Goal: Task Accomplishment & Management: Use online tool/utility

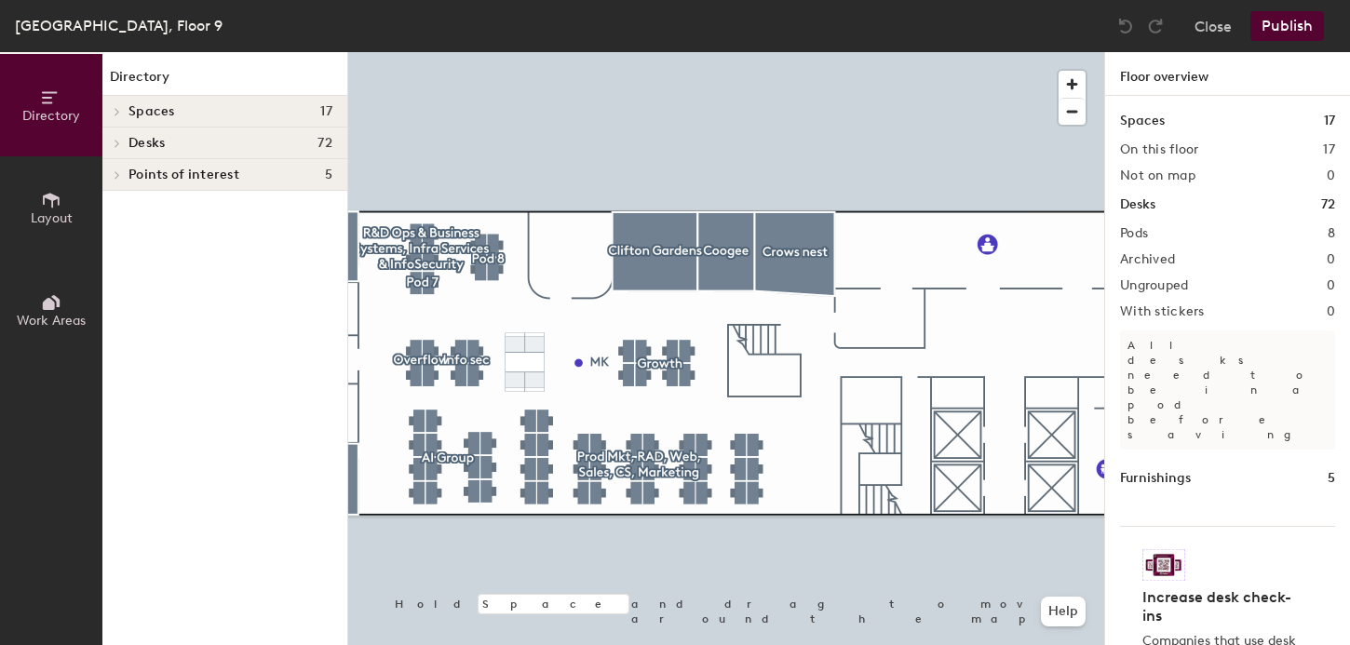
click at [54, 212] on span "Layout" at bounding box center [52, 218] width 42 height 16
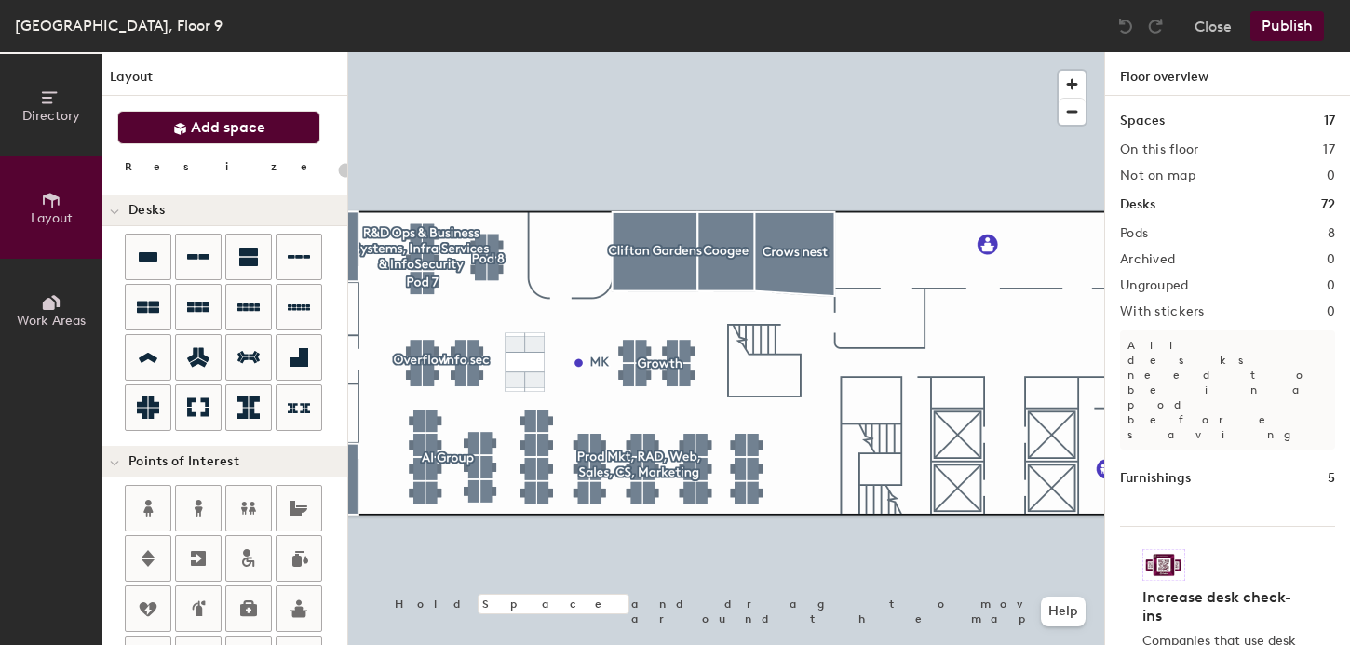
click at [198, 121] on span "Add space" at bounding box center [228, 127] width 74 height 19
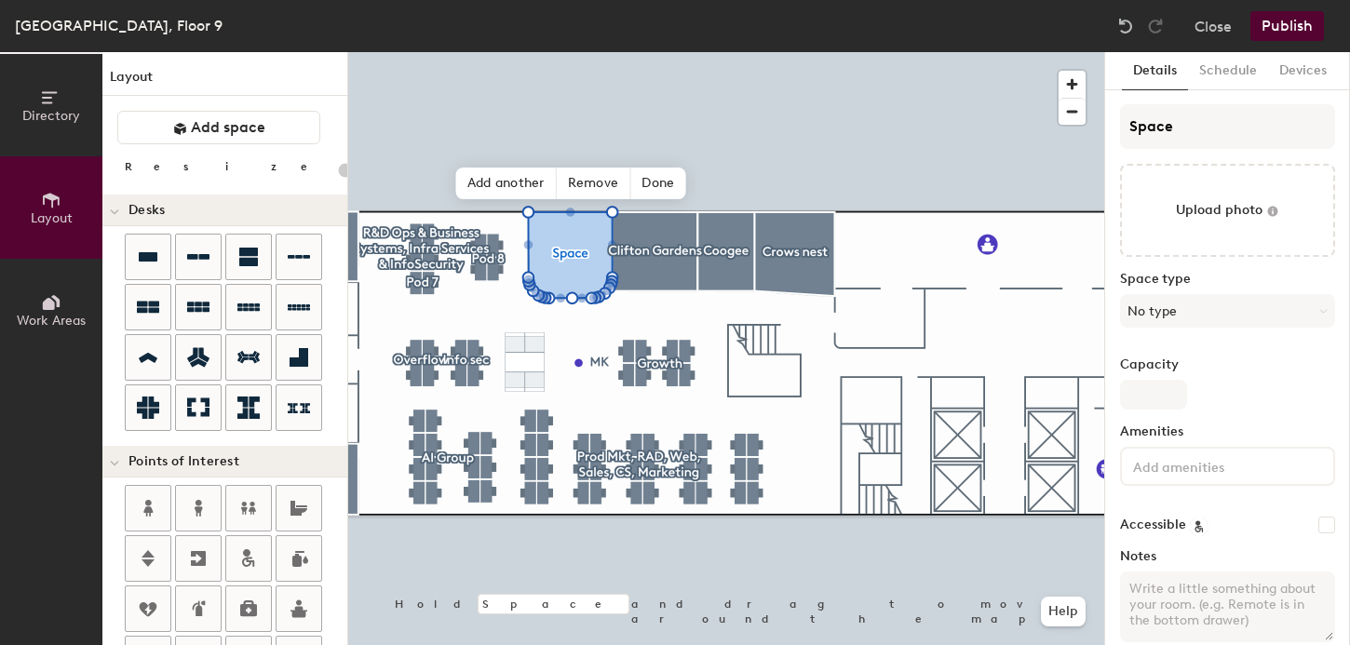
type input "20"
click at [1171, 115] on input "Space" at bounding box center [1227, 126] width 215 height 45
type input "b"
type input "20"
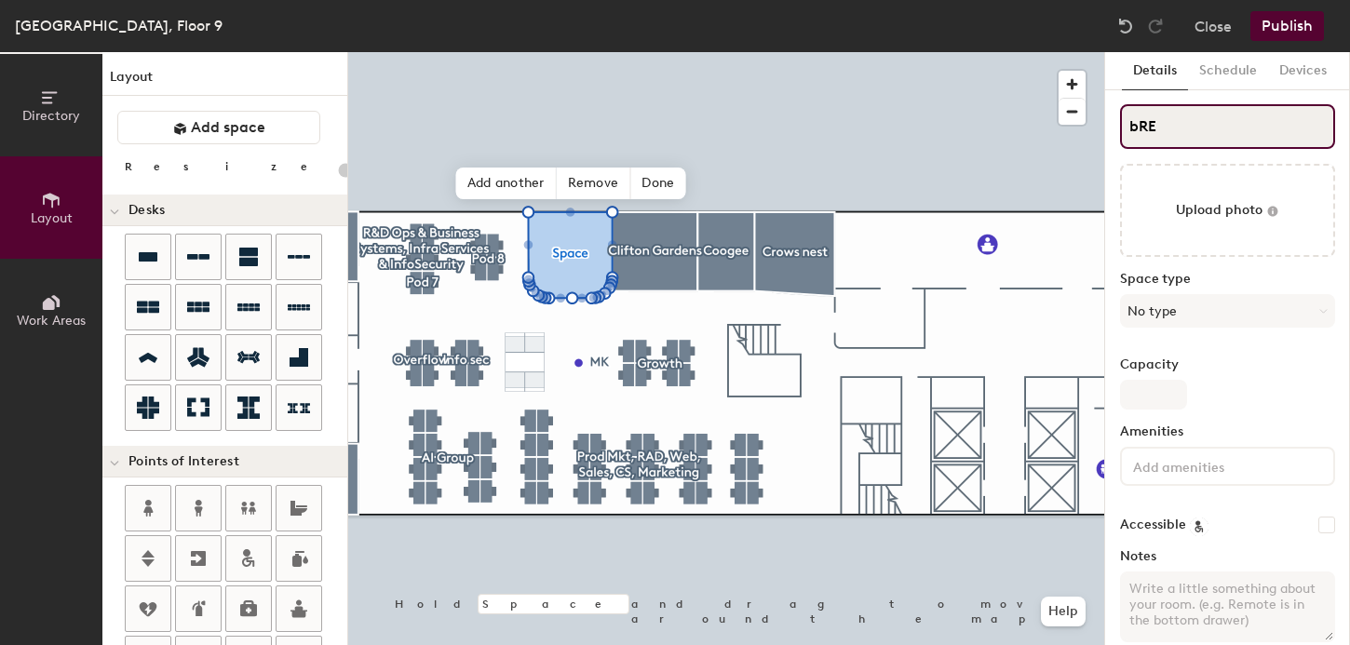
type input "bREA"
type input "20"
type input "b"
type input "20"
type input "bB"
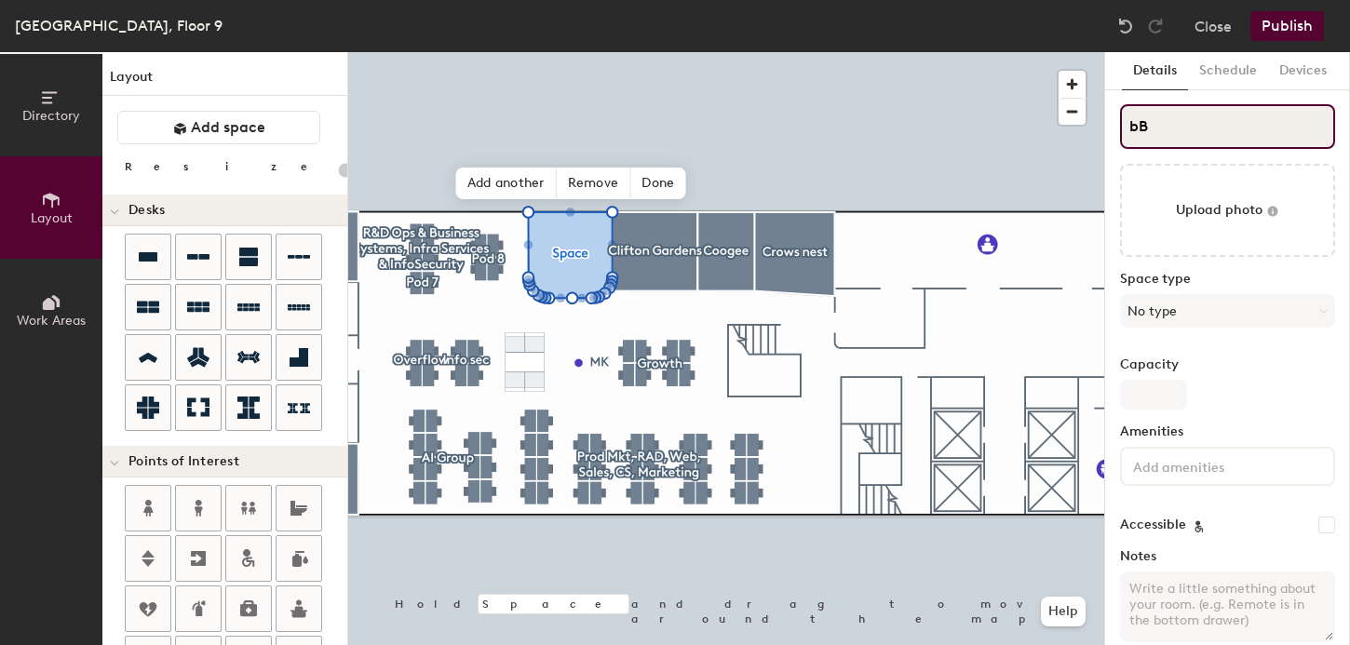
type input "20"
type input "bBre"
type input "20"
type input "b"
type input "20"
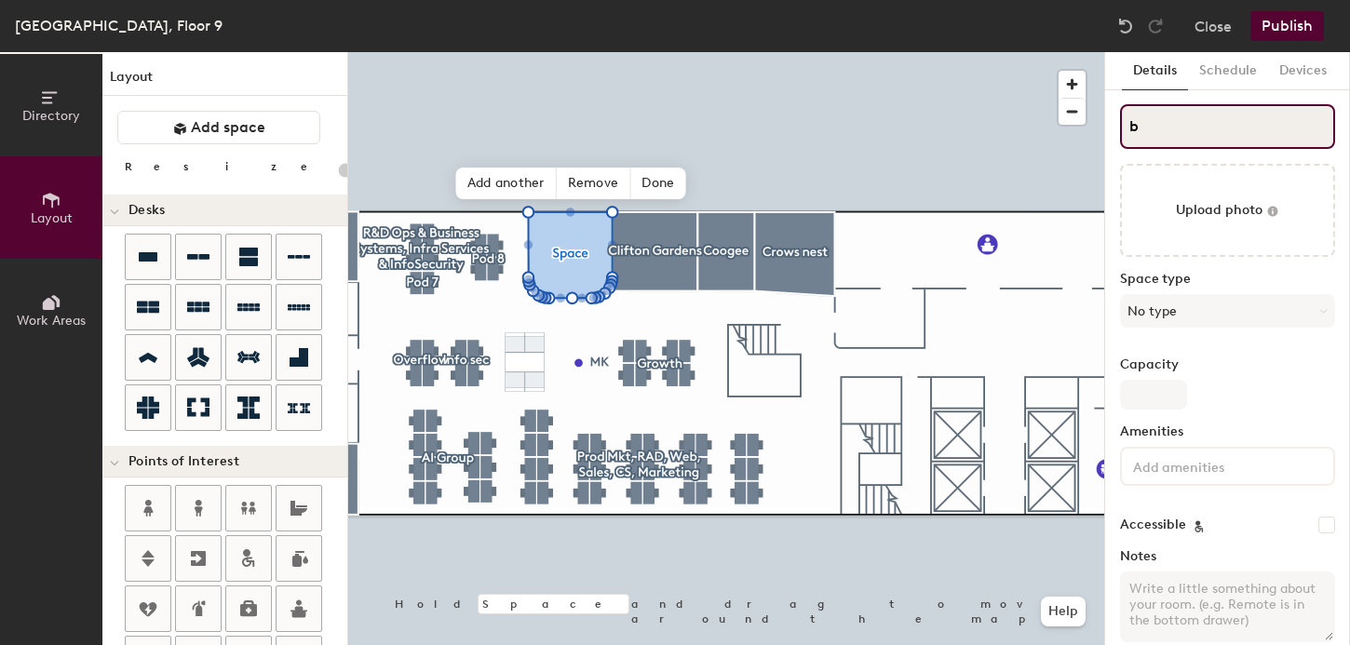
type input "bB"
type input "20"
type input "b"
type input "20"
type input "bB"
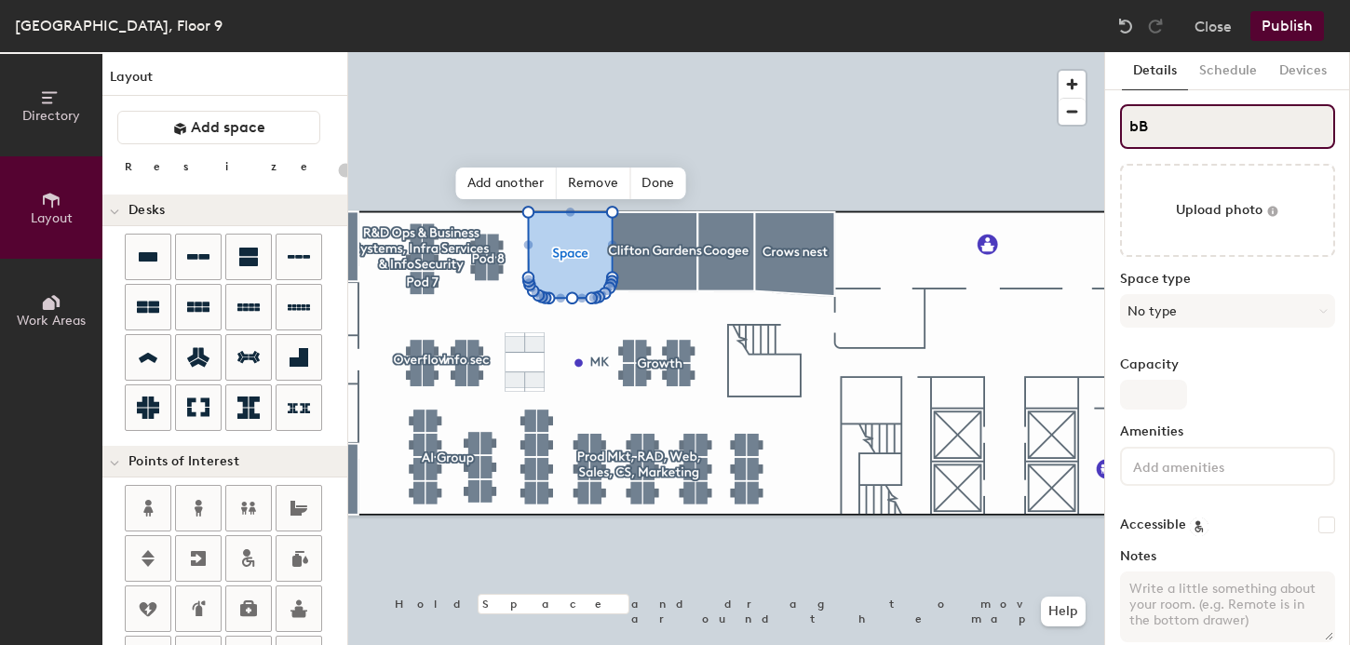
type input "20"
type input "b"
type input "20"
type input "b"
type input "20"
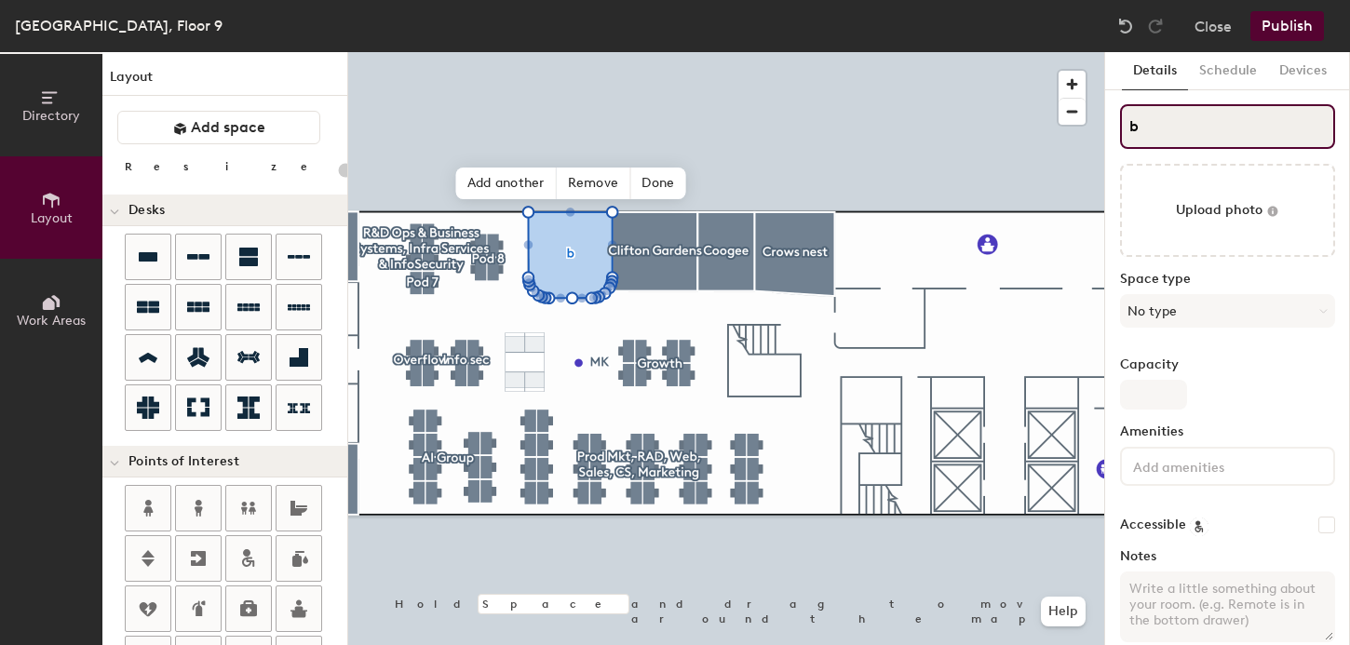
type input "b"
type input "20"
click at [1211, 137] on input "b" at bounding box center [1227, 126] width 215 height 45
drag, startPoint x: 1127, startPoint y: 127, endPoint x: 1153, endPoint y: 127, distance: 26.1
click at [1153, 127] on input "b" at bounding box center [1227, 126] width 215 height 45
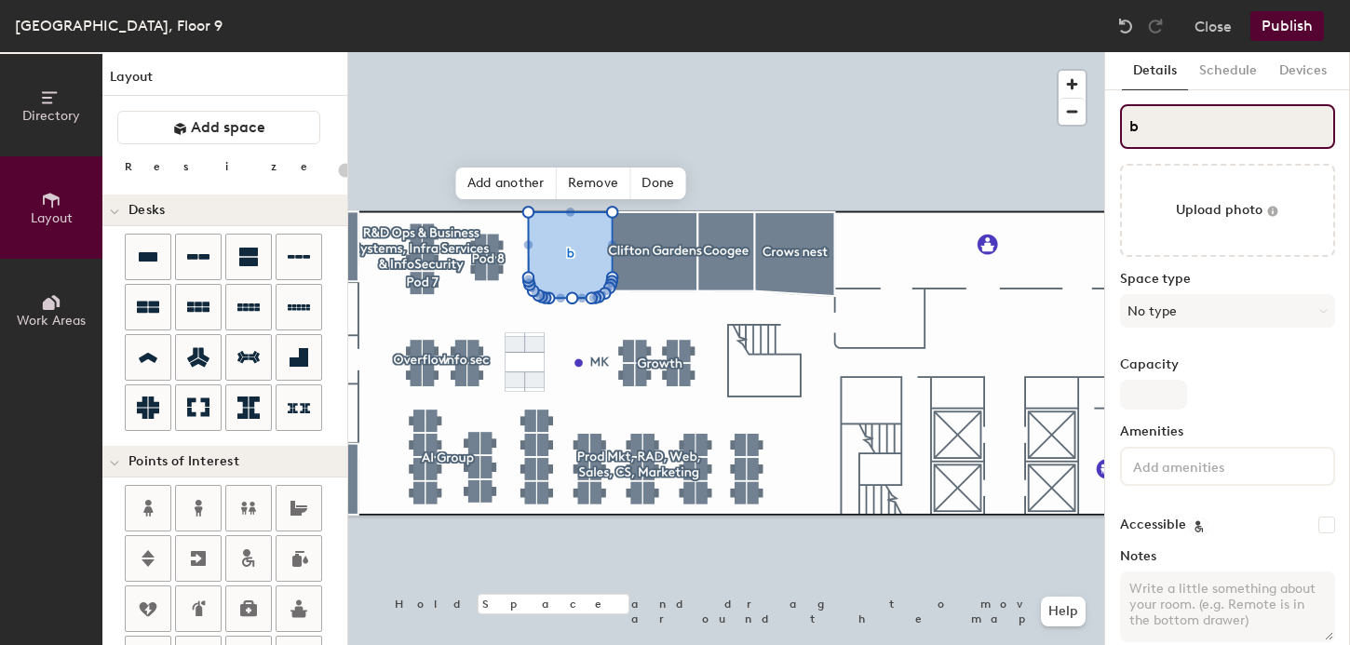
type input "bB"
type input "20"
type input "b"
type input "20"
type input "bREA"
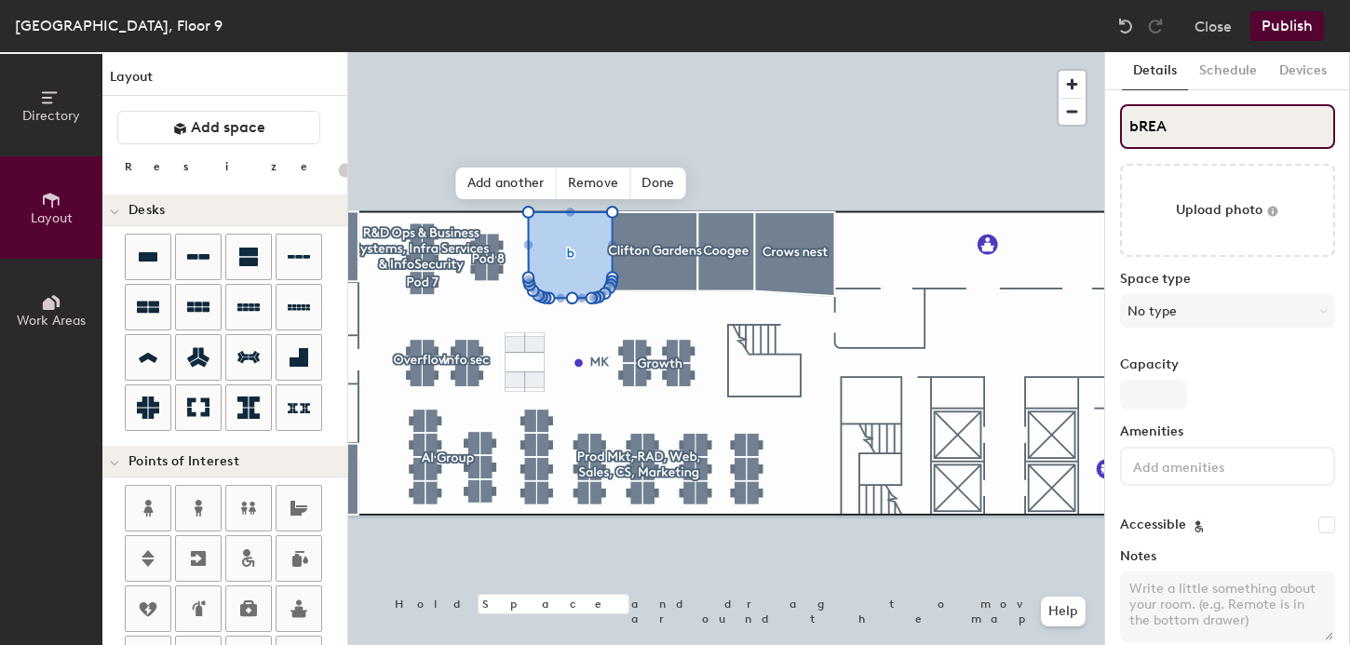
type input "20"
type input "b"
type input "20"
type input "brea"
type input "20"
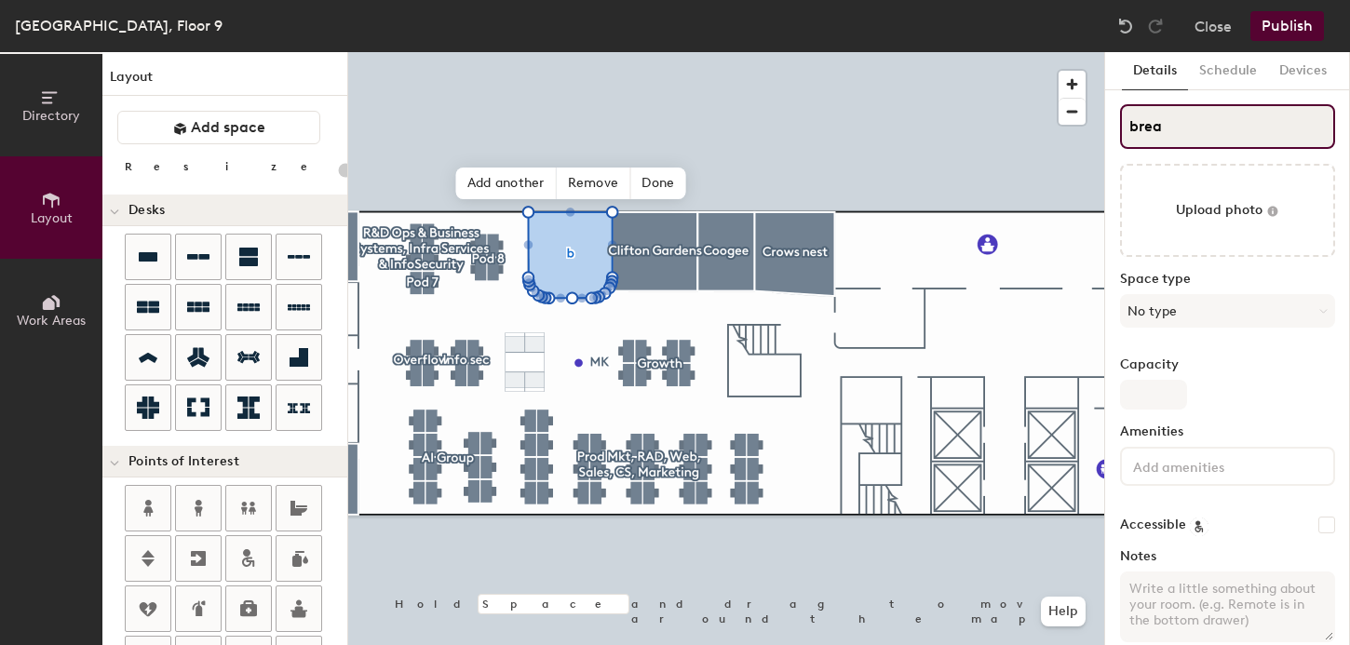
type input "break"
type input "20"
type input "breako"
type input "20"
type input "breakout"
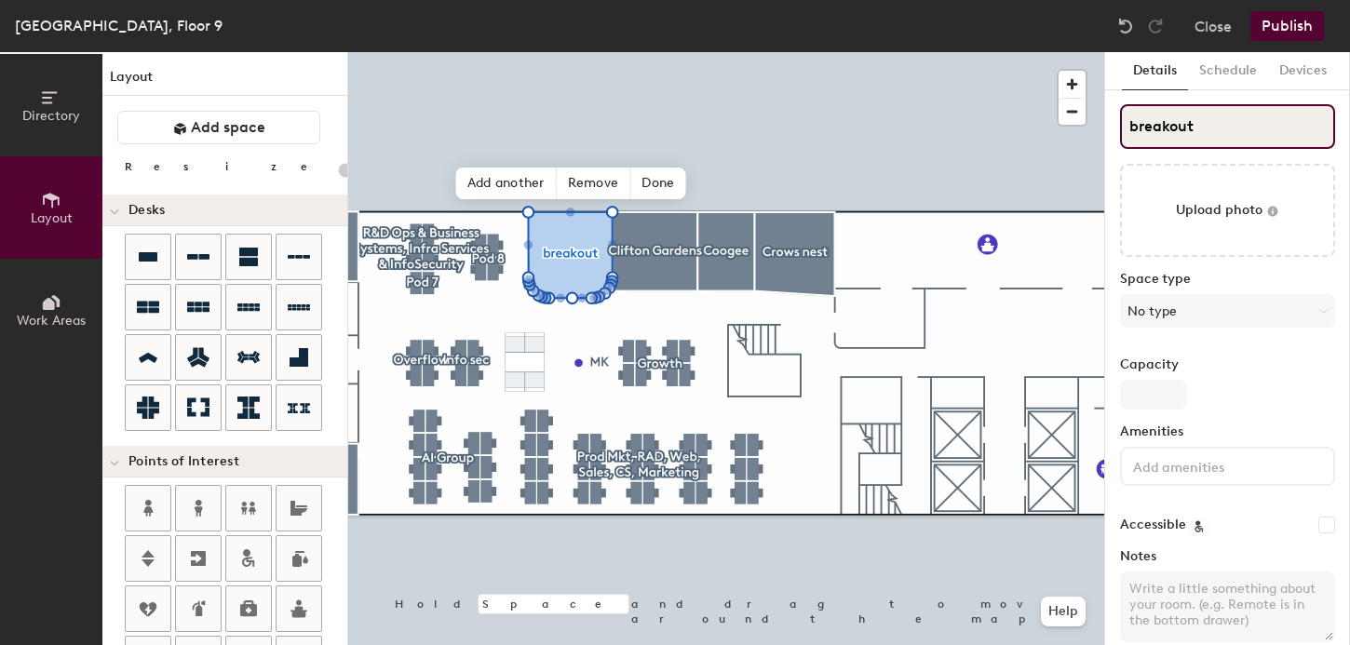
type input "20"
click at [1195, 115] on input "breakout" at bounding box center [1227, 126] width 215 height 45
click at [1211, 132] on input "breakout" at bounding box center [1227, 126] width 215 height 45
type input "breakout"
type input "20"
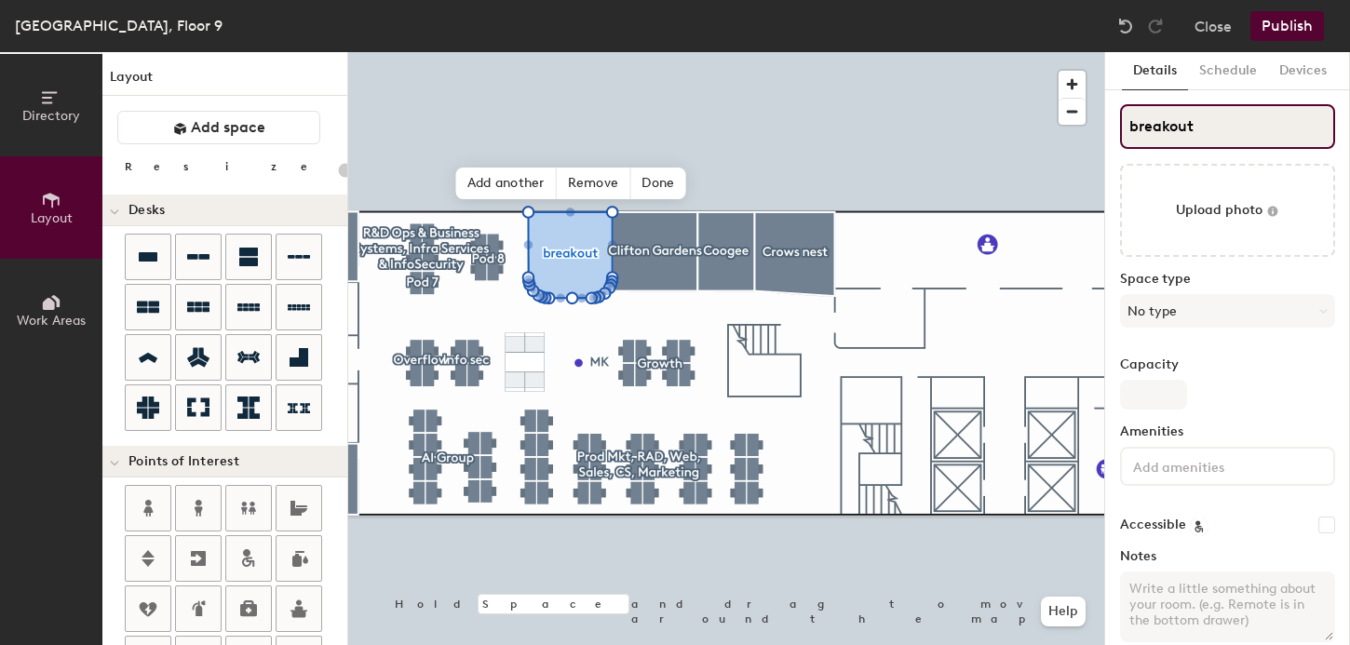
type input "breakout"
type input "20"
type input "breakout 1"
type input "20"
type input "breakout 1"
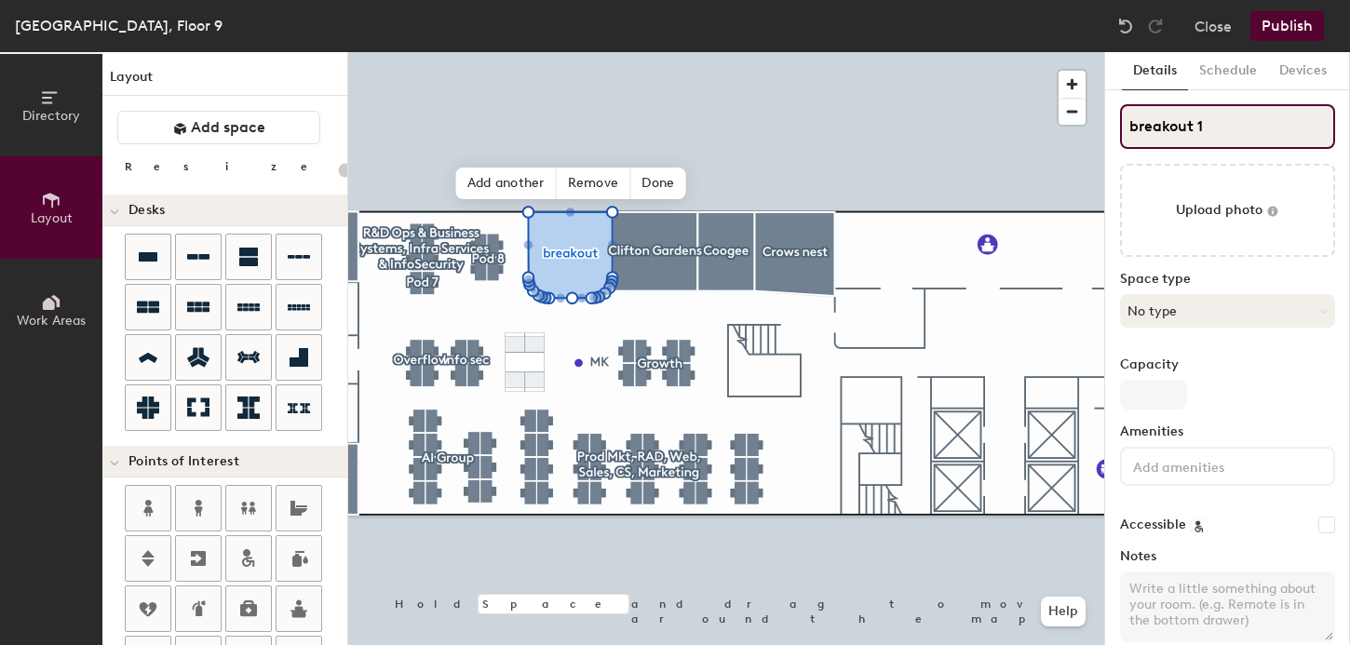
type input "20"
type input "breakout 1"
click at [1173, 308] on button "No type" at bounding box center [1227, 311] width 215 height 34
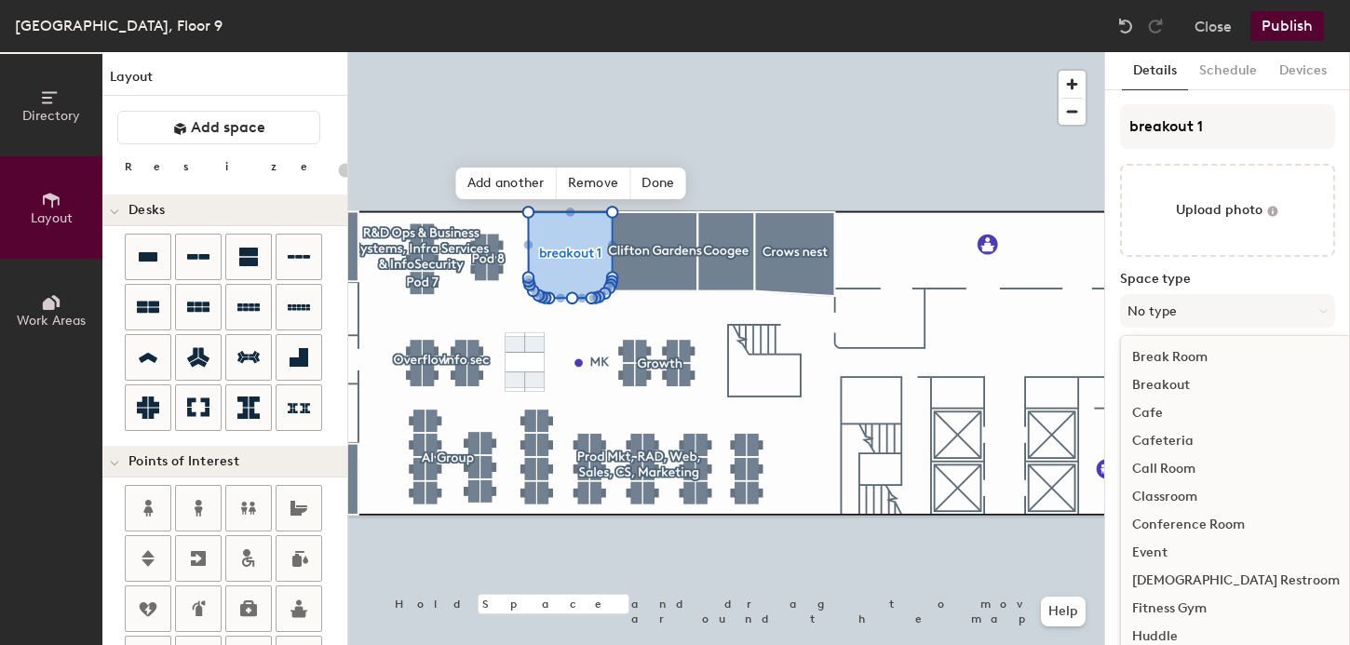
click at [1163, 386] on div "Breakout" at bounding box center [1236, 386] width 230 height 28
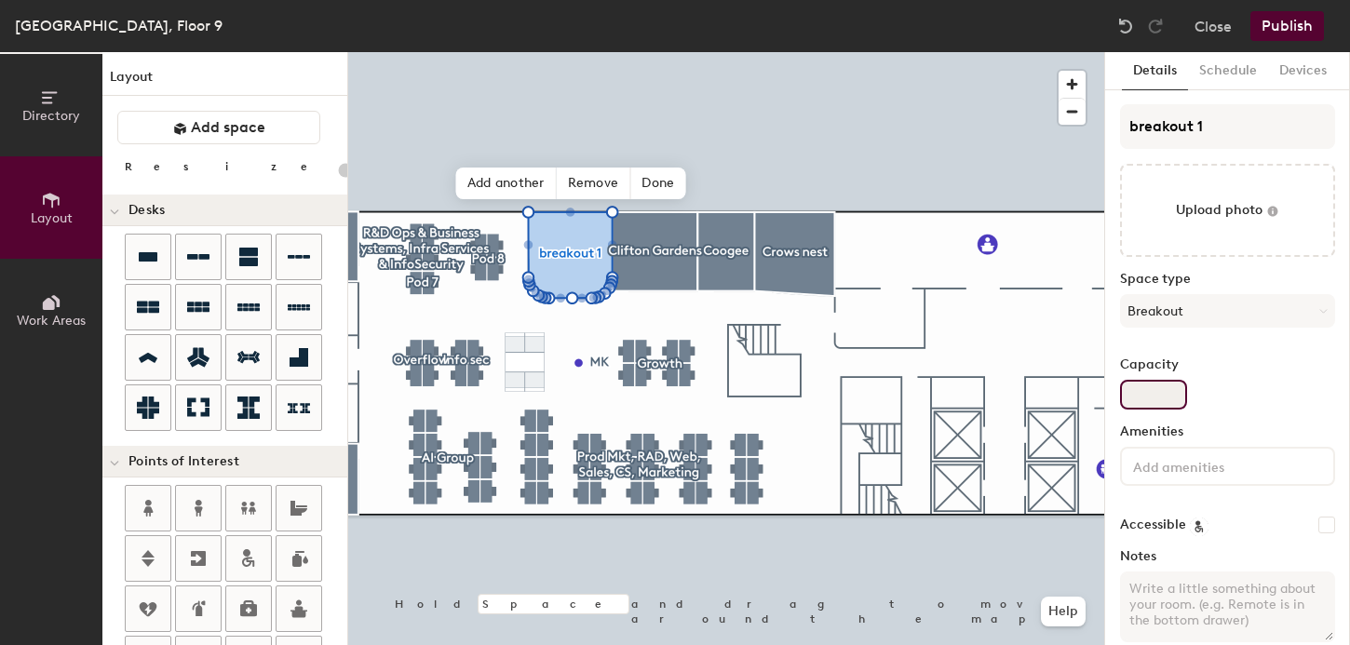
click at [1137, 394] on input "Capacity" at bounding box center [1153, 395] width 67 height 30
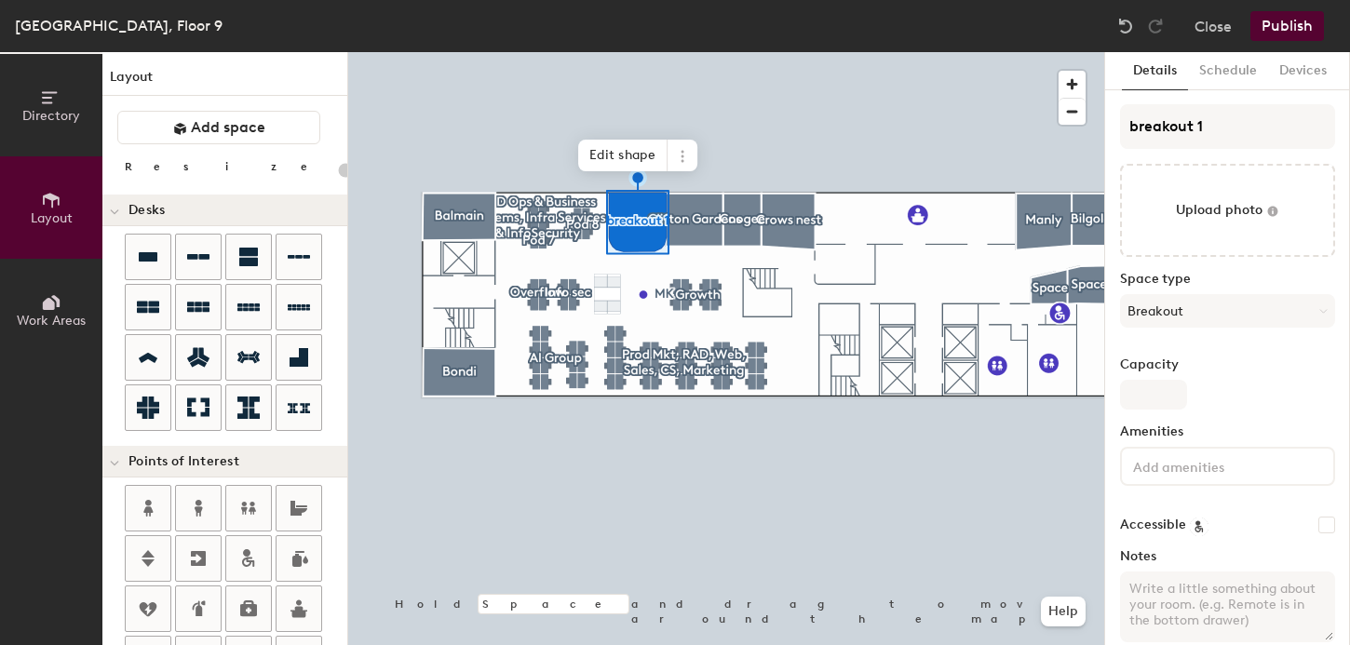
click at [839, 52] on div at bounding box center [726, 52] width 756 height 0
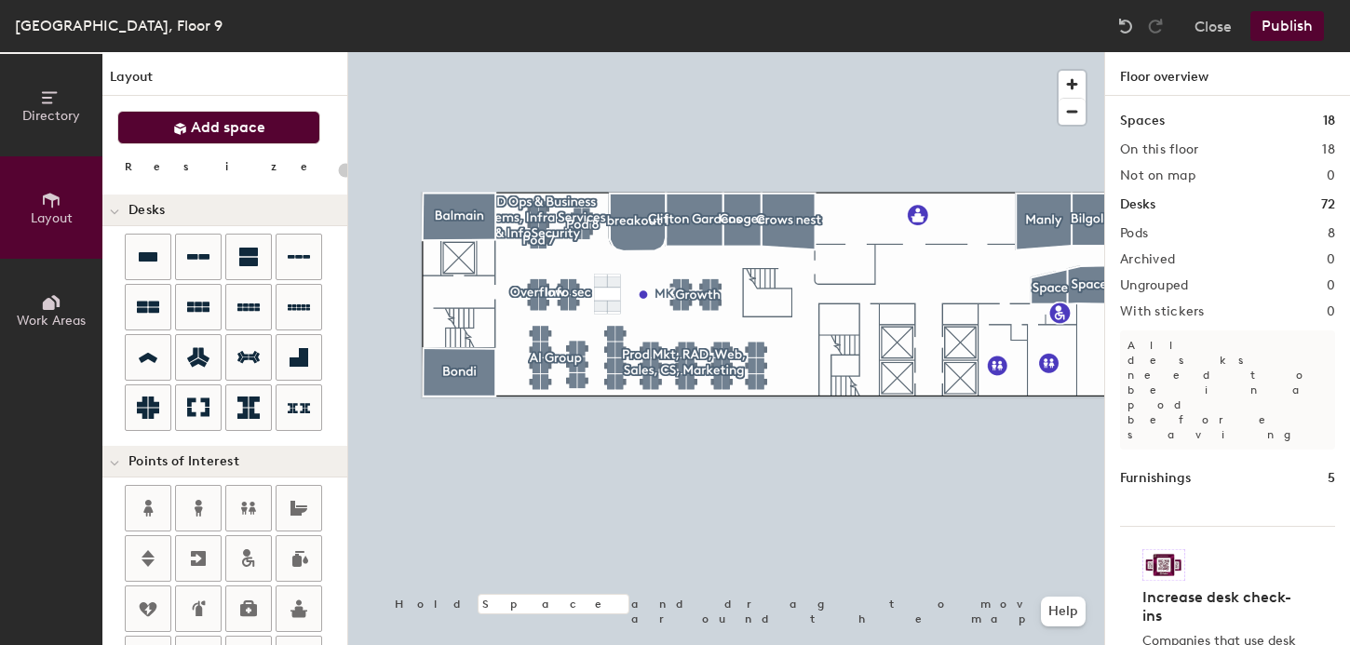
click at [246, 124] on span "Add space" at bounding box center [228, 127] width 74 height 19
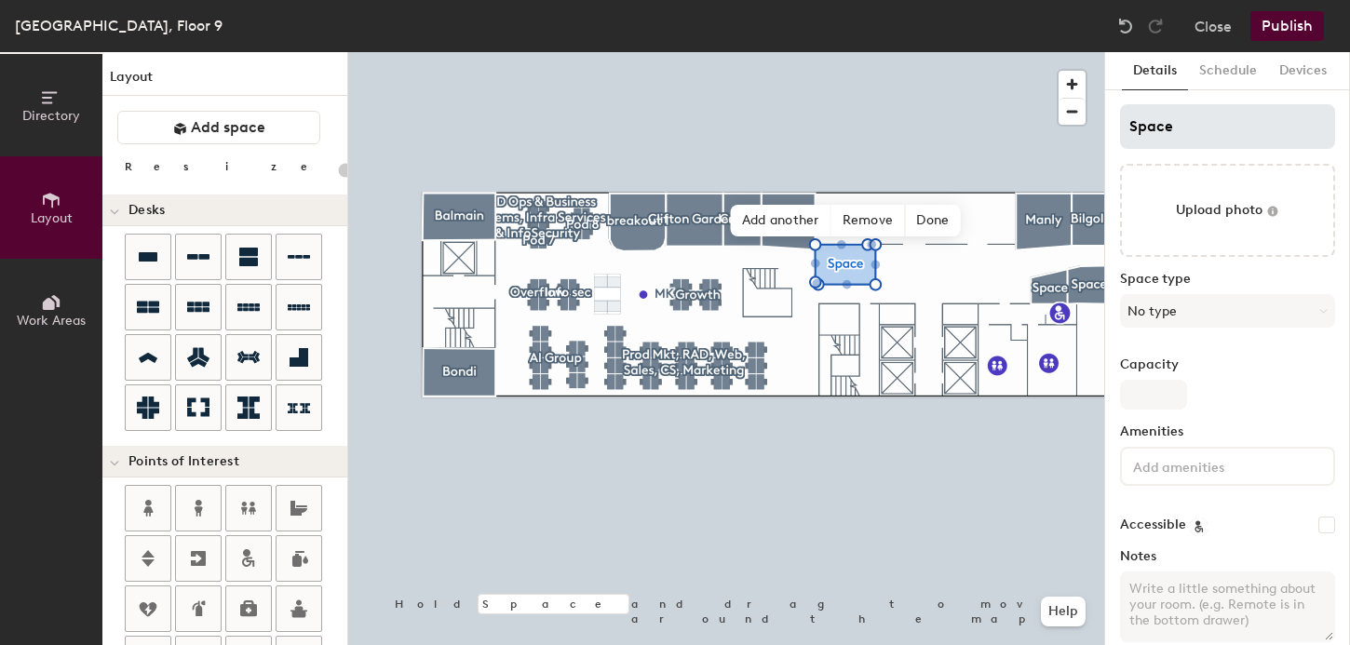
type input "20"
click at [1178, 128] on input "Space" at bounding box center [1227, 126] width 215 height 45
type input "Spac"
type input "20"
type input "Spa"
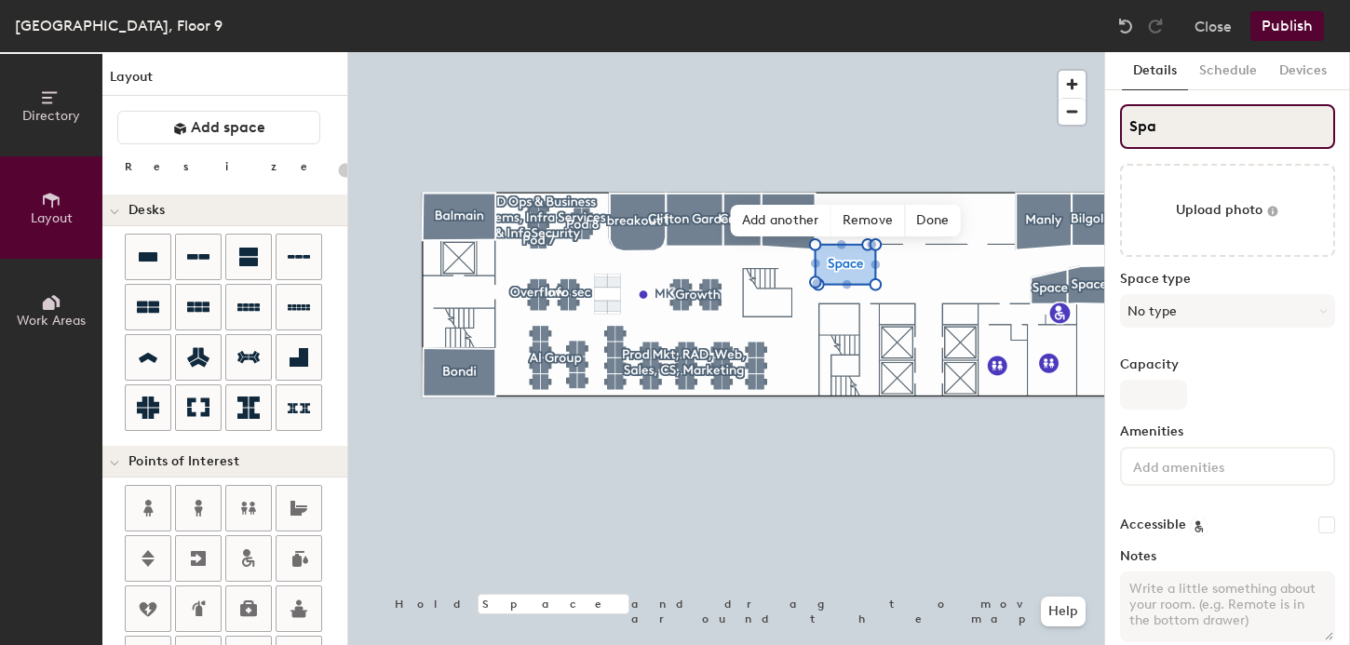
type input "20"
type input "S"
type input "20"
type input "S"
type input "20"
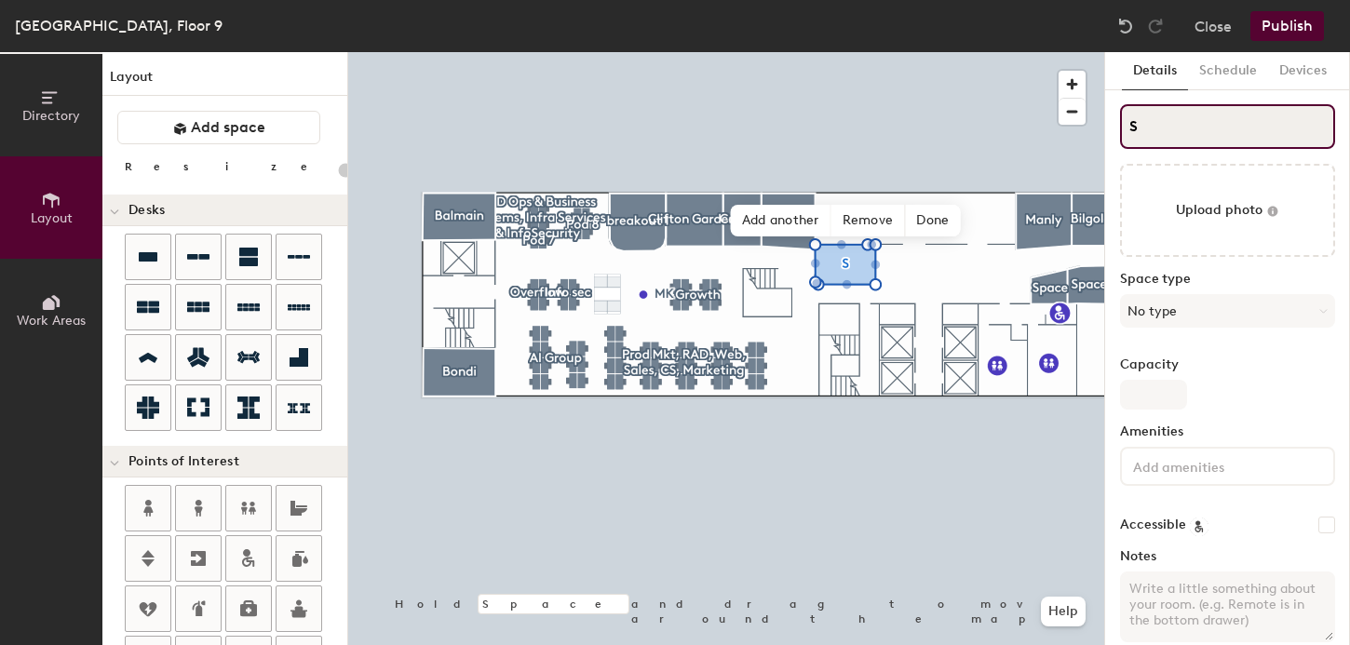
type input "S"
type input "20"
type input "Snb"
type input "20"
type input "S"
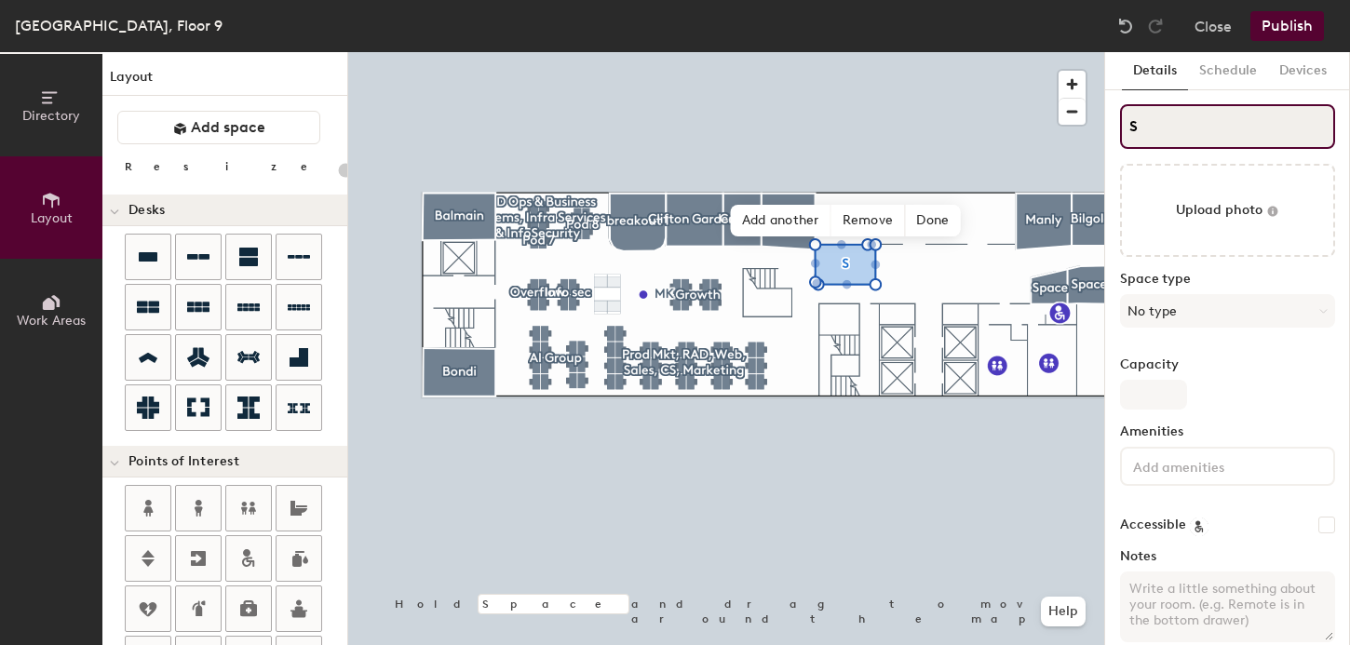
type input "20"
click at [1121, 123] on input "S" at bounding box center [1227, 126] width 215 height 45
drag, startPoint x: 1124, startPoint y: 123, endPoint x: 1144, endPoint y: 121, distance: 20.6
click at [1144, 122] on input "S" at bounding box center [1227, 126] width 215 height 45
type input "B"
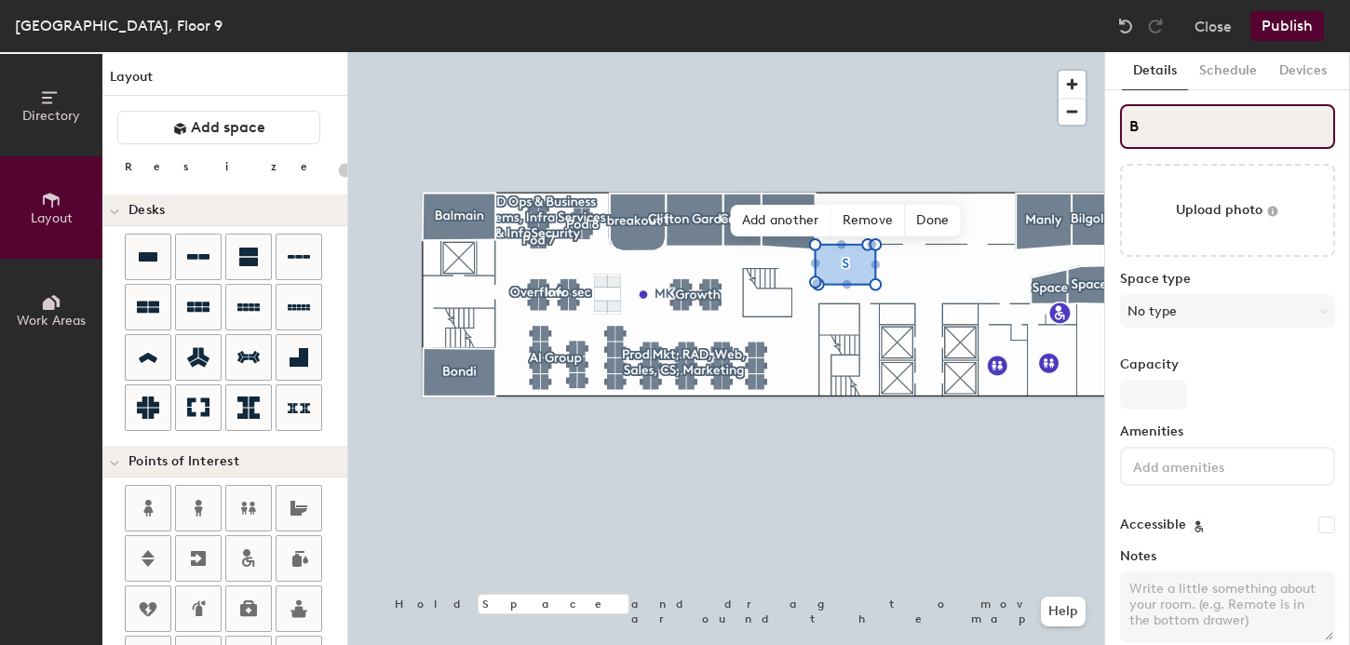
type input "20"
type input "Brea"
type input "20"
type input "Break"
type input "20"
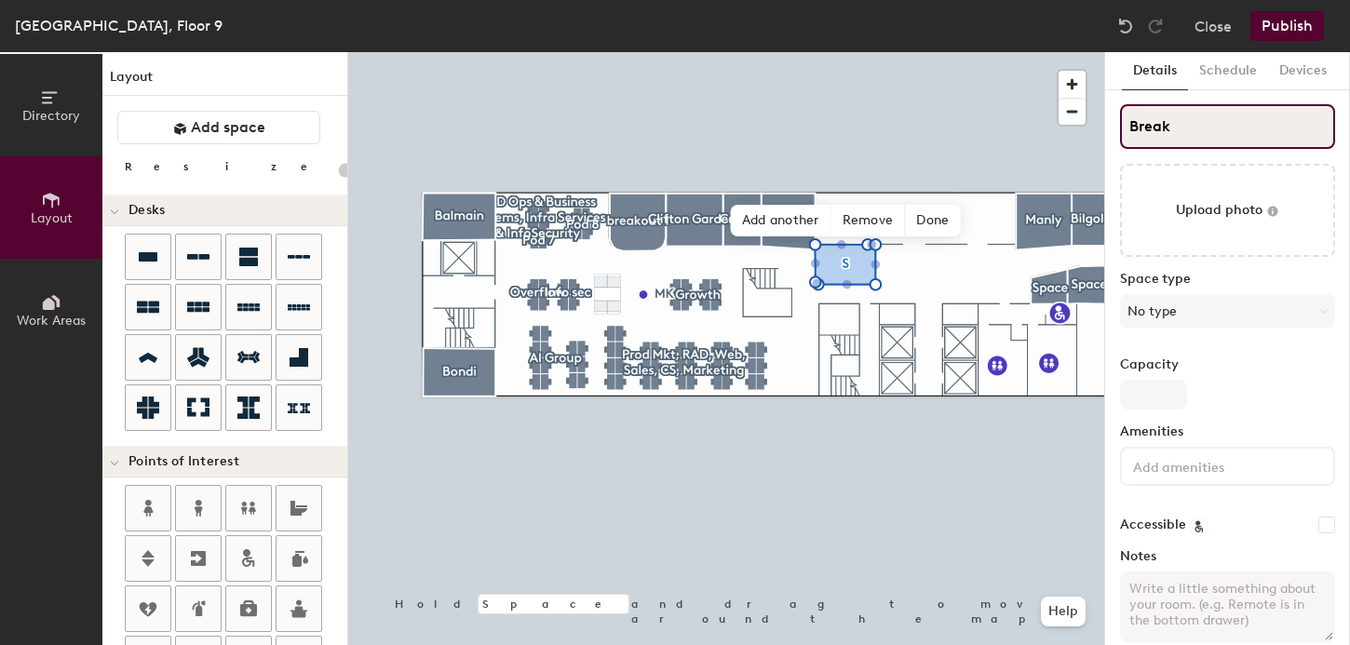
type input "Breako"
type input "20"
type input "Breakout"
type input "20"
type input "Breakout 2"
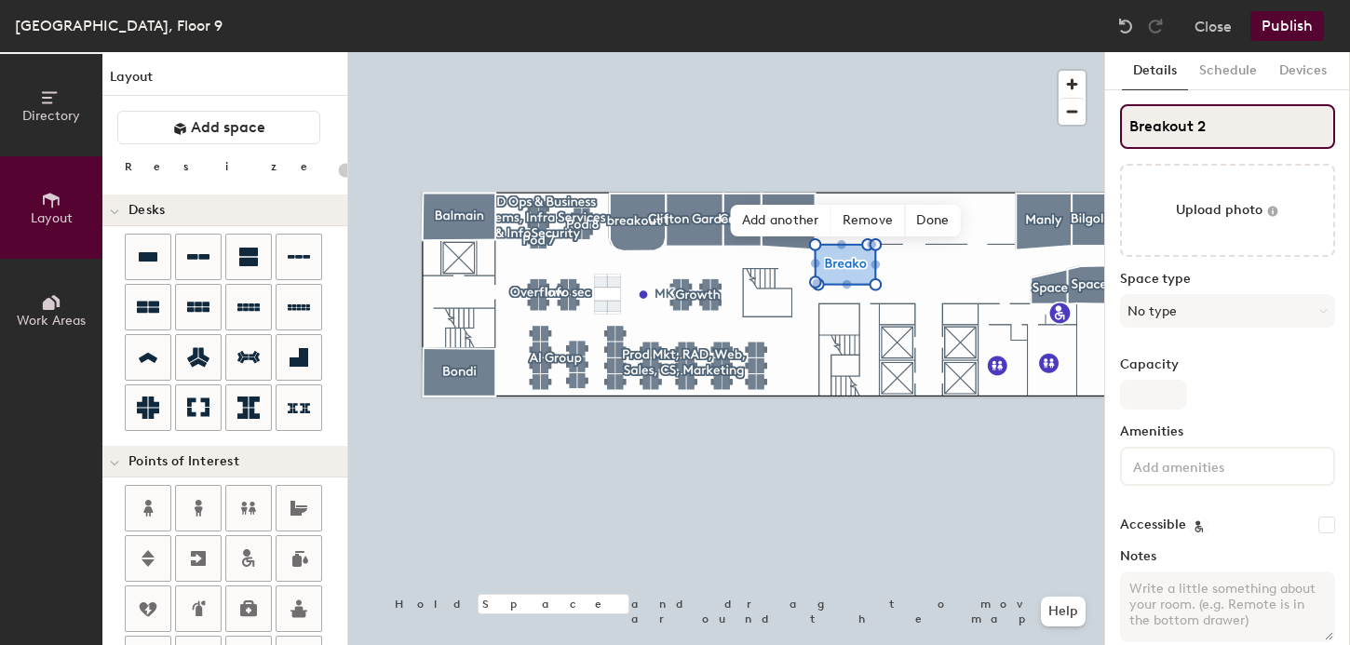
type input "20"
type input "Breakout 2"
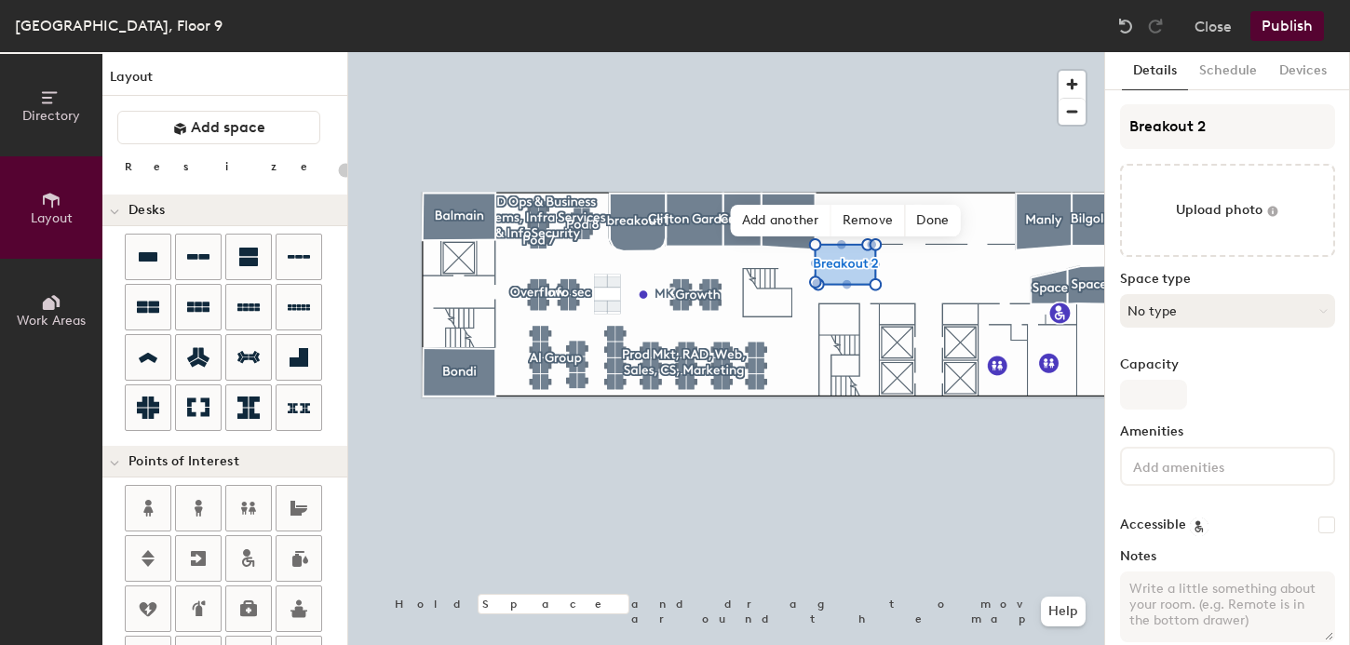
click at [1189, 305] on button "No type" at bounding box center [1227, 311] width 215 height 34
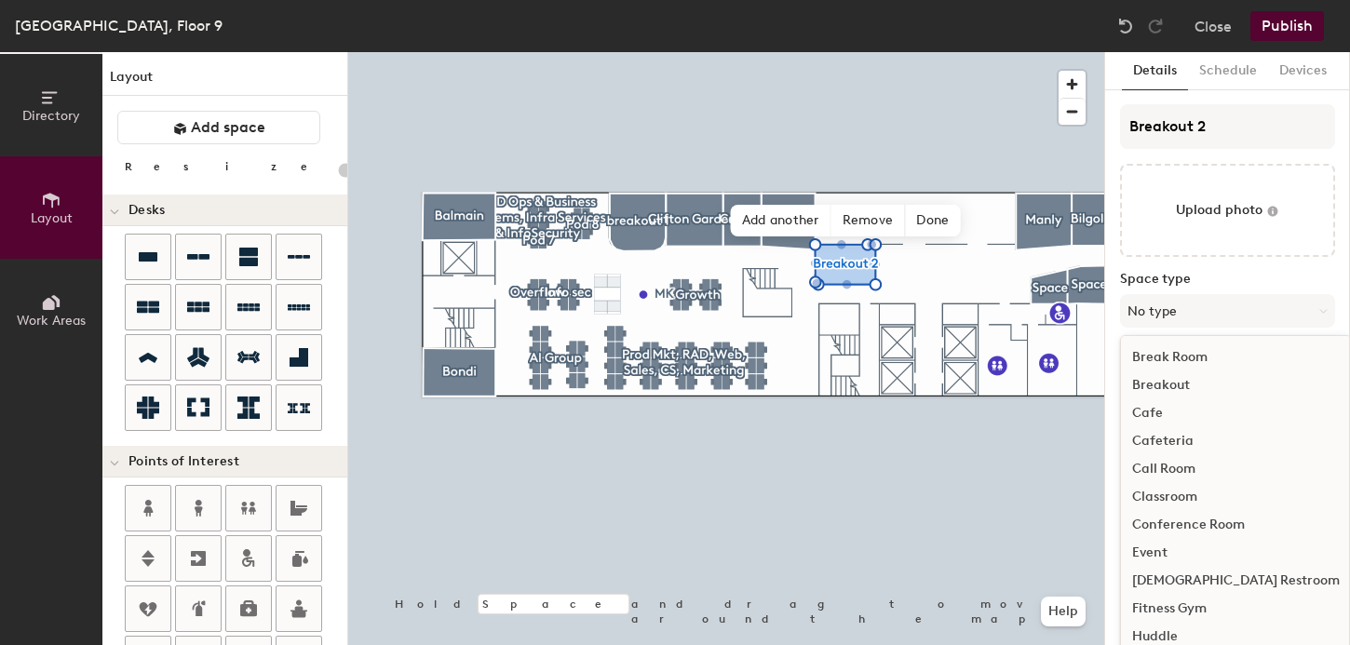
click at [1175, 390] on div "Breakout" at bounding box center [1236, 386] width 230 height 28
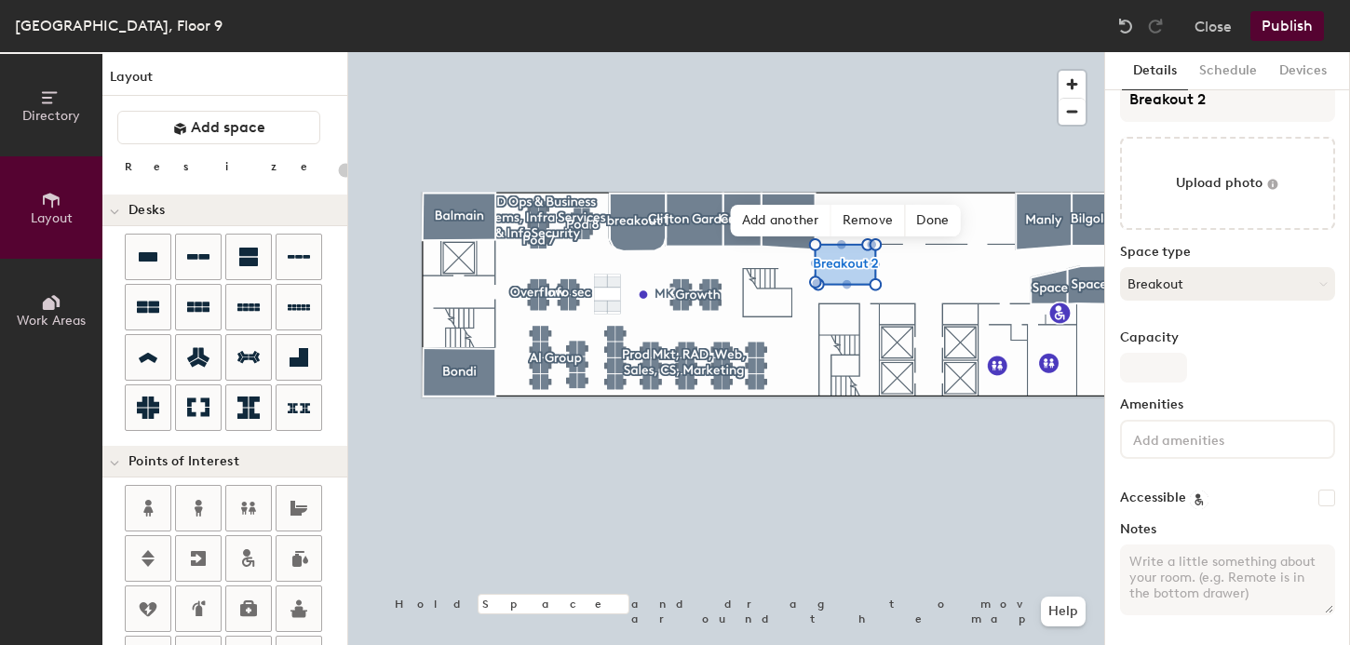
click at [1172, 277] on button "Breakout" at bounding box center [1227, 284] width 215 height 34
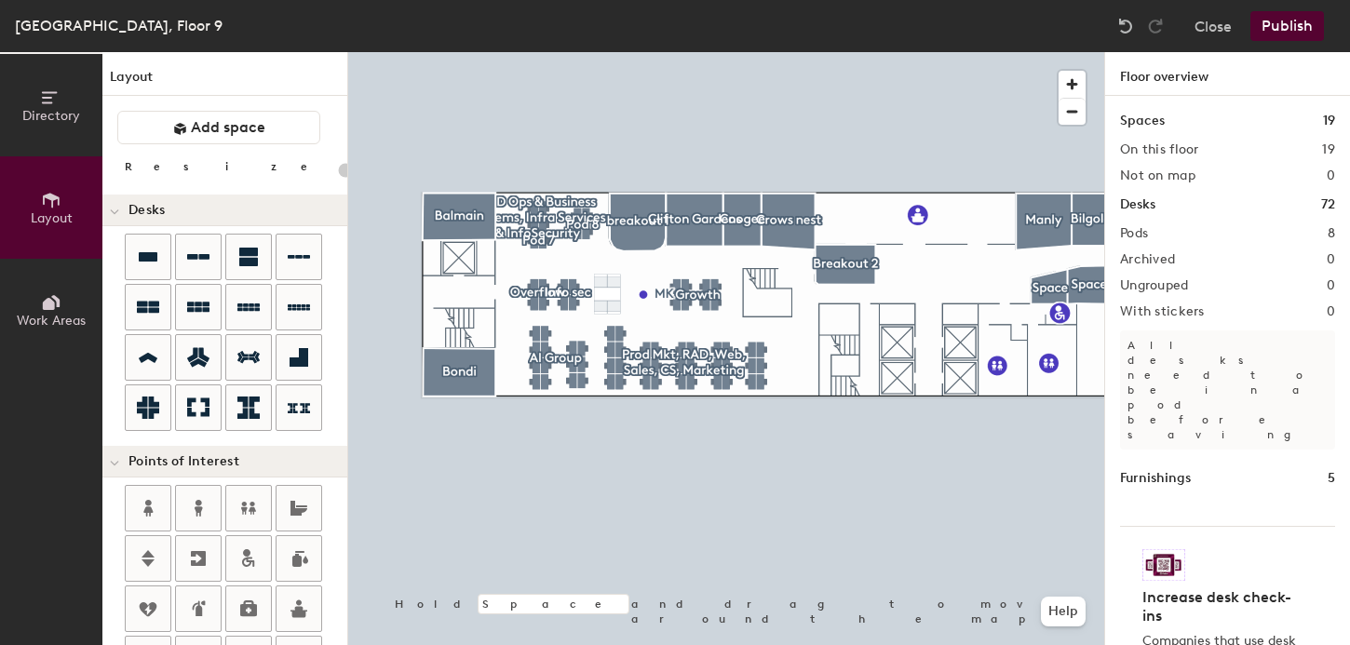
click at [1027, 52] on div at bounding box center [726, 52] width 756 height 0
click at [1299, 22] on button "Publish" at bounding box center [1288, 26] width 74 height 30
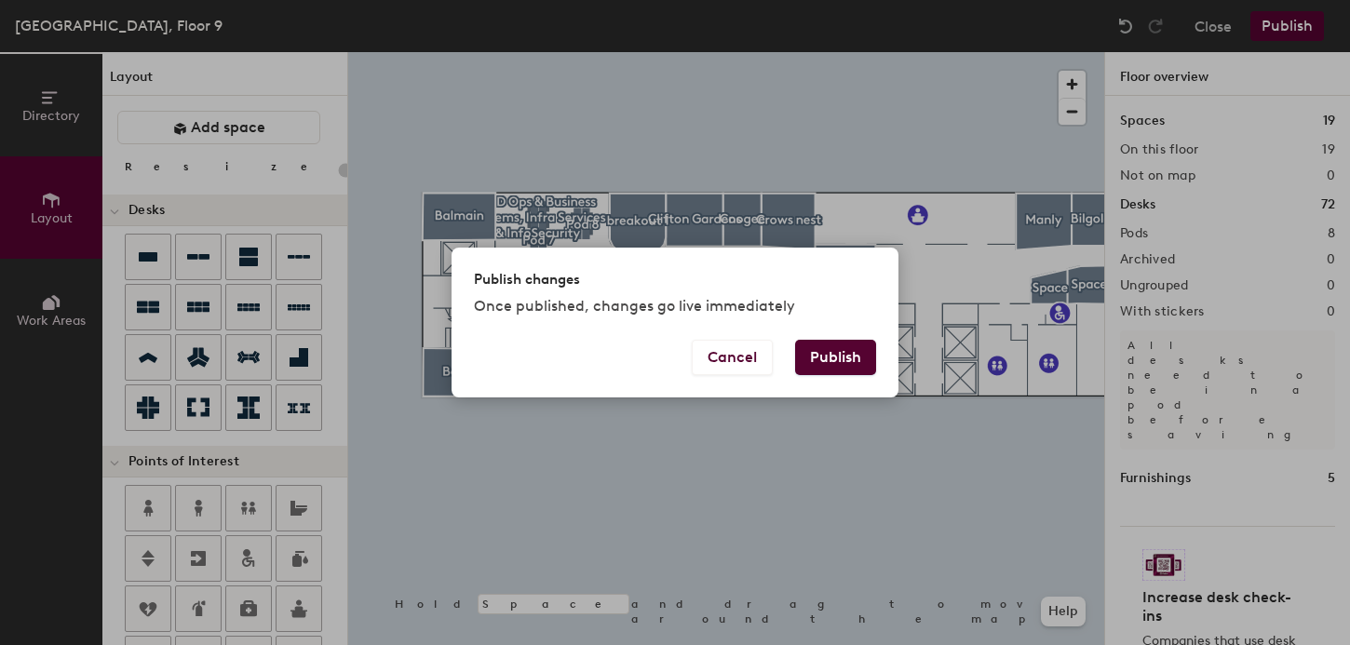
click at [836, 351] on button "Publish" at bounding box center [835, 357] width 81 height 35
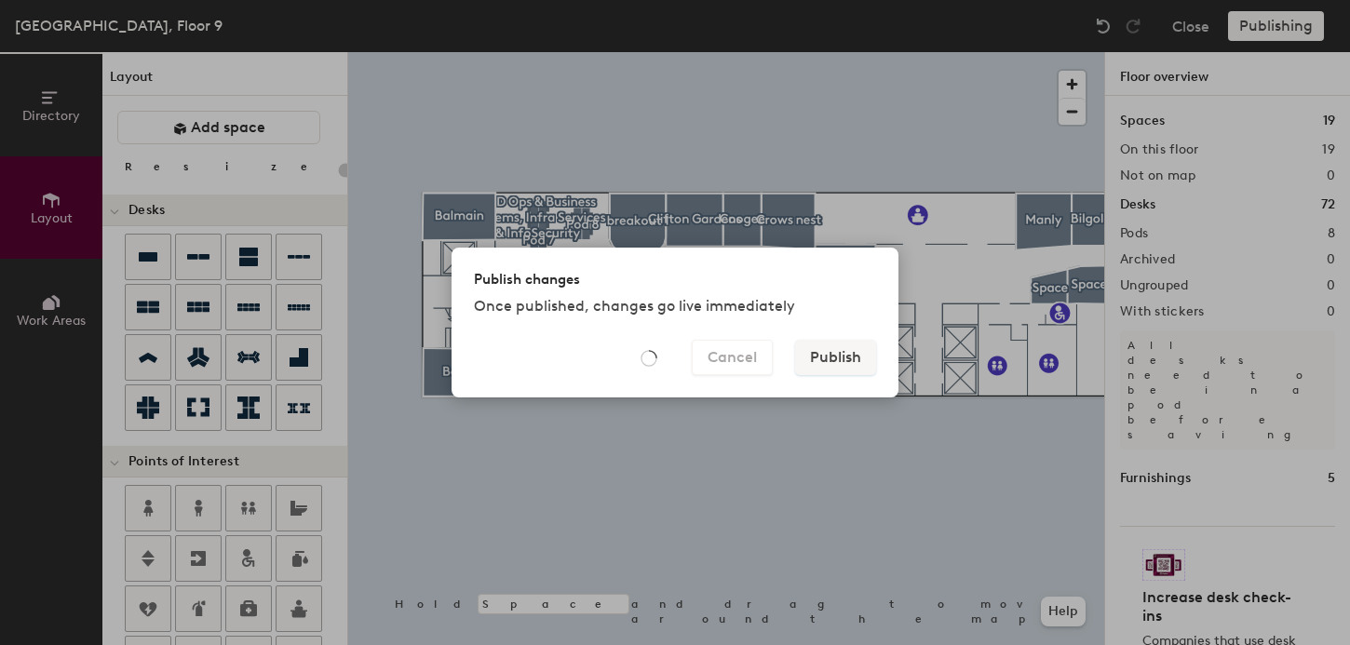
type input "20"
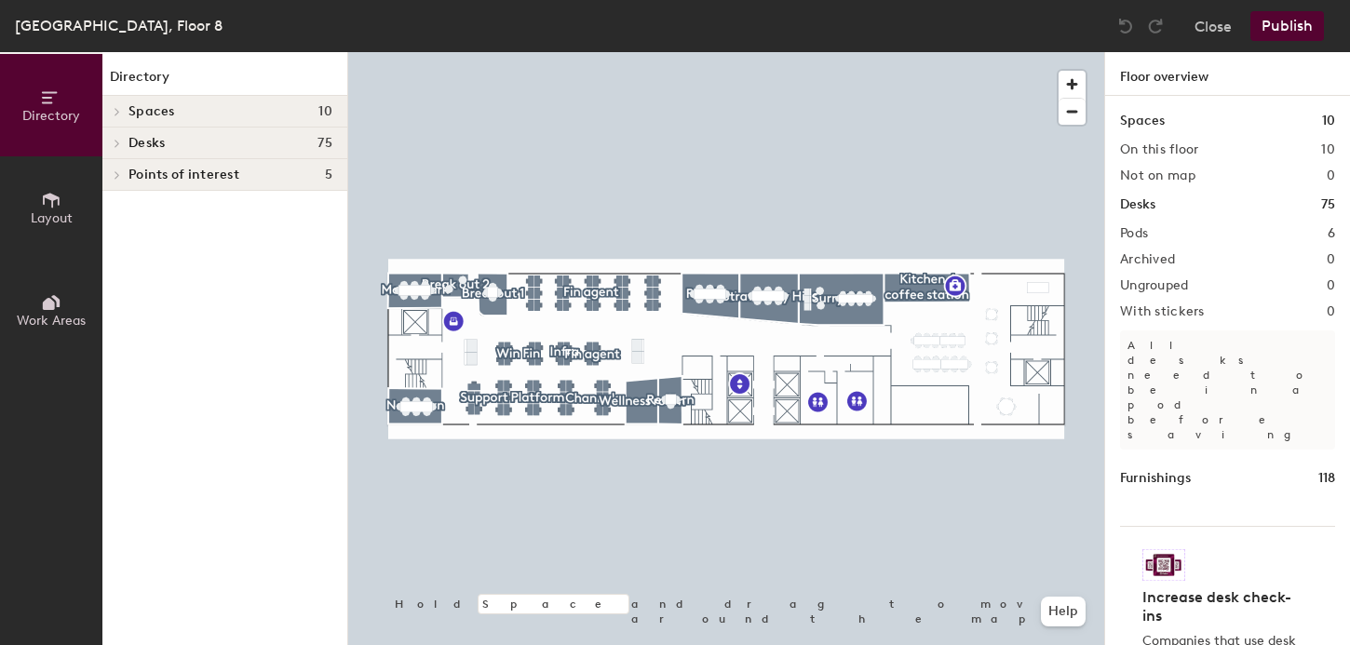
click at [48, 200] on icon at bounding box center [51, 200] width 20 height 20
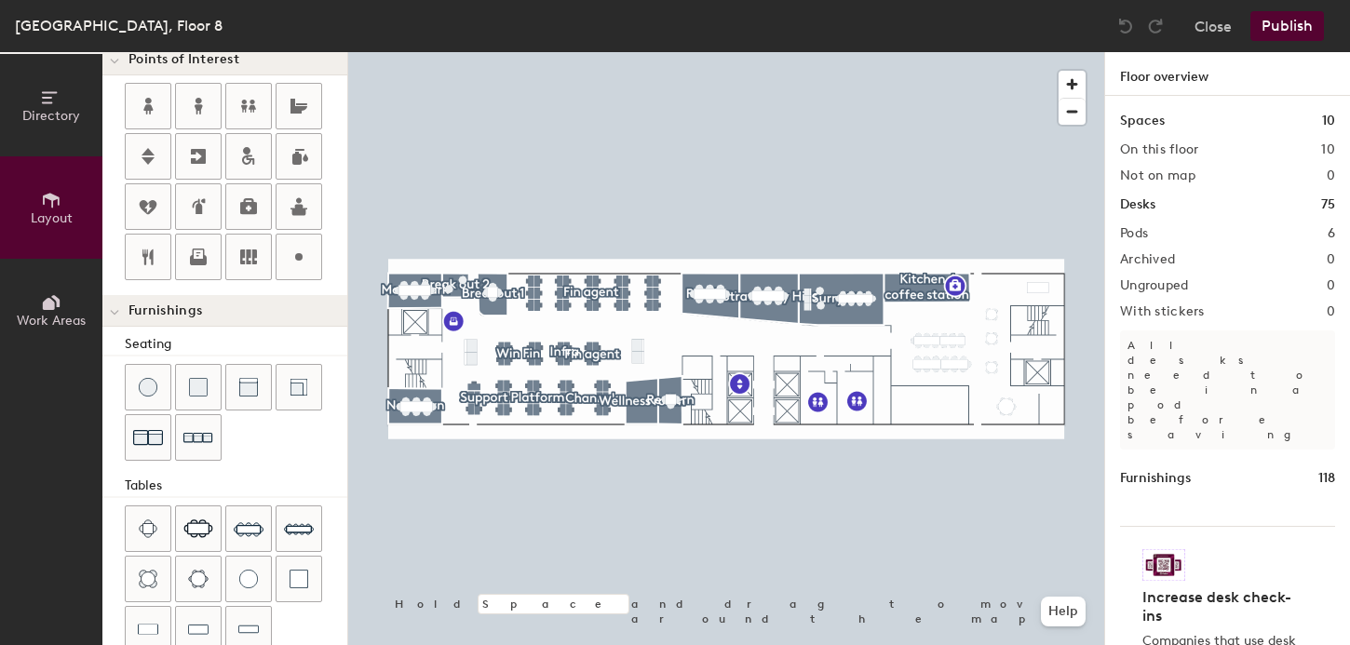
scroll to position [401, 0]
click at [55, 180] on button "Layout" at bounding box center [51, 207] width 102 height 102
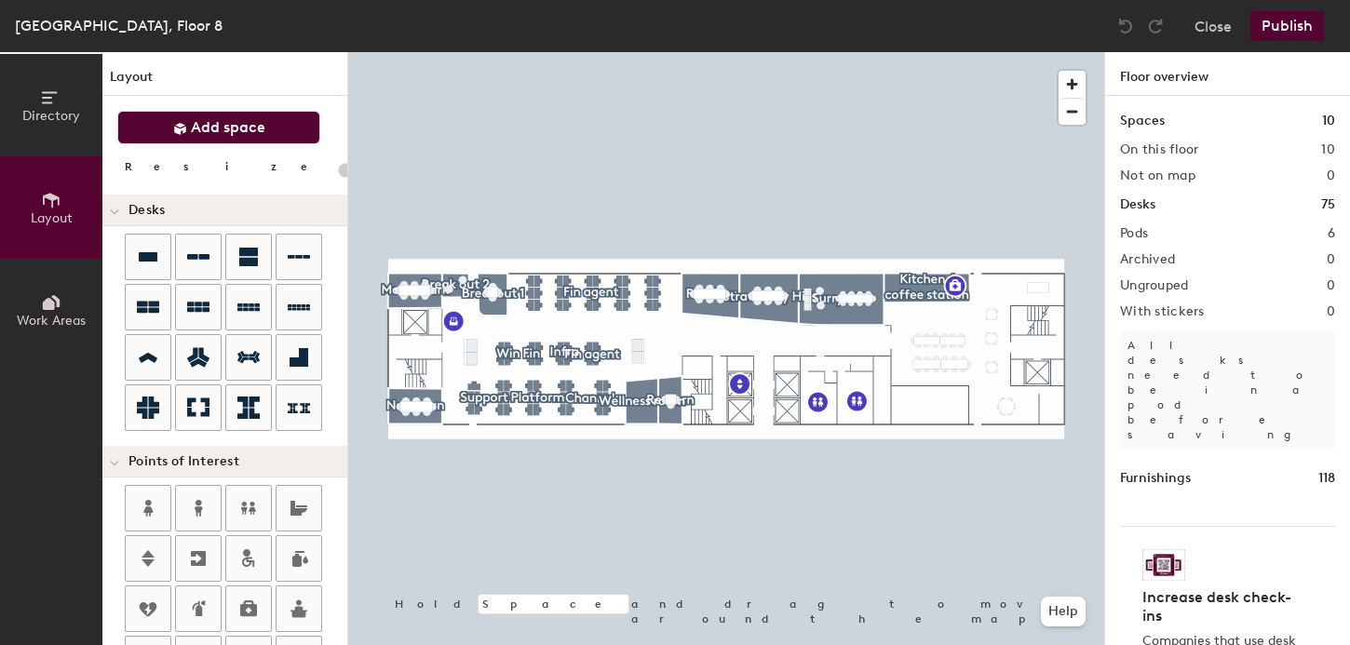
click at [170, 116] on button "Add space" at bounding box center [218, 128] width 203 height 34
click at [641, 52] on div at bounding box center [726, 52] width 756 height 0
click at [635, 52] on div at bounding box center [726, 52] width 756 height 0
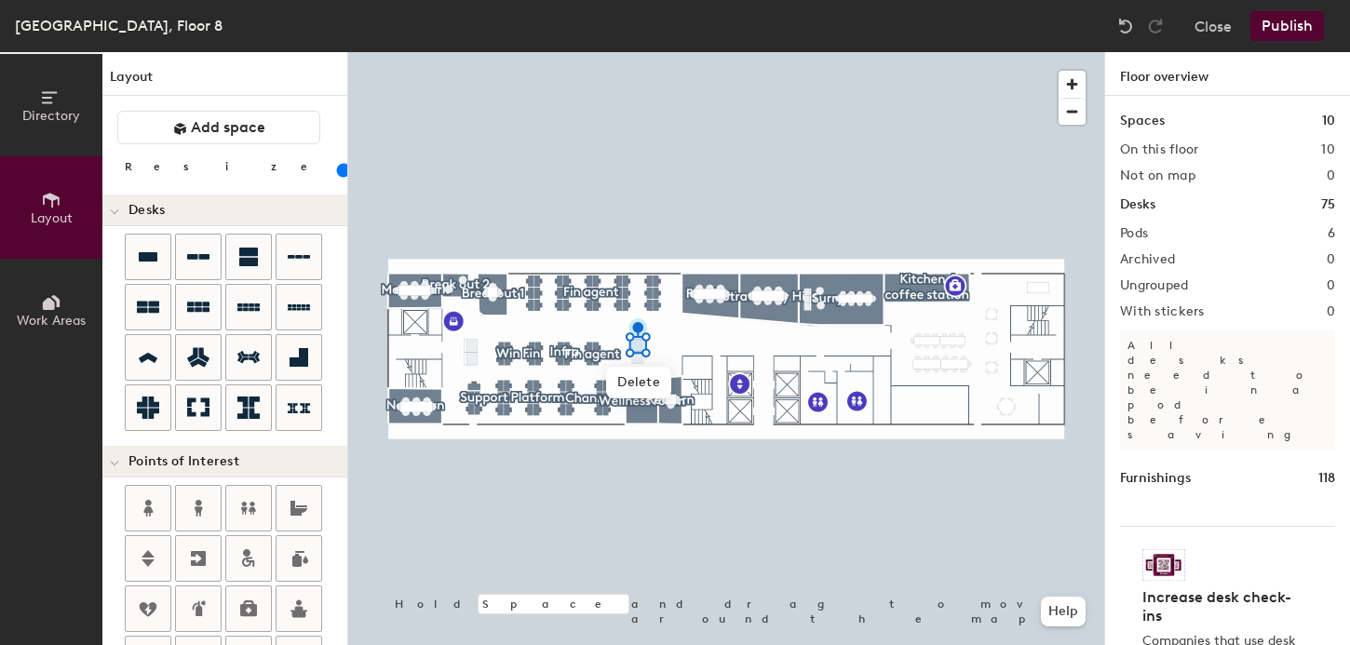
click at [860, 52] on div at bounding box center [726, 52] width 756 height 0
click at [637, 52] on div at bounding box center [726, 52] width 756 height 0
click at [201, 124] on span "Add space" at bounding box center [228, 127] width 74 height 19
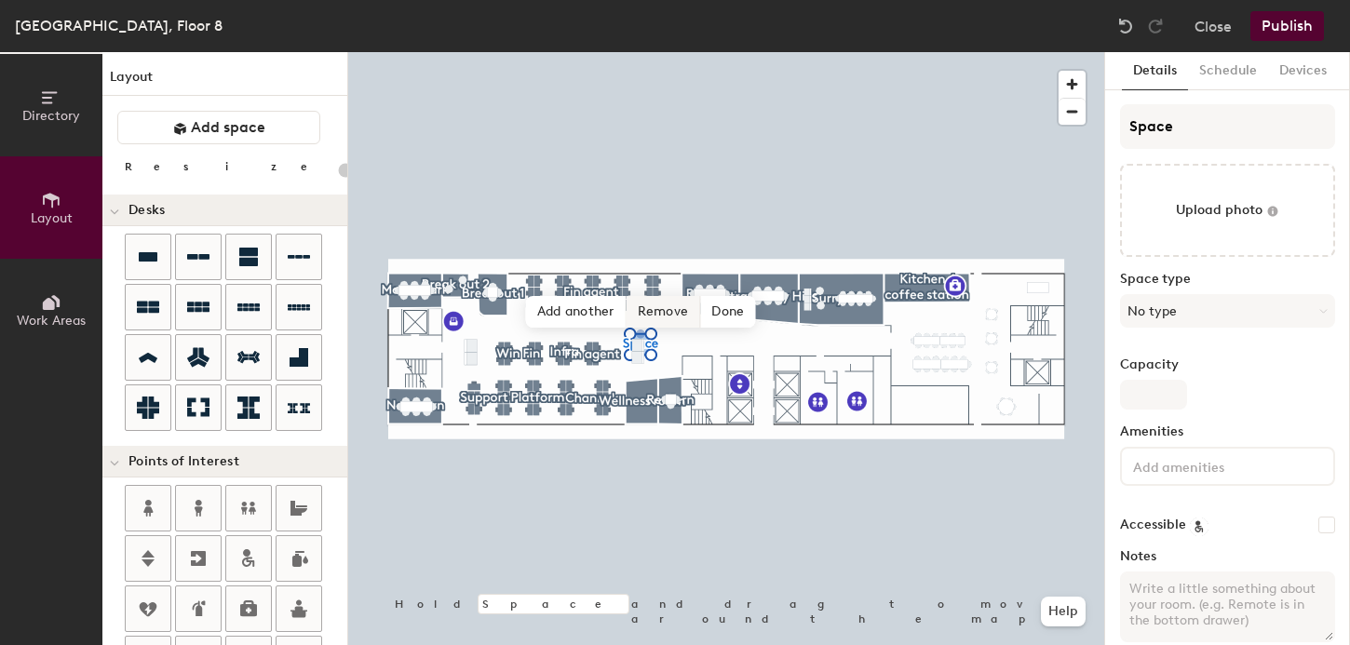
click at [662, 308] on span "Remove" at bounding box center [664, 312] width 74 height 32
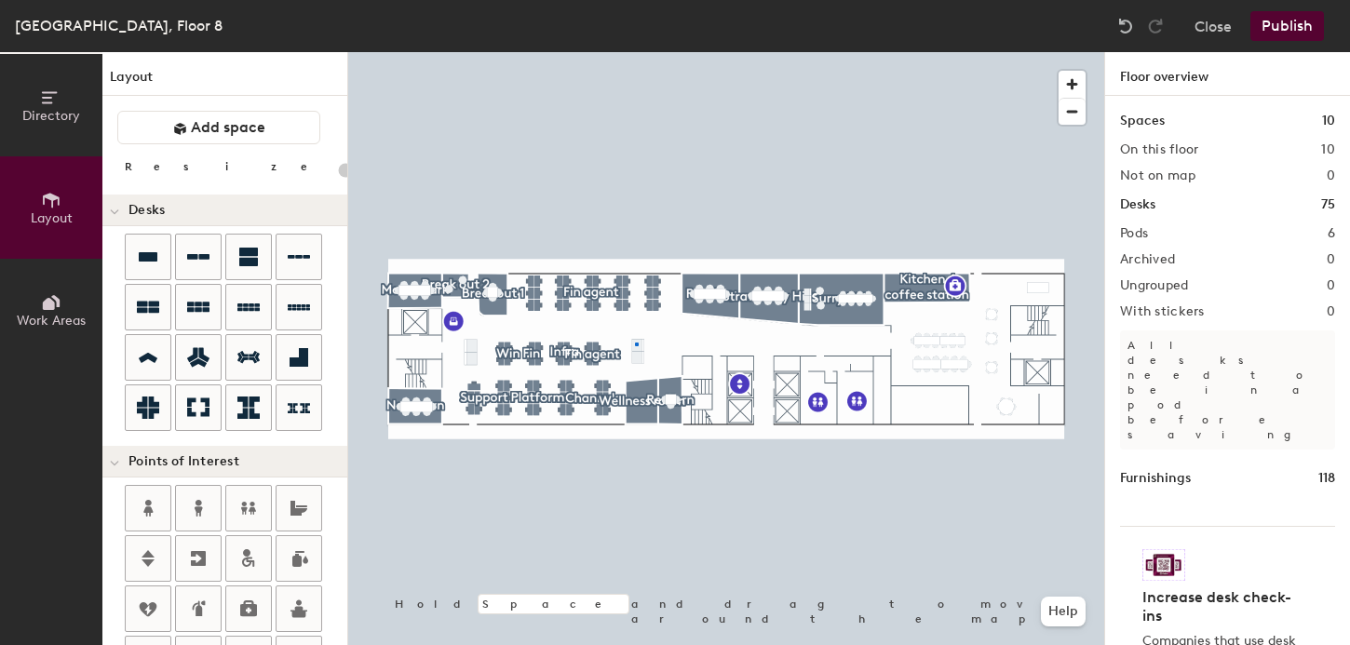
click at [635, 52] on div at bounding box center [726, 52] width 756 height 0
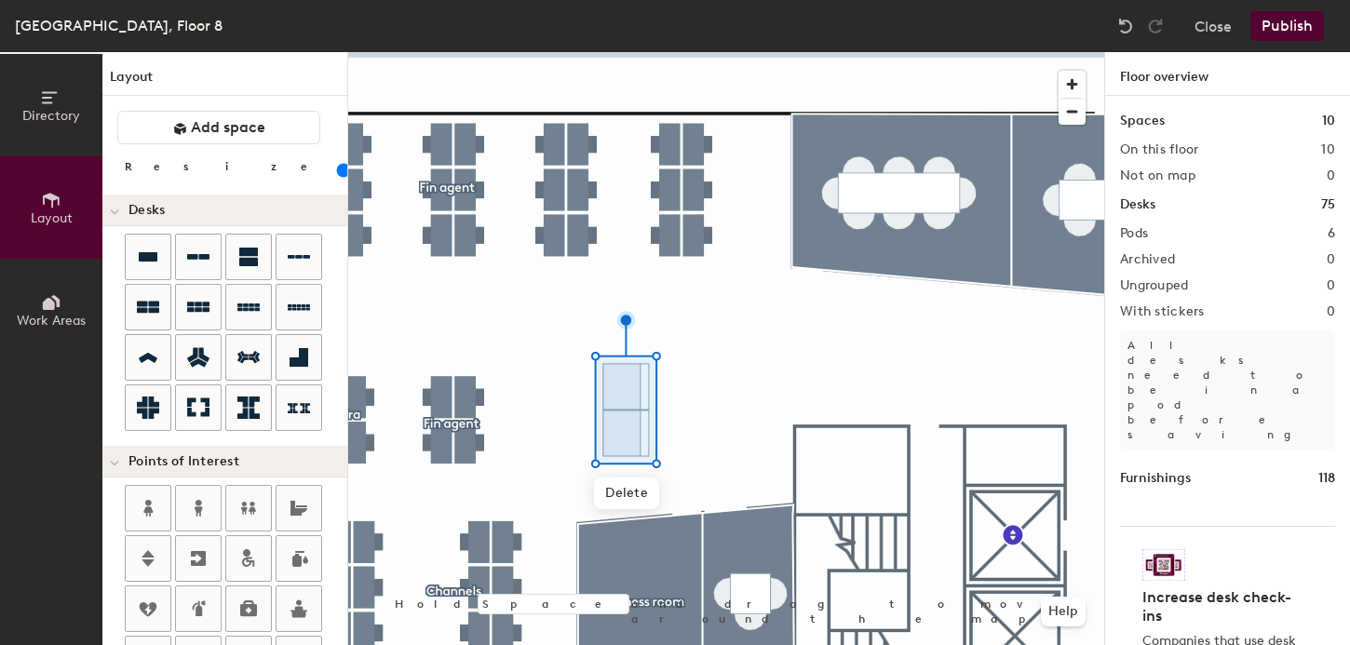
click at [529, 52] on div at bounding box center [726, 52] width 756 height 0
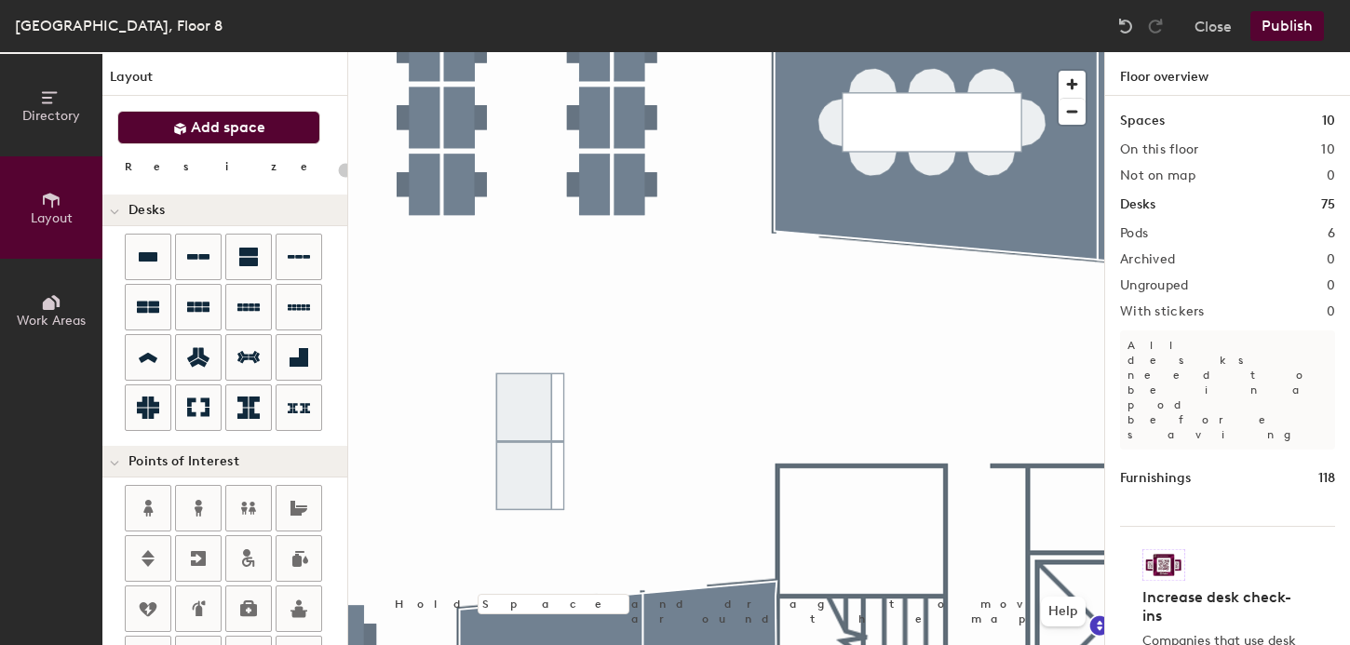
click at [195, 115] on button "Add space" at bounding box center [218, 128] width 203 height 34
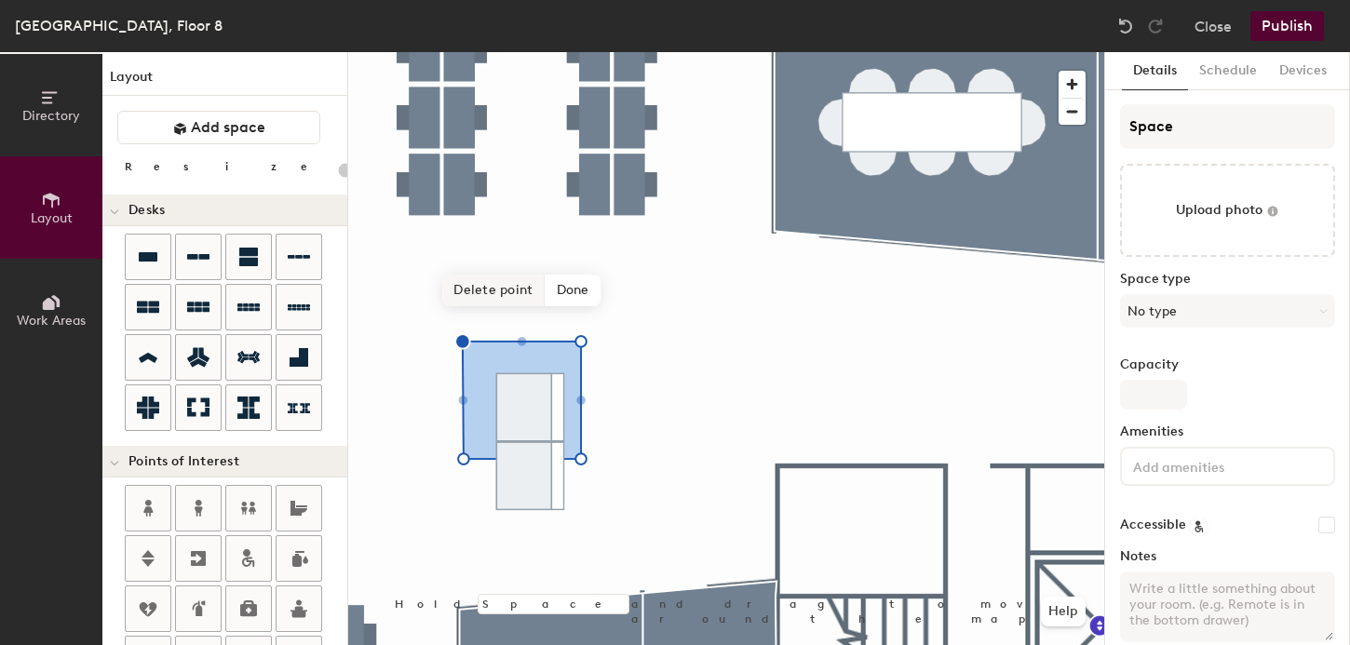
click at [516, 291] on span "Delete point" at bounding box center [493, 291] width 102 height 32
click at [468, 290] on span "Add another" at bounding box center [458, 291] width 101 height 32
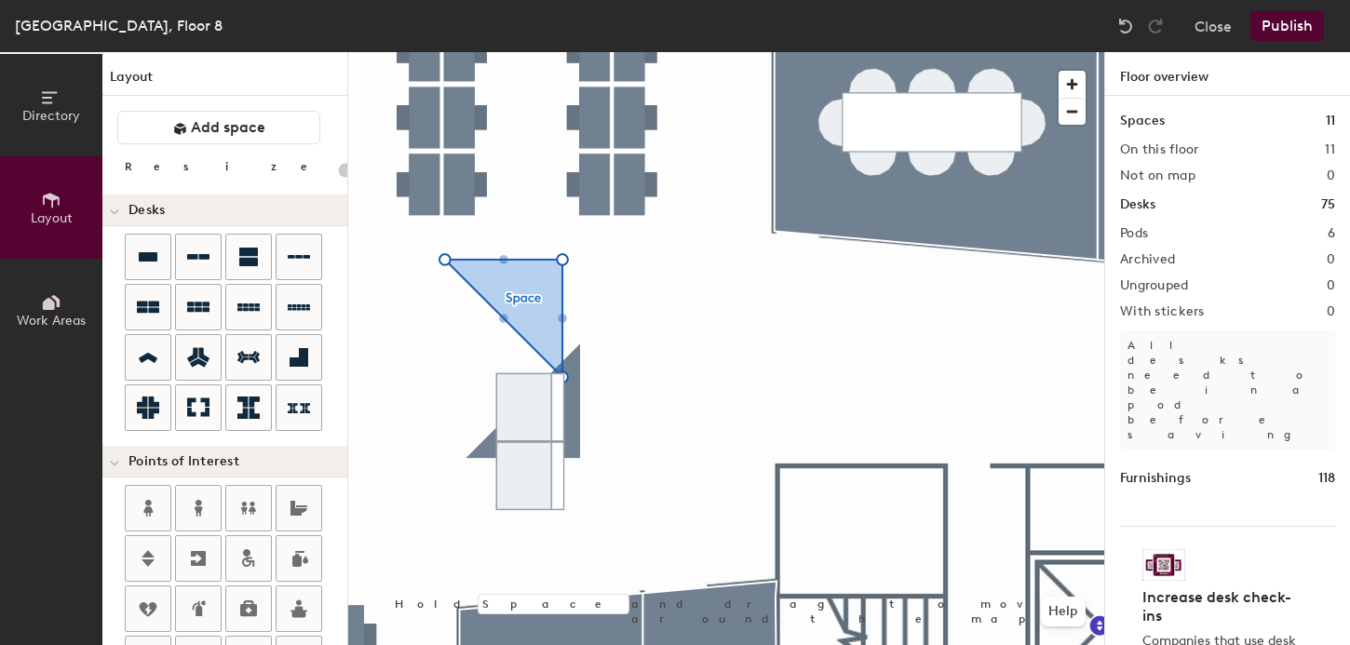
click at [573, 52] on div at bounding box center [726, 52] width 756 height 0
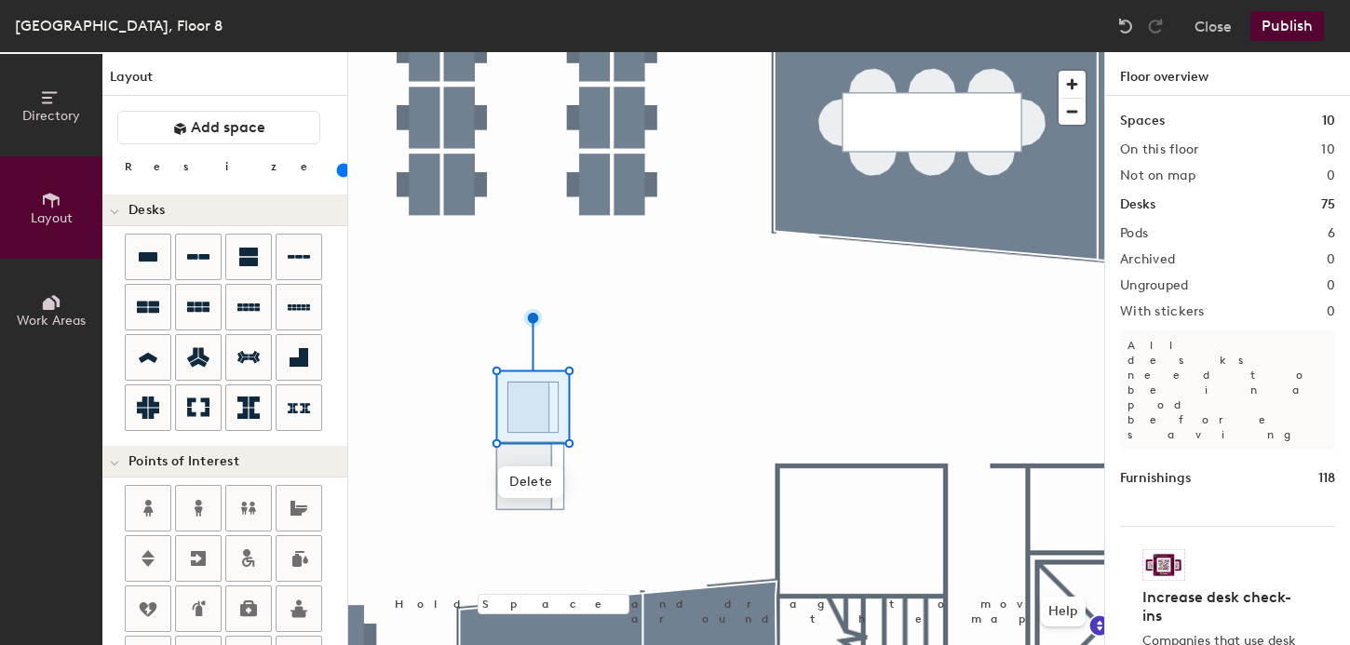
click at [338, 168] on input "range" at bounding box center [338, 170] width 0 height 15
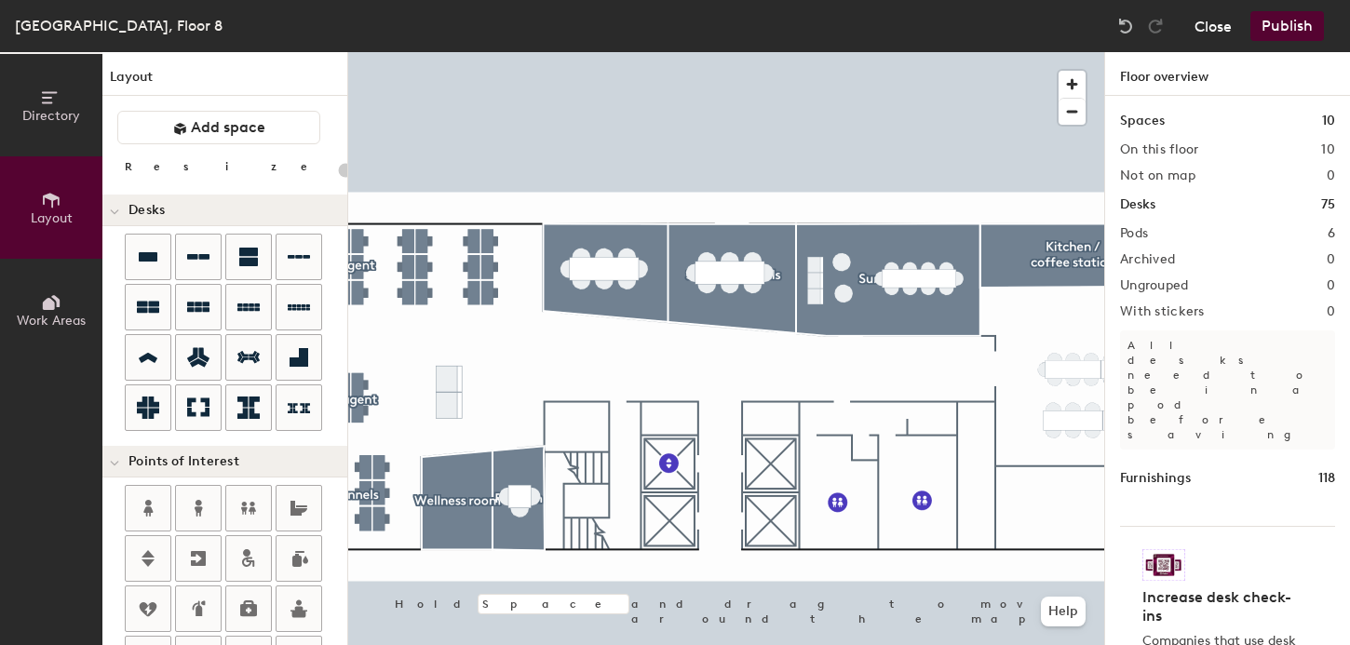
click at [1207, 28] on button "Close" at bounding box center [1213, 26] width 37 height 30
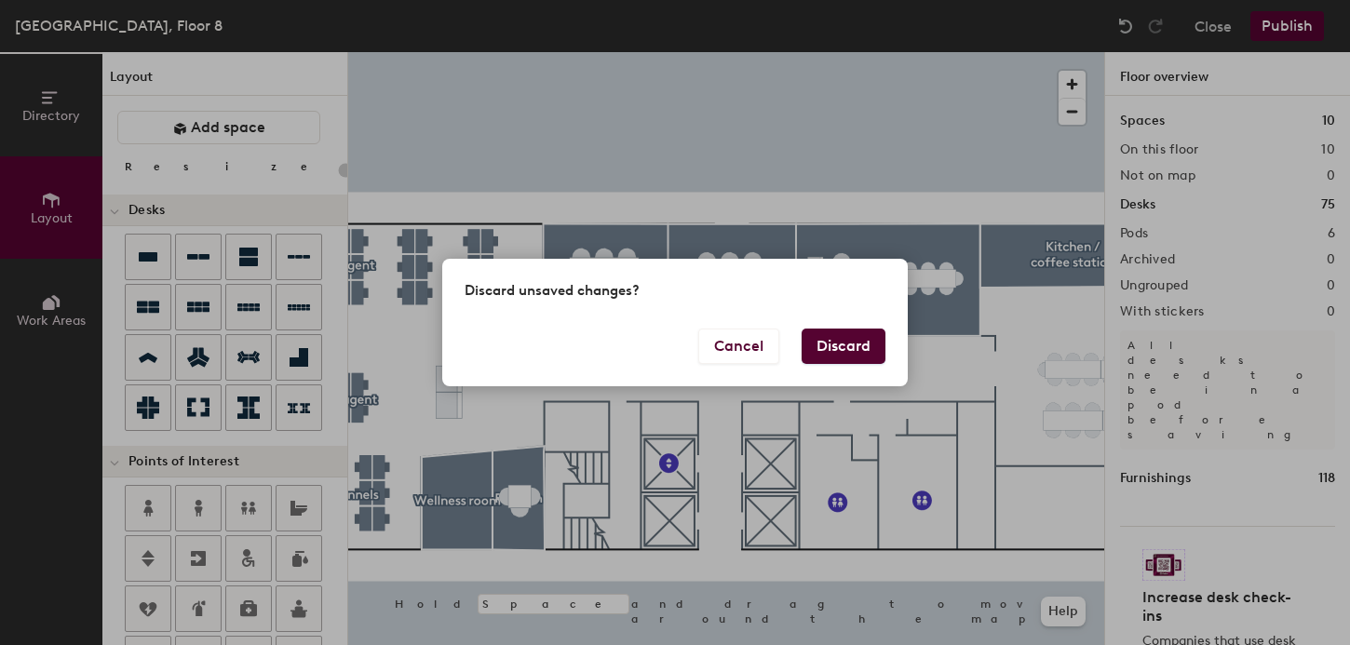
click at [859, 334] on button "Discard" at bounding box center [844, 346] width 84 height 35
type input "20"
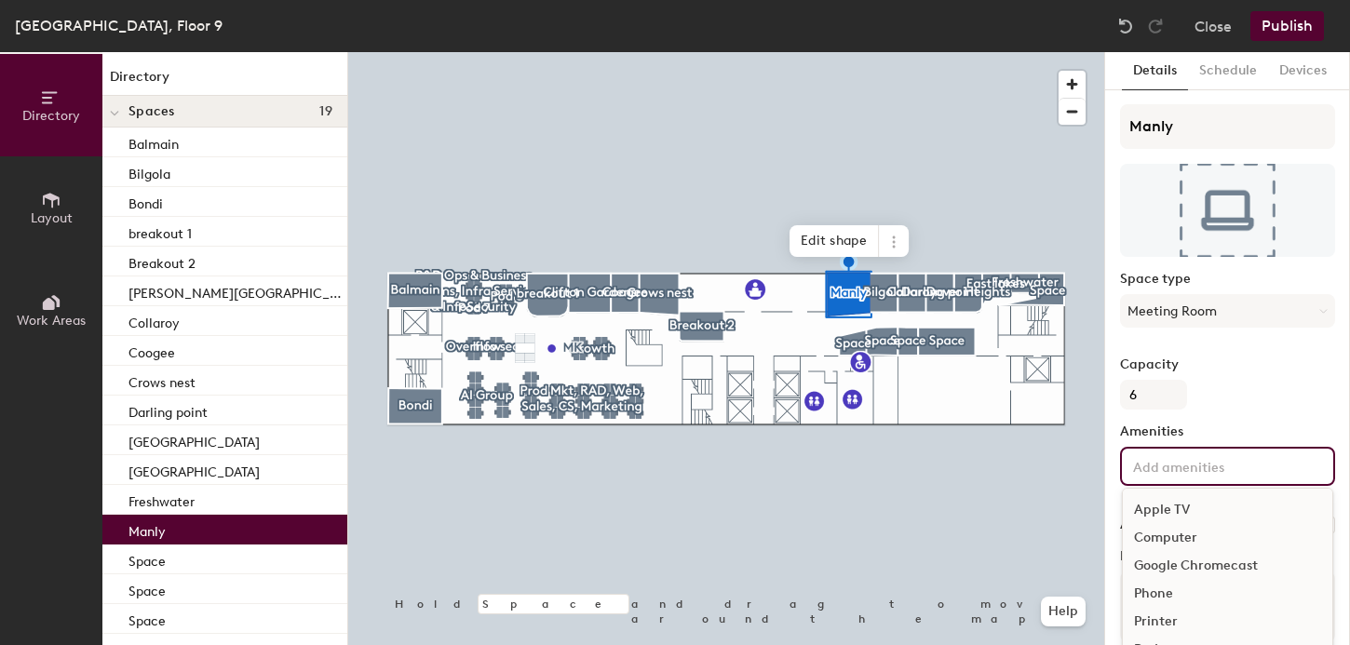
click at [1163, 478] on div "Apple TV Computer Google Chromecast Phone Printer Projector Speakers Television…" at bounding box center [1227, 466] width 215 height 39
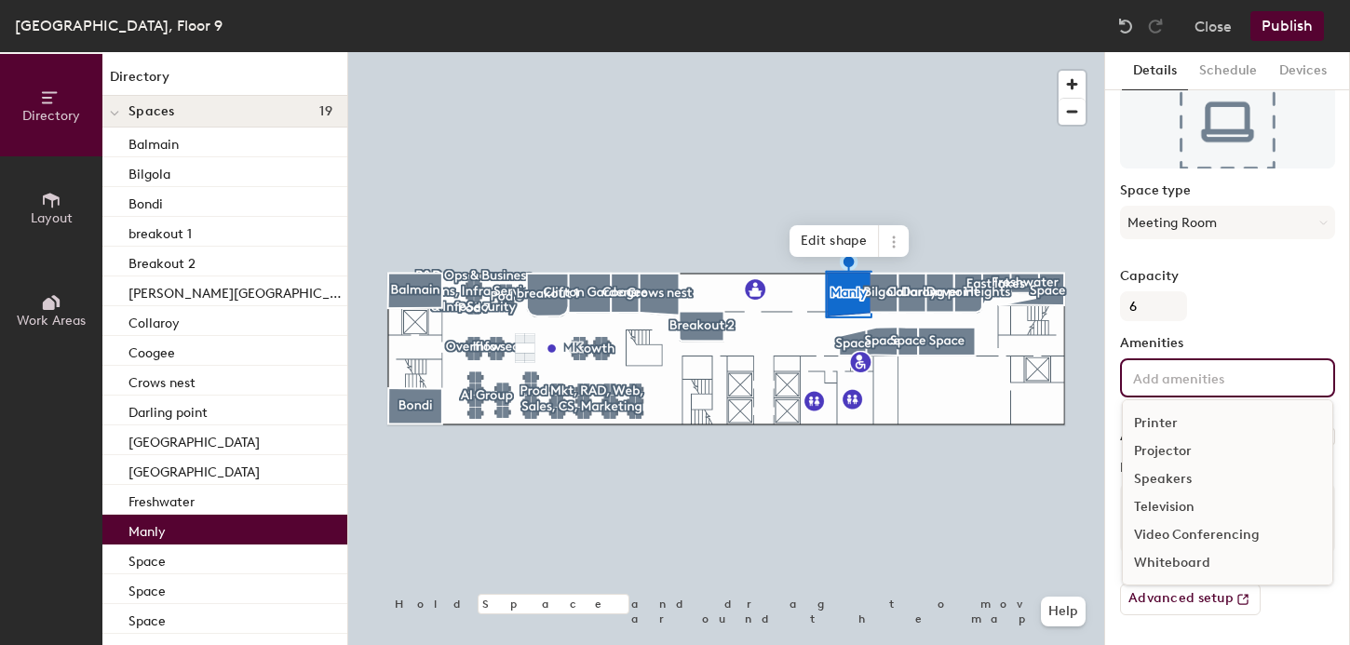
click at [1170, 534] on div "Video Conferencing" at bounding box center [1228, 535] width 210 height 28
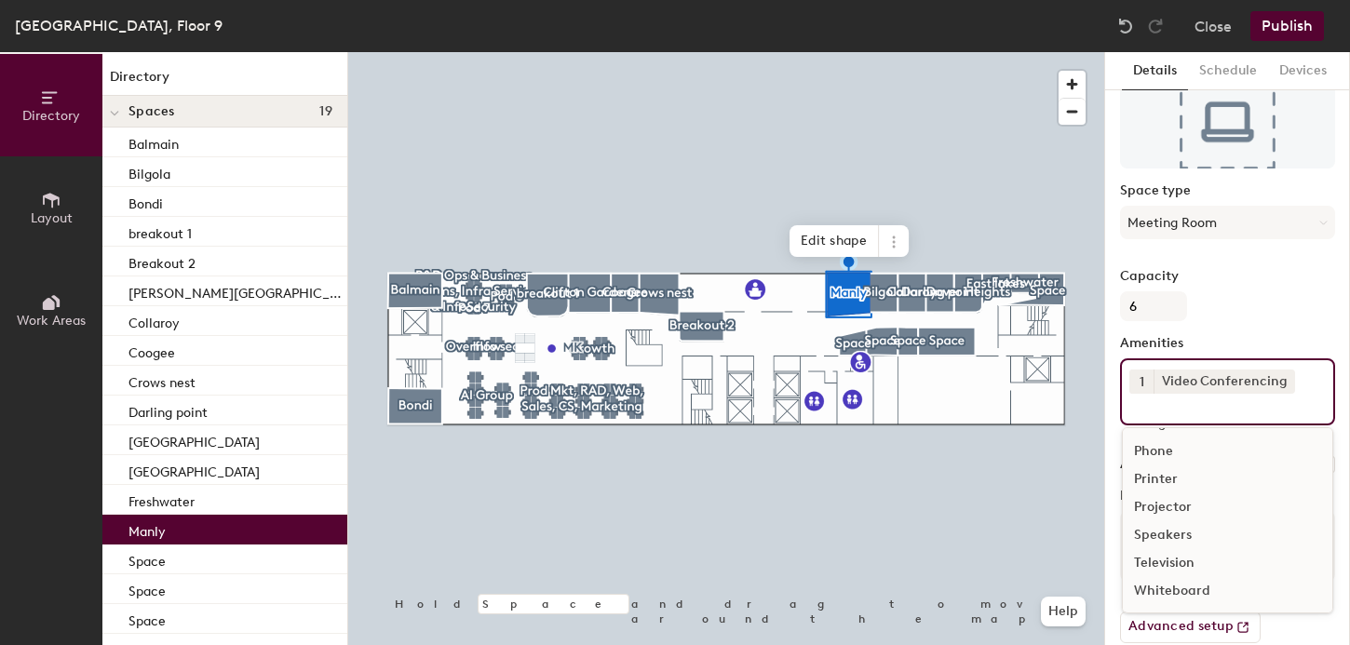
scroll to position [82, 0]
click at [1163, 591] on div "Whiteboard" at bounding box center [1228, 591] width 210 height 28
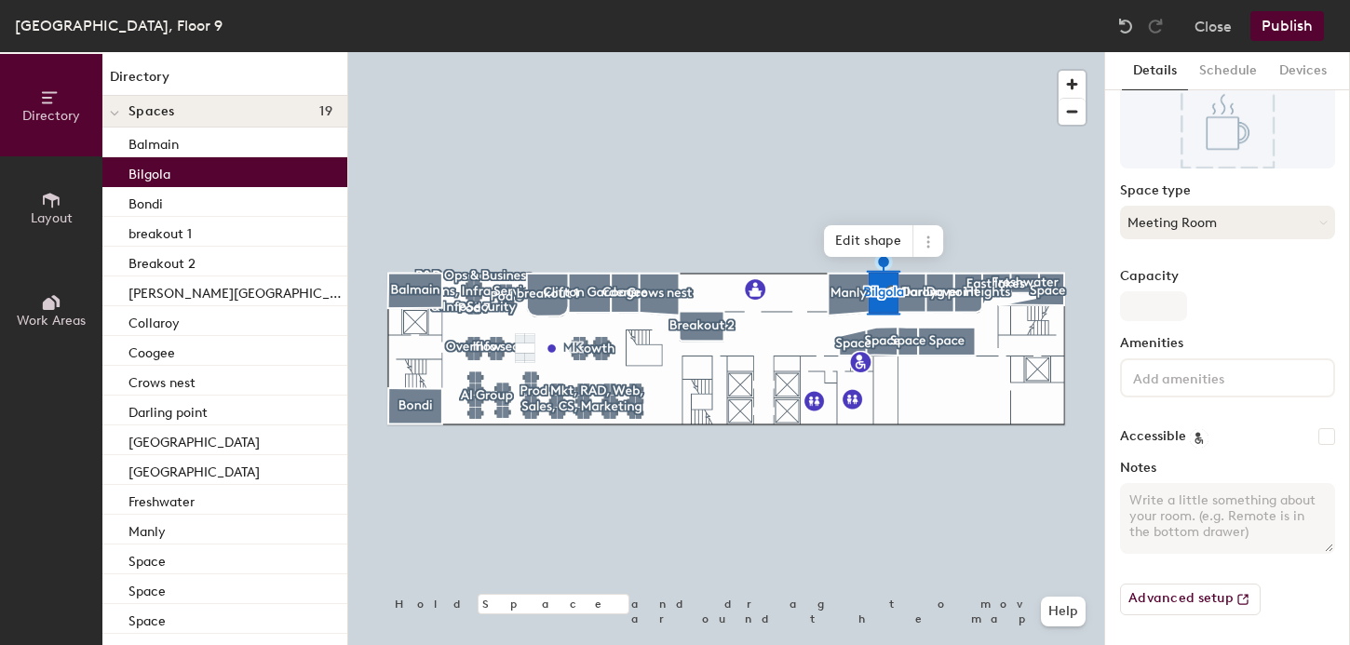
scroll to position [0, 0]
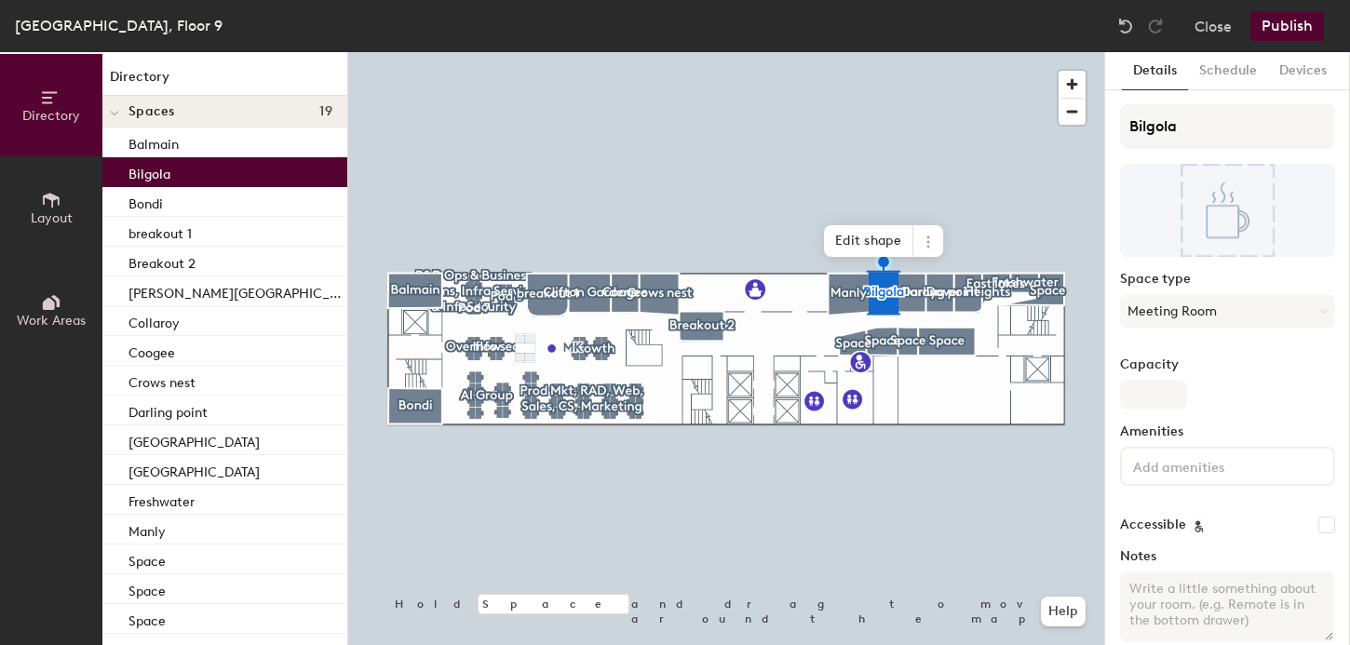
click at [1156, 459] on input at bounding box center [1214, 465] width 168 height 22
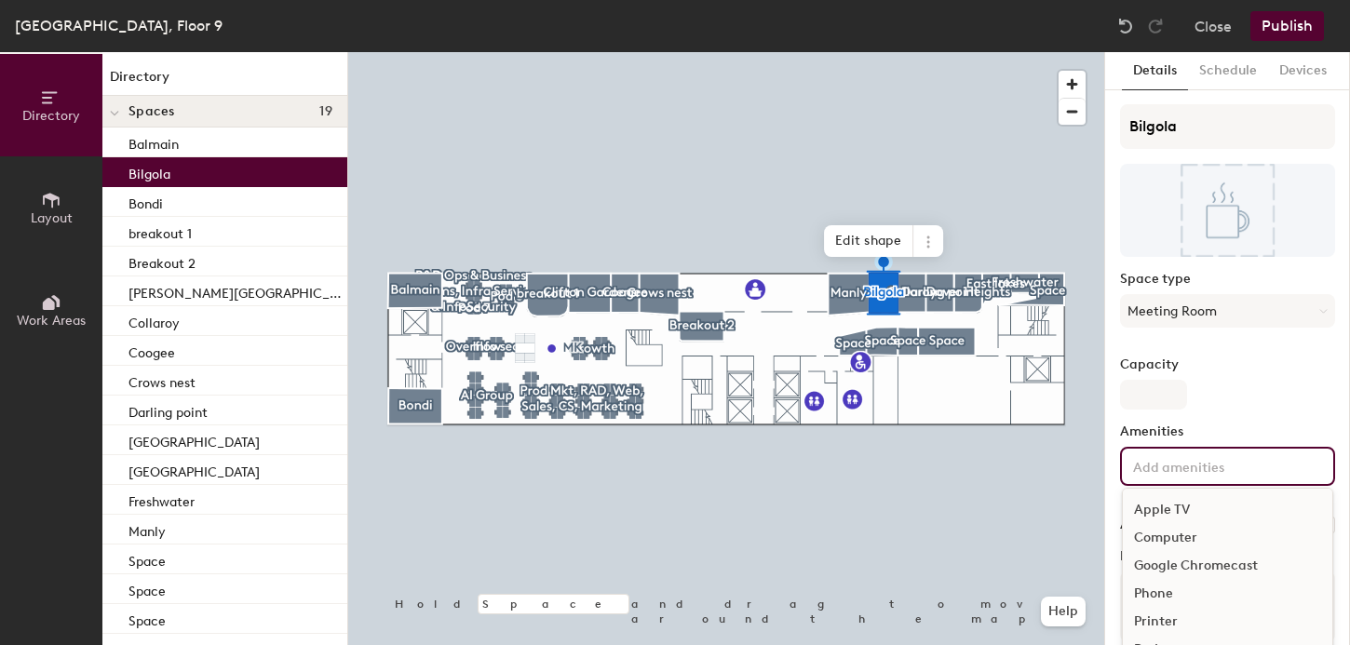
scroll to position [110, 0]
click at [1161, 622] on div "Video Conferencing" at bounding box center [1228, 624] width 210 height 28
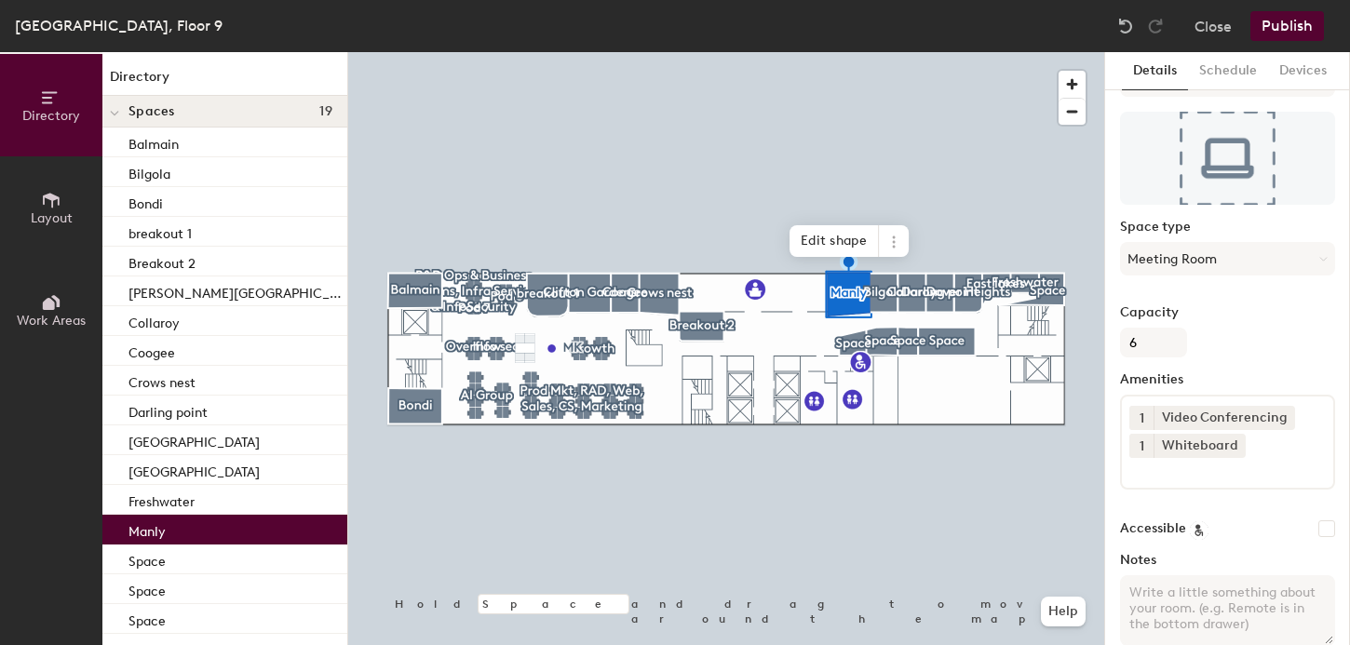
scroll to position [144, 0]
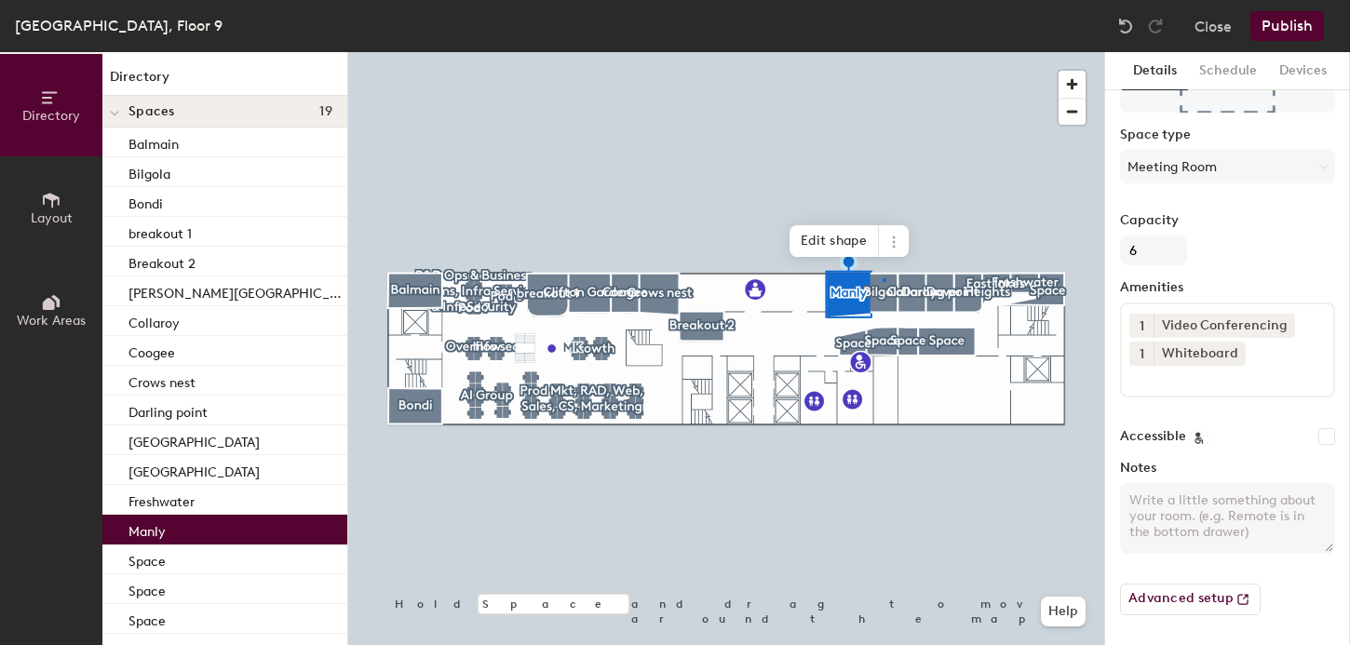
click at [883, 52] on div at bounding box center [726, 52] width 756 height 0
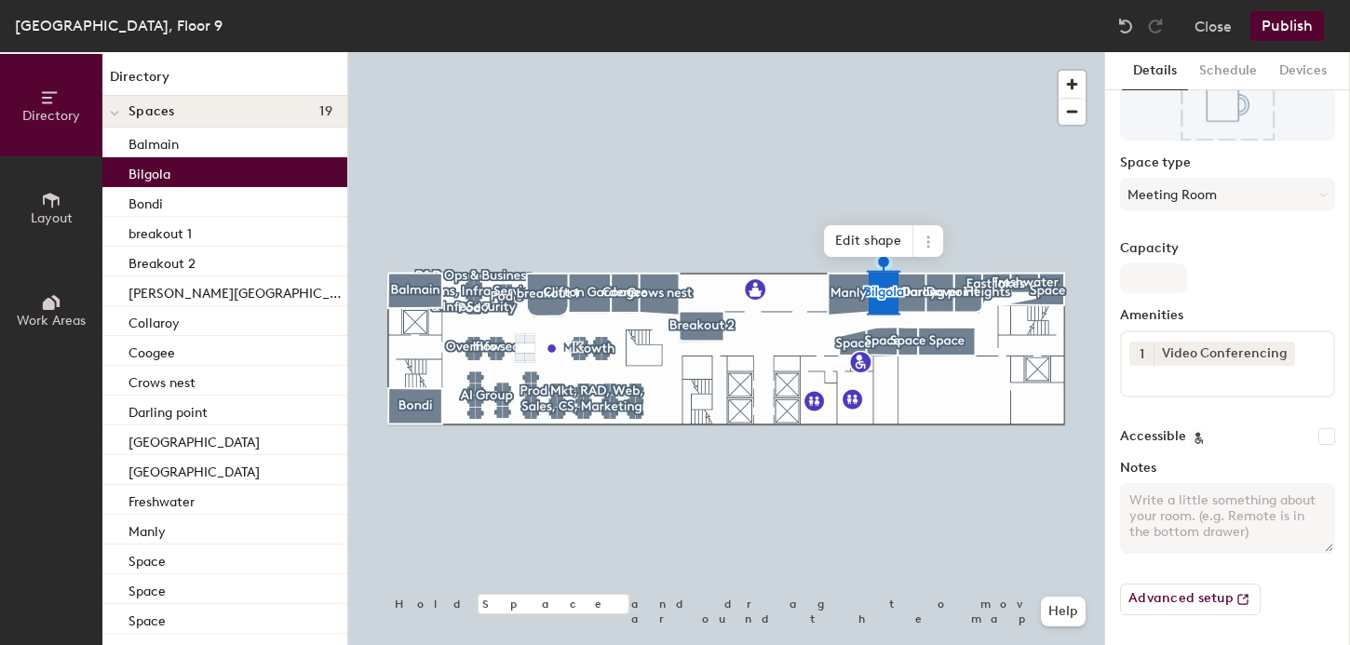
click at [1243, 387] on input at bounding box center [1214, 377] width 168 height 22
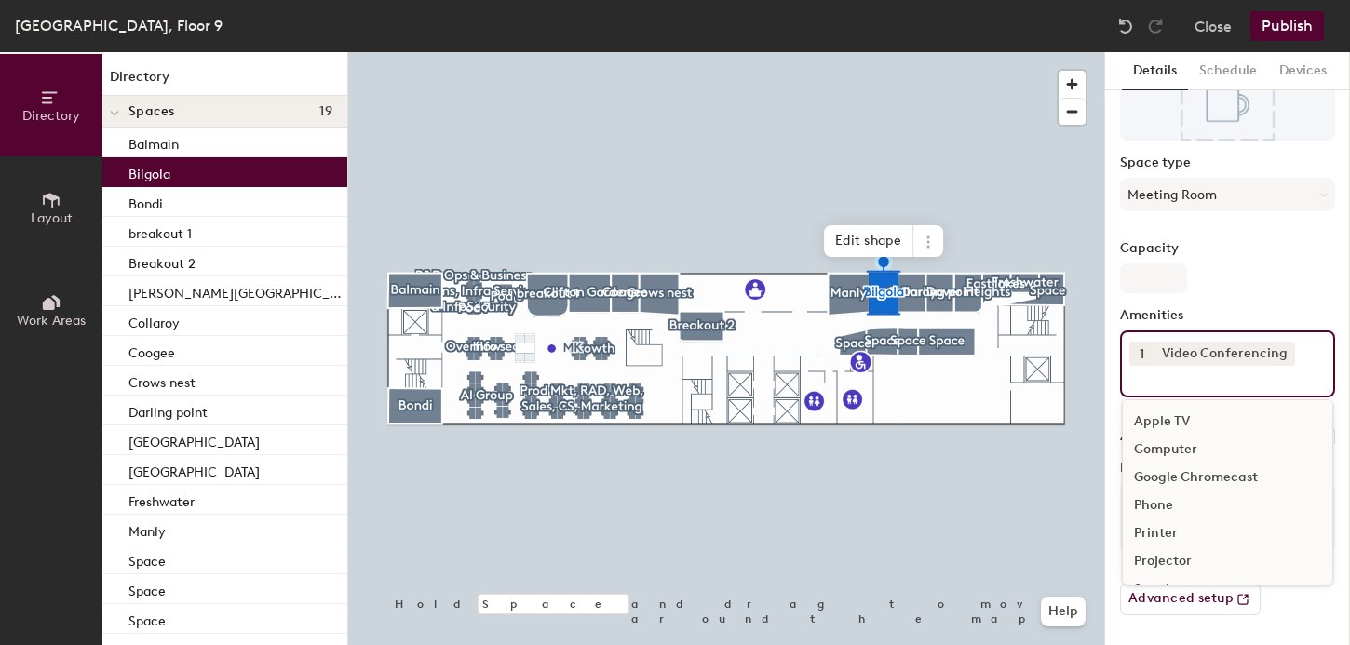
scroll to position [82, 0]
click at [1180, 557] on div "Whiteboard" at bounding box center [1228, 563] width 210 height 28
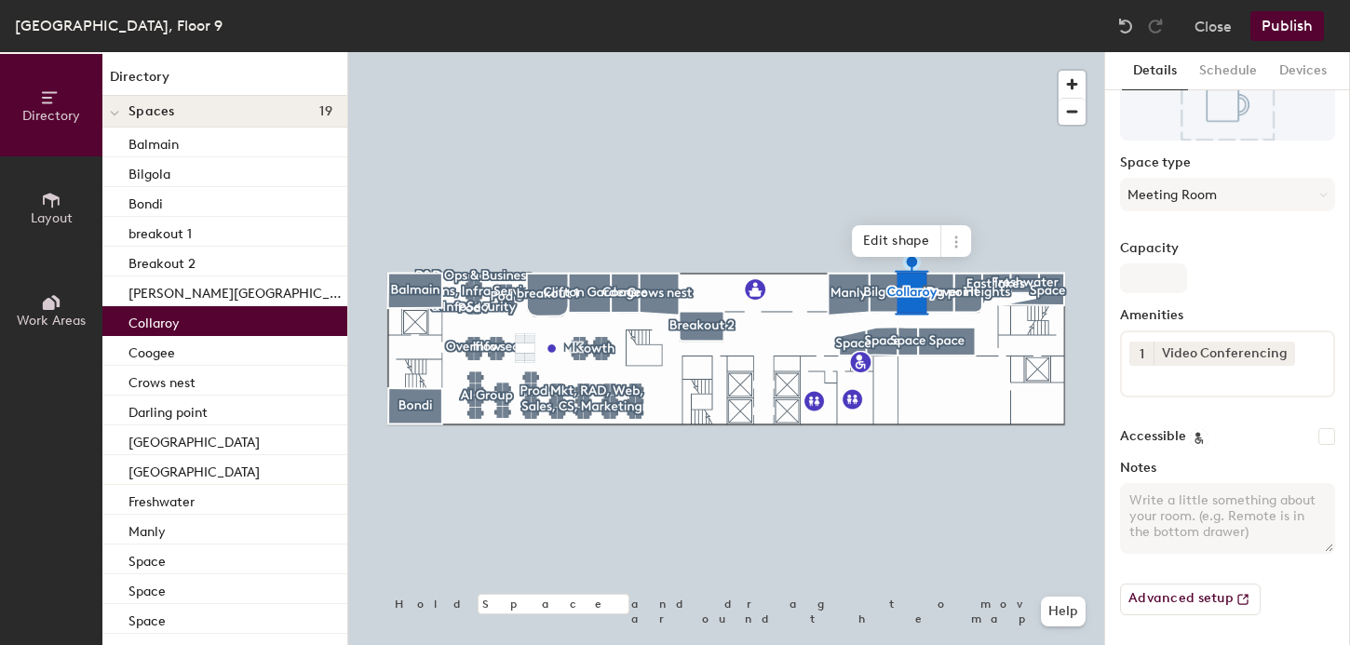
click at [1179, 383] on input at bounding box center [1214, 377] width 168 height 22
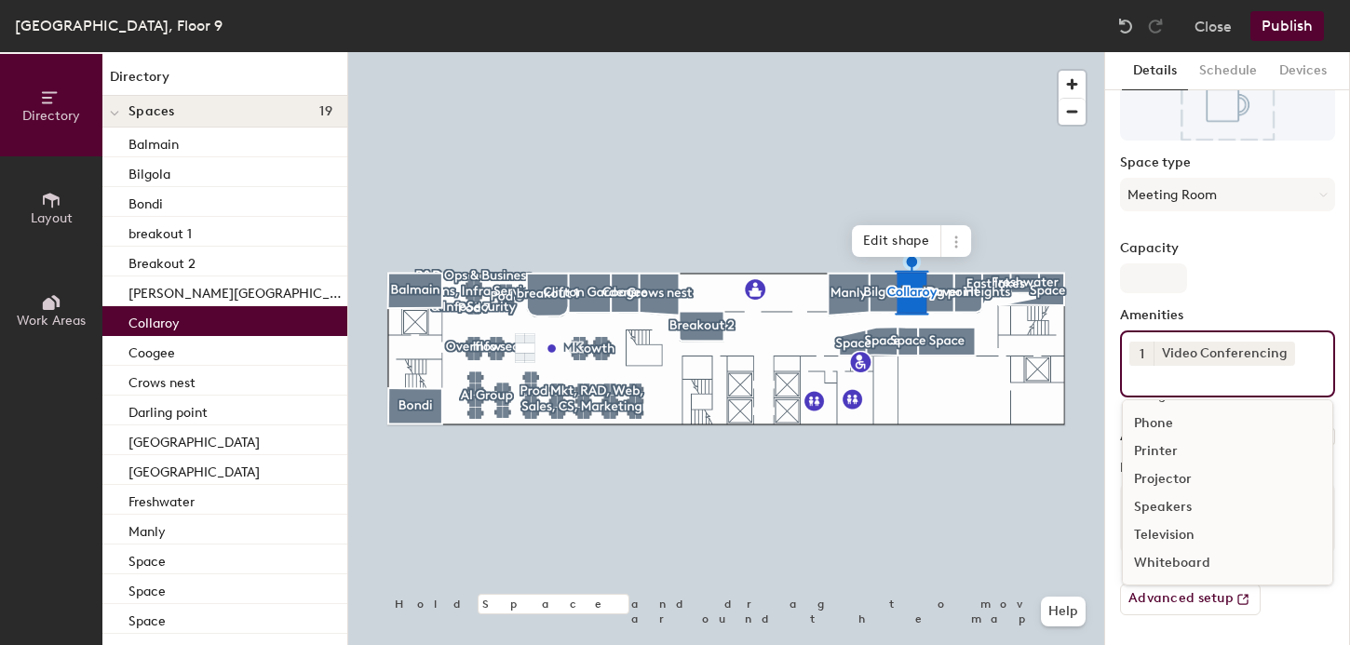
click at [1173, 561] on div "Whiteboard" at bounding box center [1228, 563] width 210 height 28
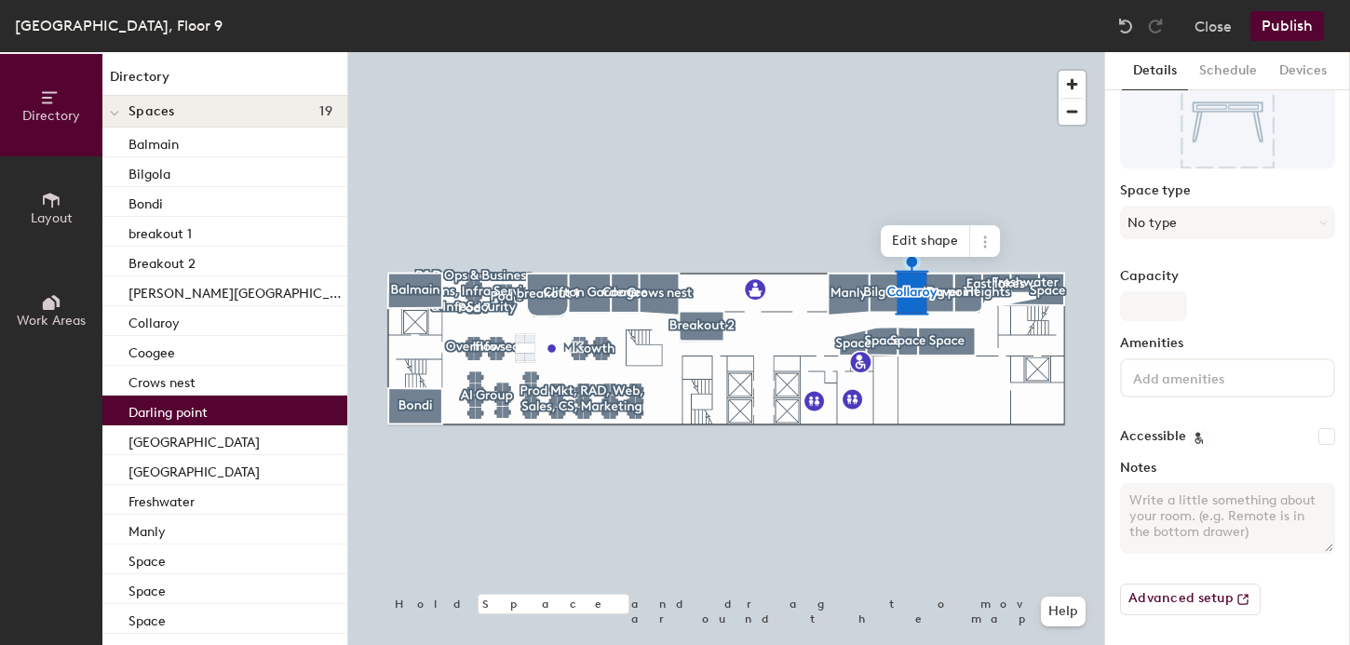
scroll to position [88, 0]
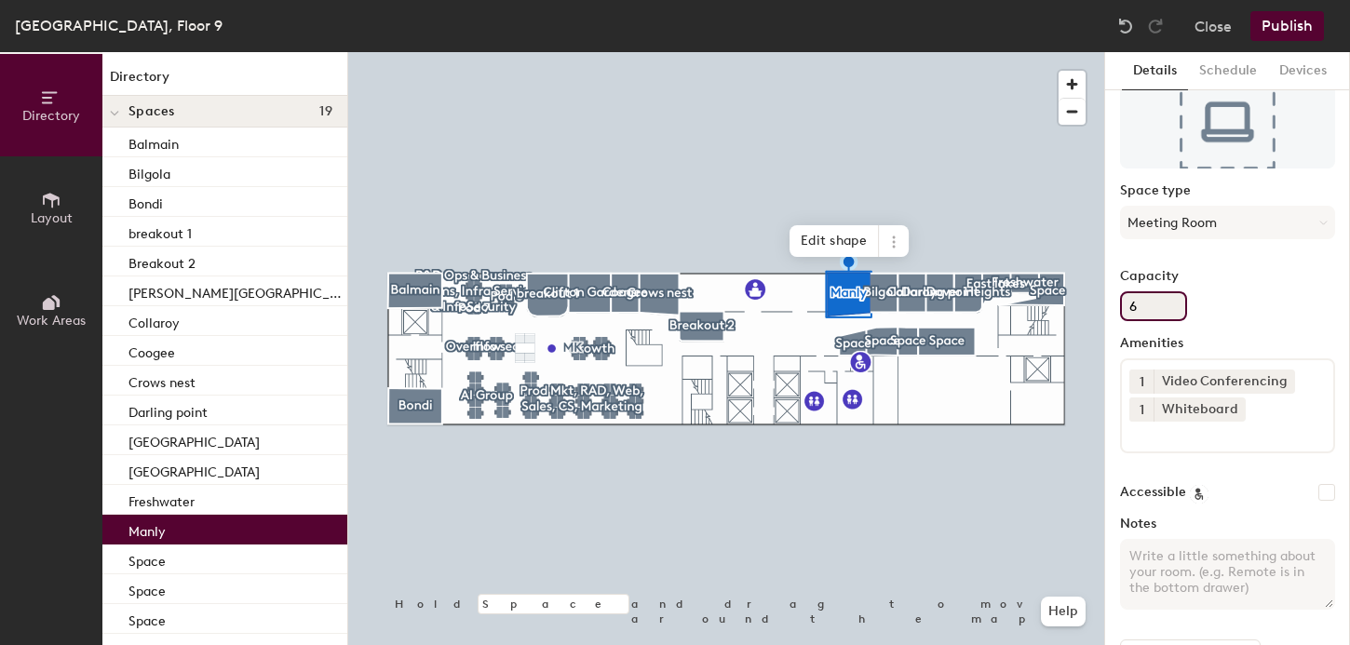
click at [1133, 309] on input "6" at bounding box center [1153, 306] width 67 height 30
click at [1128, 307] on input "6" at bounding box center [1153, 306] width 67 height 30
type input "7"
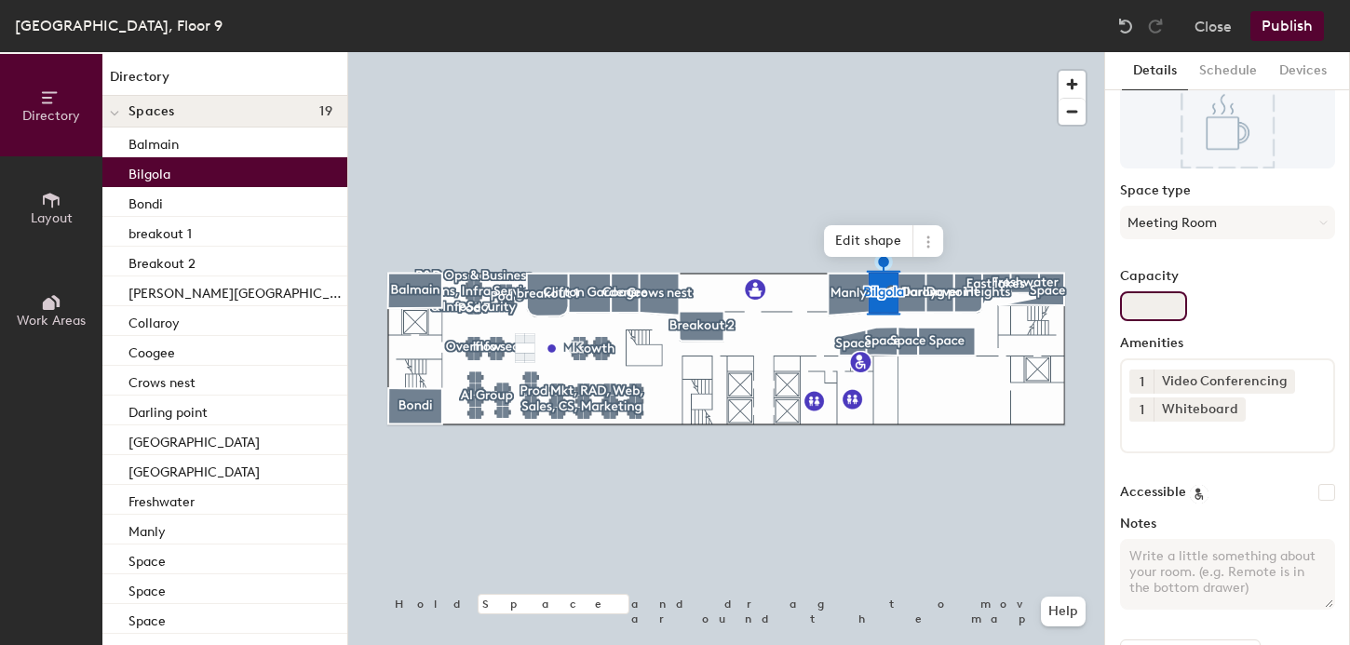
click at [1138, 305] on input "Capacity" at bounding box center [1153, 306] width 67 height 30
type input "4"
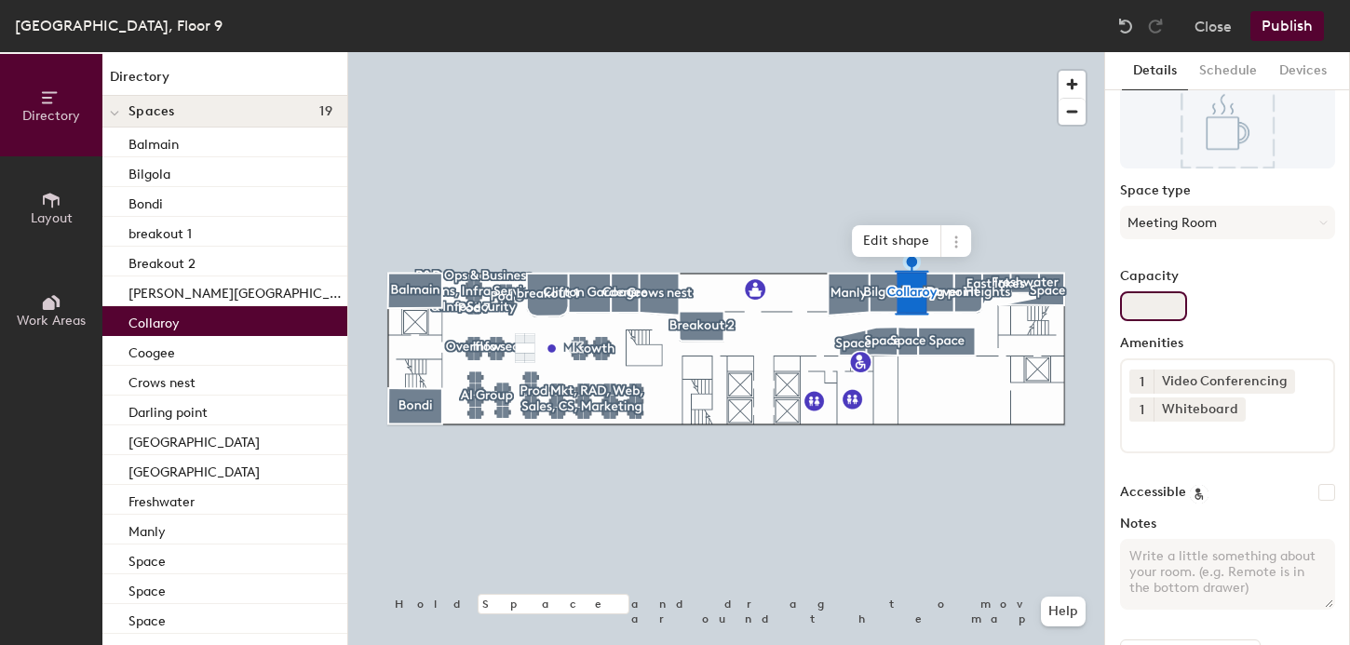
click at [1125, 308] on input "Capacity" at bounding box center [1153, 306] width 67 height 30
type input "4"
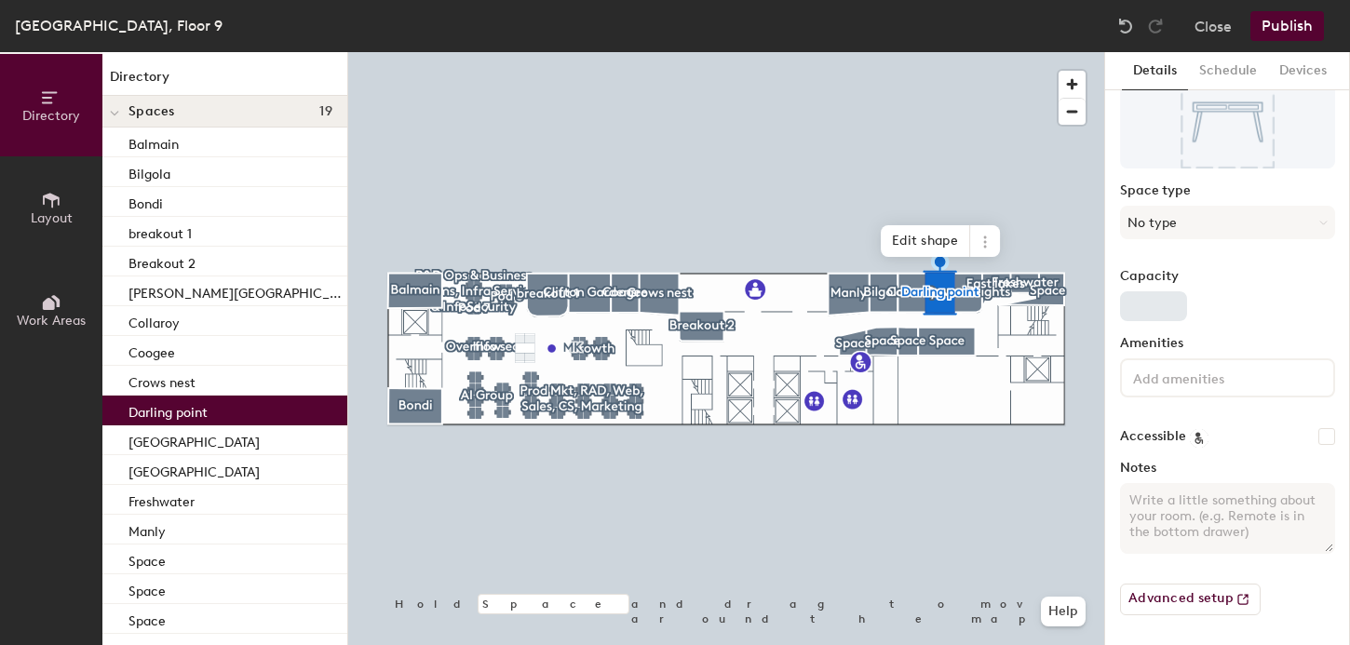
scroll to position [0, 0]
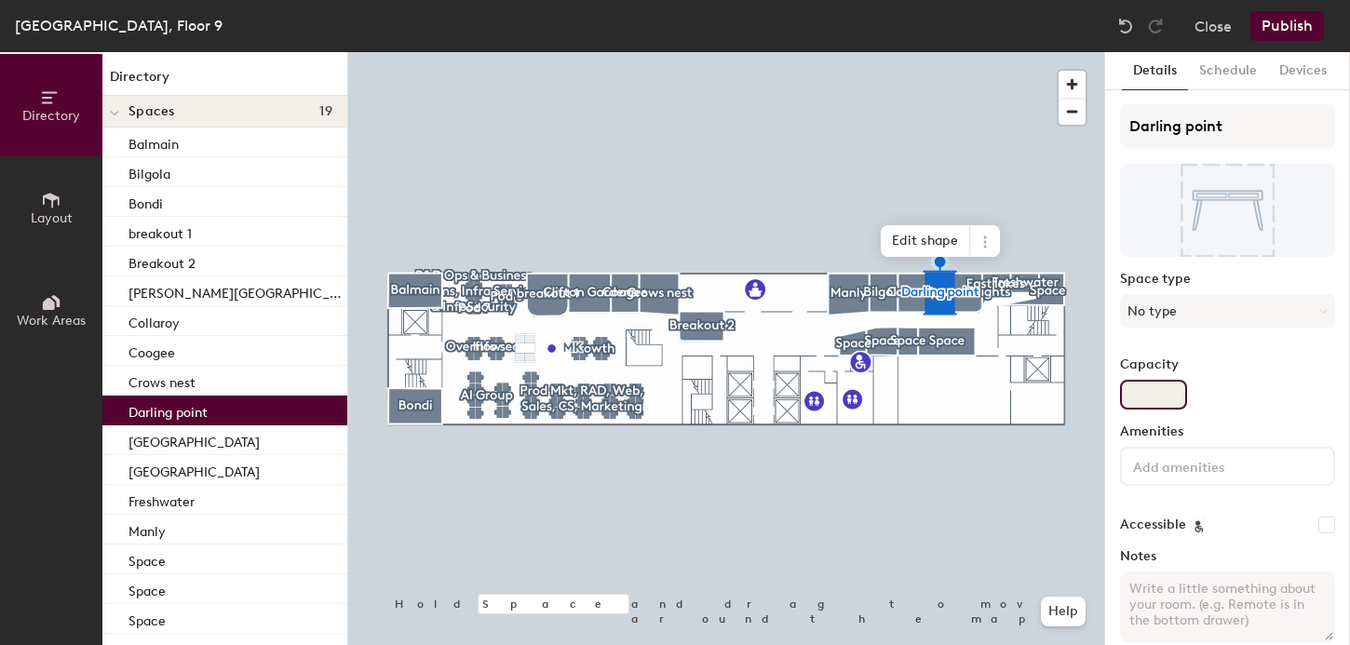
click at [1143, 390] on input "Capacity" at bounding box center [1153, 395] width 67 height 30
type input "4"
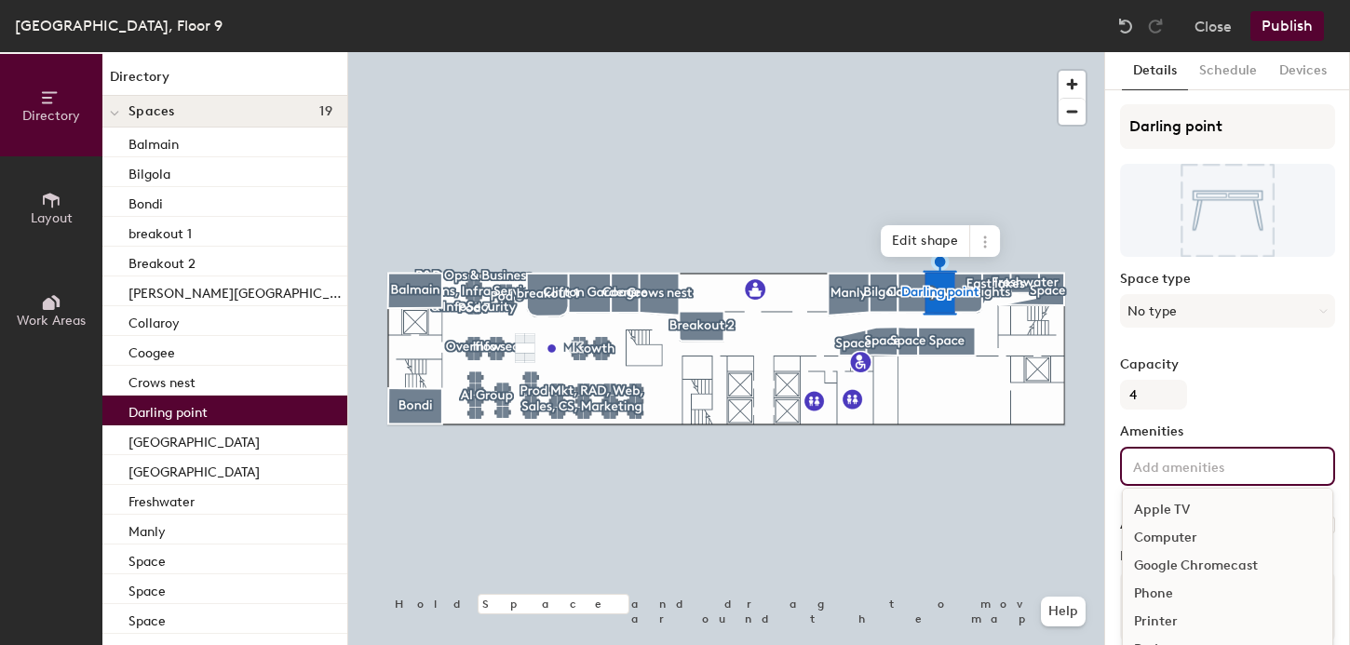
click at [1177, 460] on input at bounding box center [1214, 465] width 168 height 22
click at [1169, 621] on div "Video Conferencing" at bounding box center [1228, 624] width 210 height 28
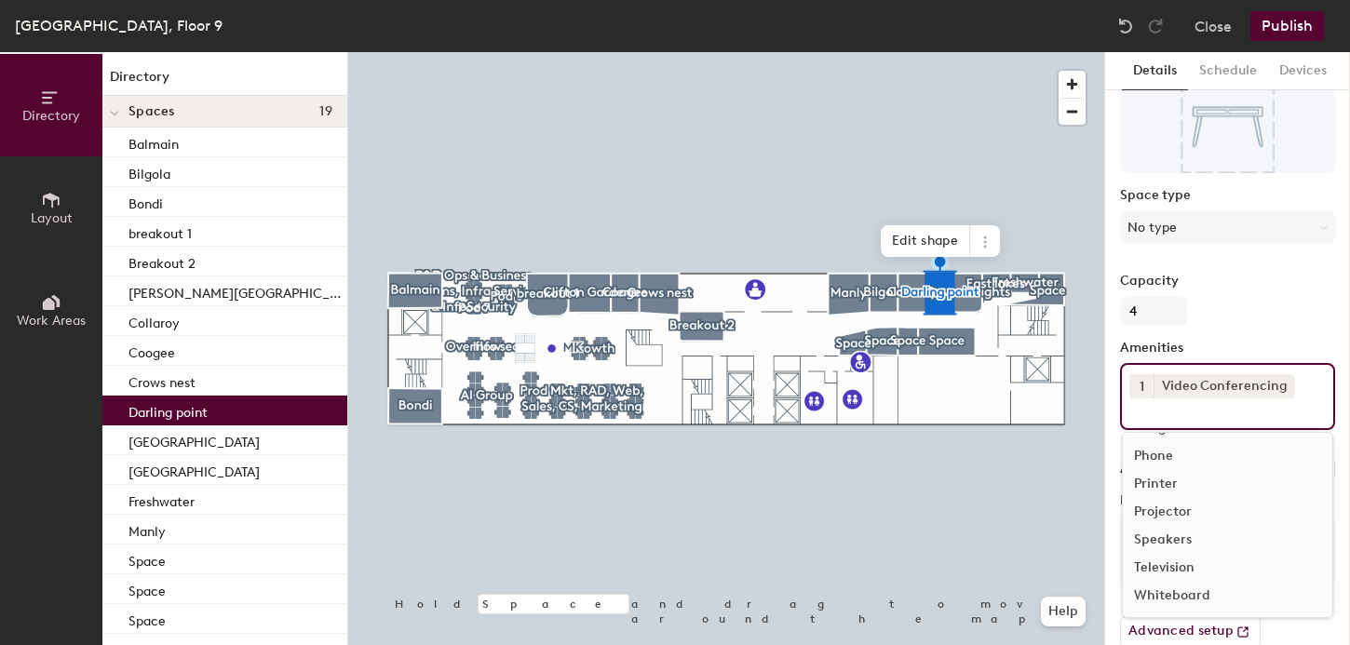
scroll to position [116, 0]
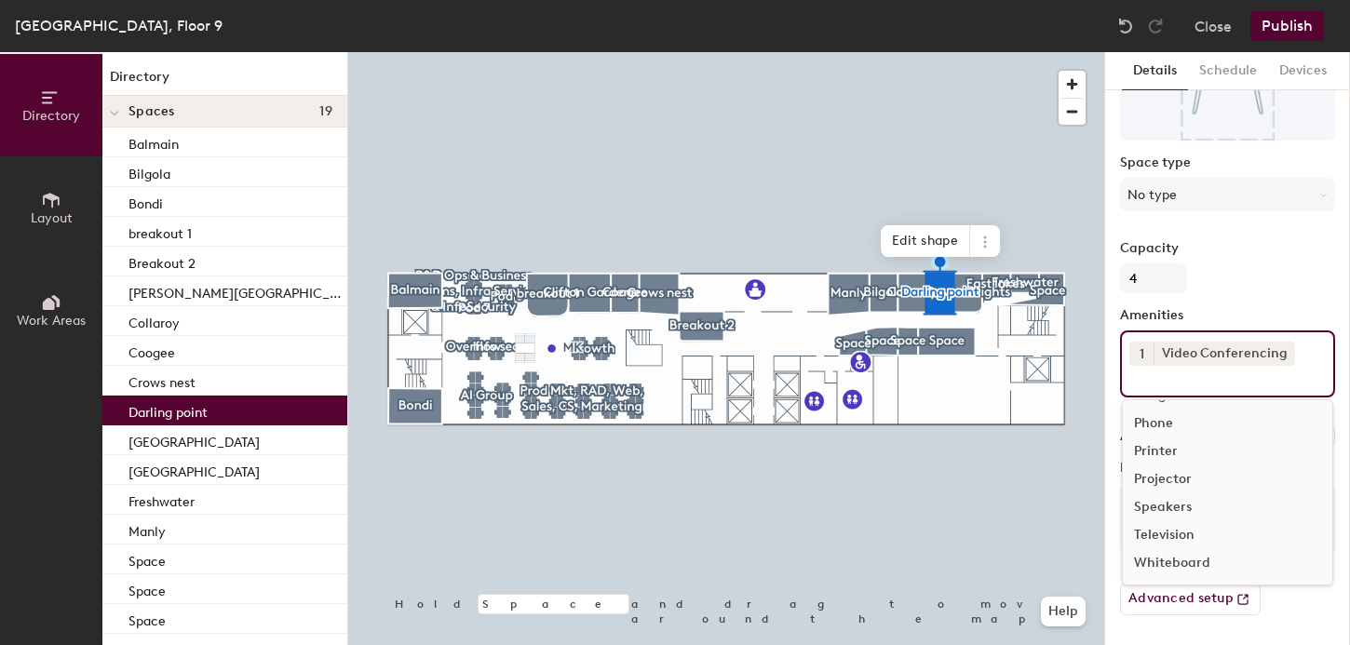
click at [1174, 556] on div "Whiteboard" at bounding box center [1228, 563] width 210 height 28
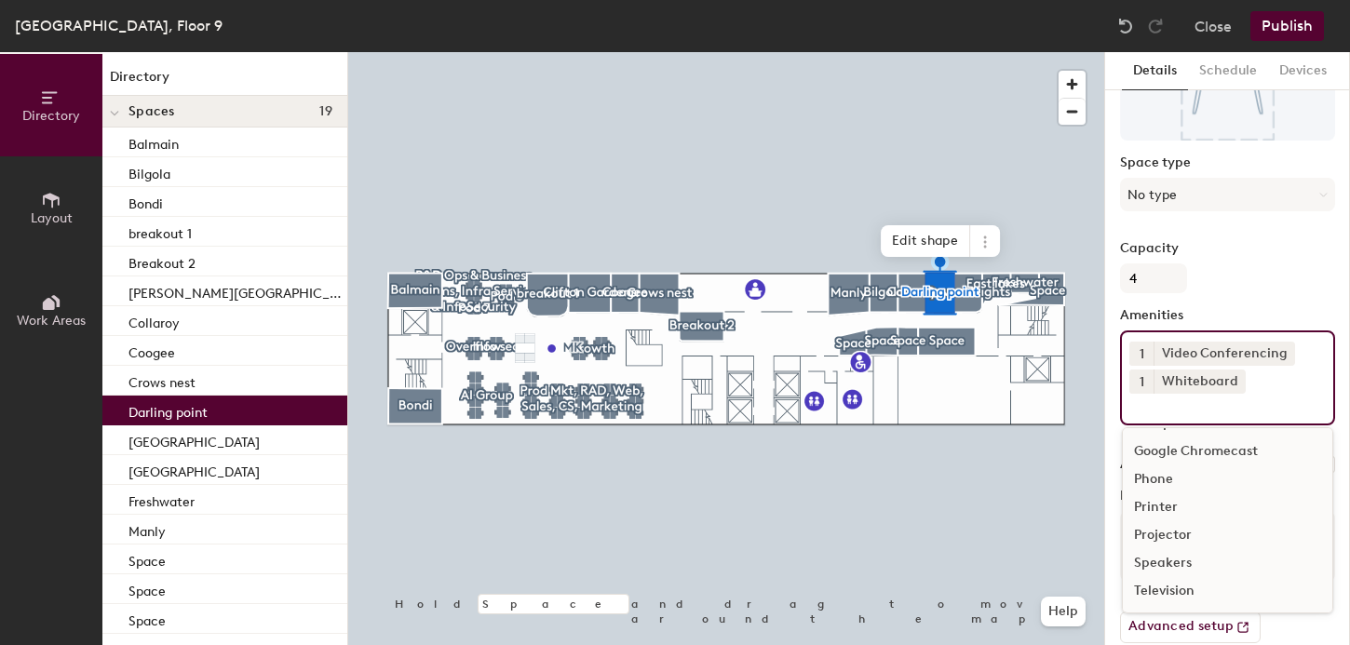
scroll to position [54, 0]
click at [912, 52] on div at bounding box center [726, 52] width 756 height 0
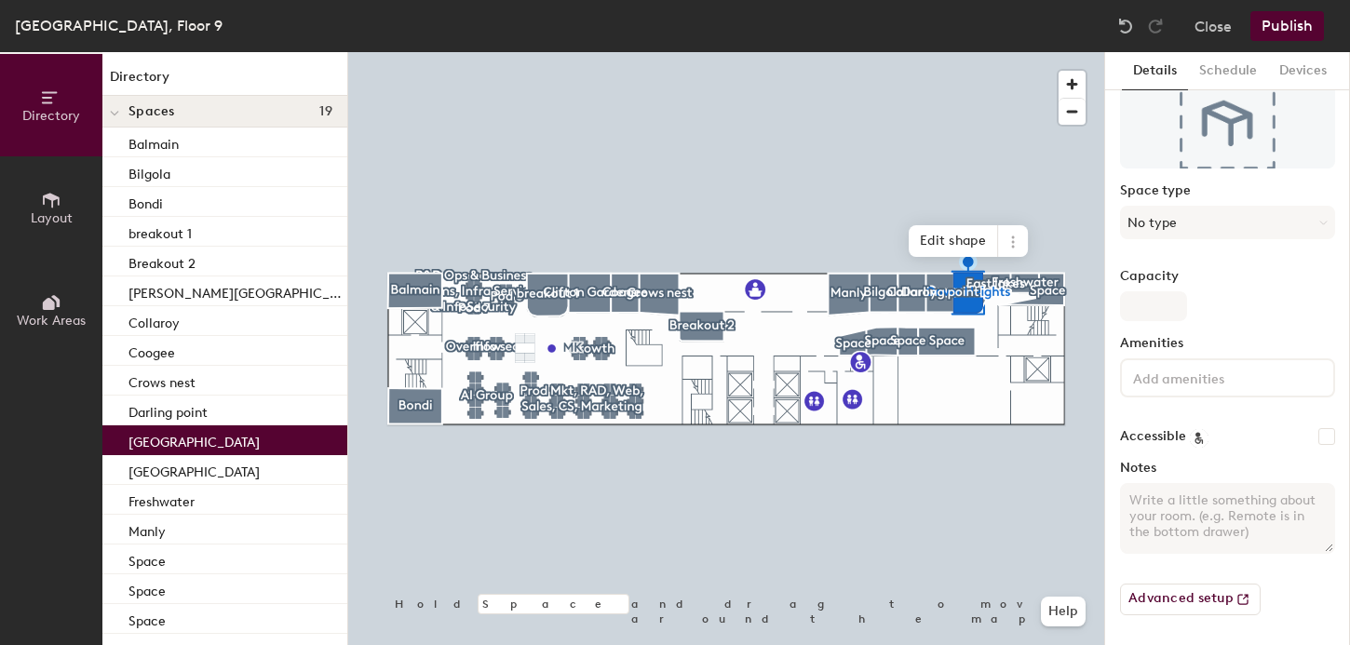
scroll to position [0, 0]
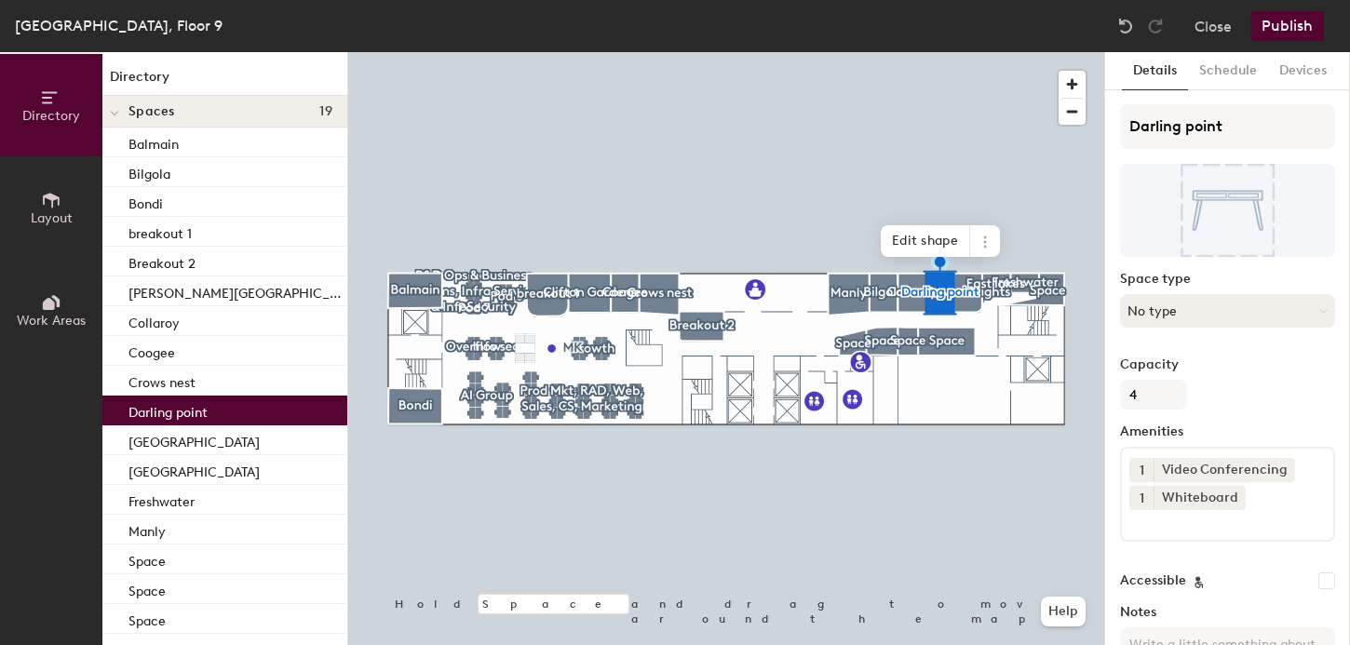
click at [1146, 299] on button "No type" at bounding box center [1227, 311] width 215 height 34
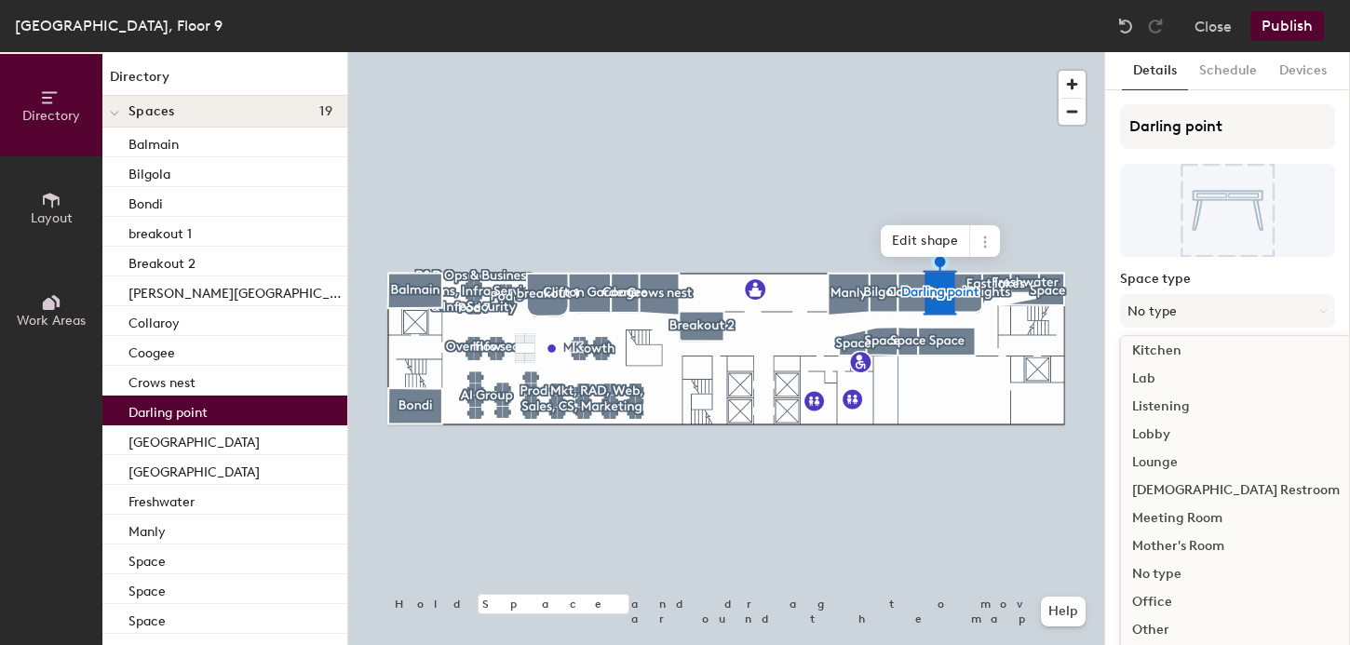
scroll to position [357, 0]
click at [1169, 504] on div "Meeting Room" at bounding box center [1236, 504] width 230 height 28
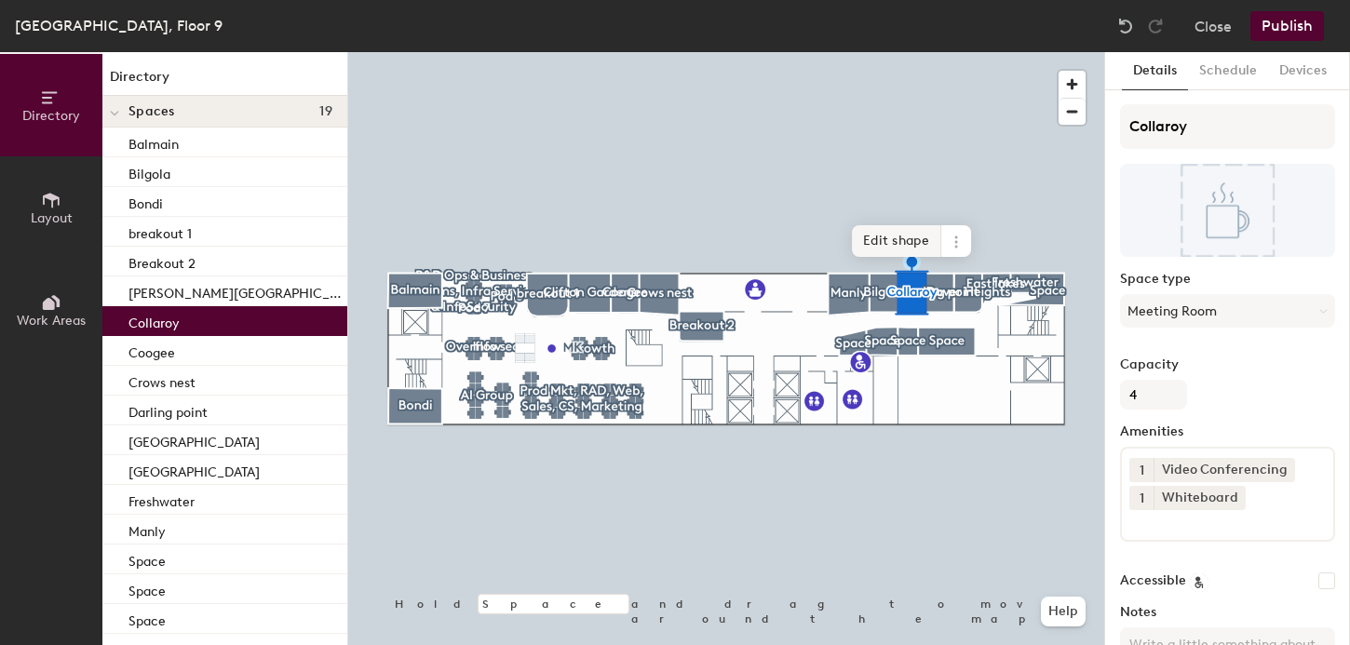
click at [879, 52] on div at bounding box center [726, 52] width 756 height 0
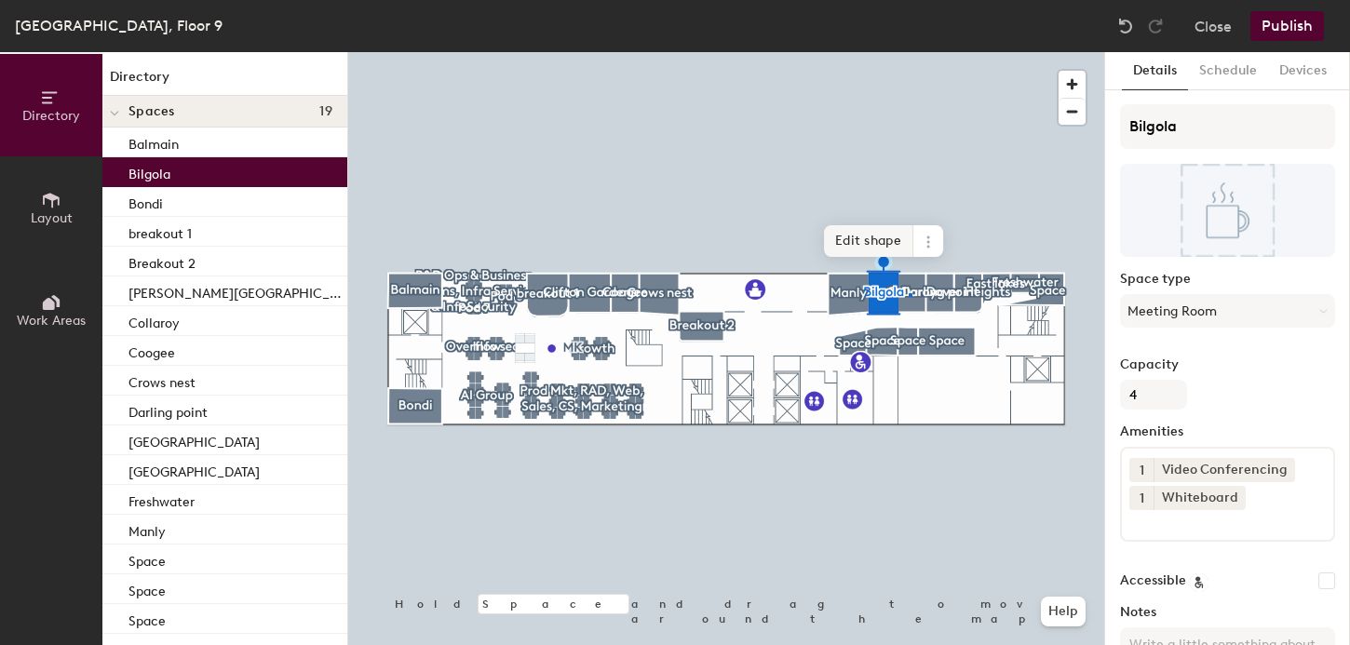
click at [909, 52] on div at bounding box center [726, 52] width 756 height 0
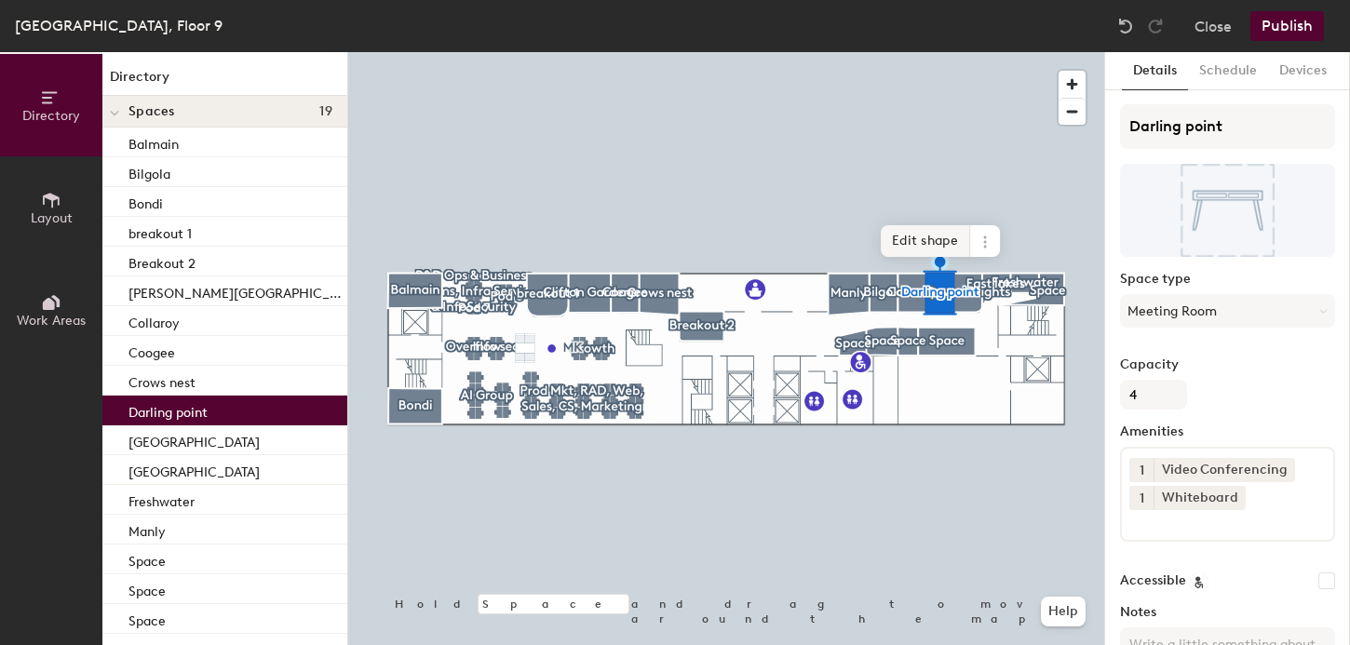
click at [963, 52] on div at bounding box center [726, 52] width 756 height 0
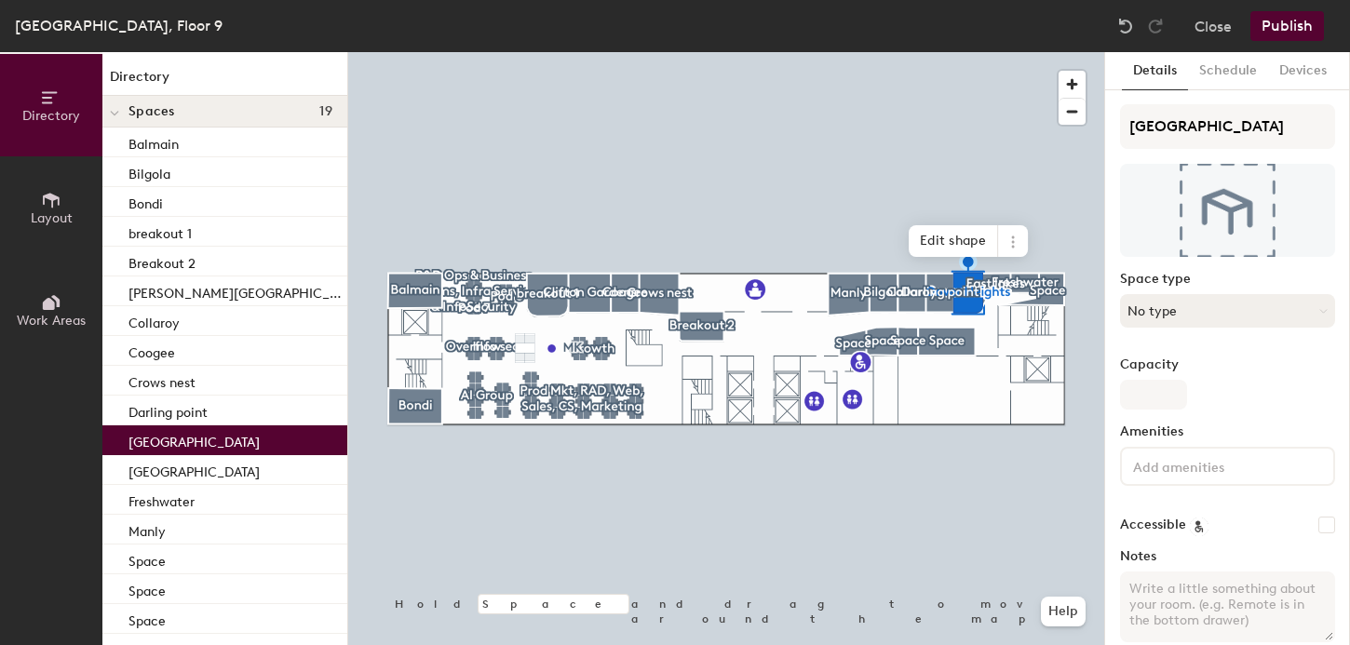
click at [1164, 318] on button "No type" at bounding box center [1227, 311] width 215 height 34
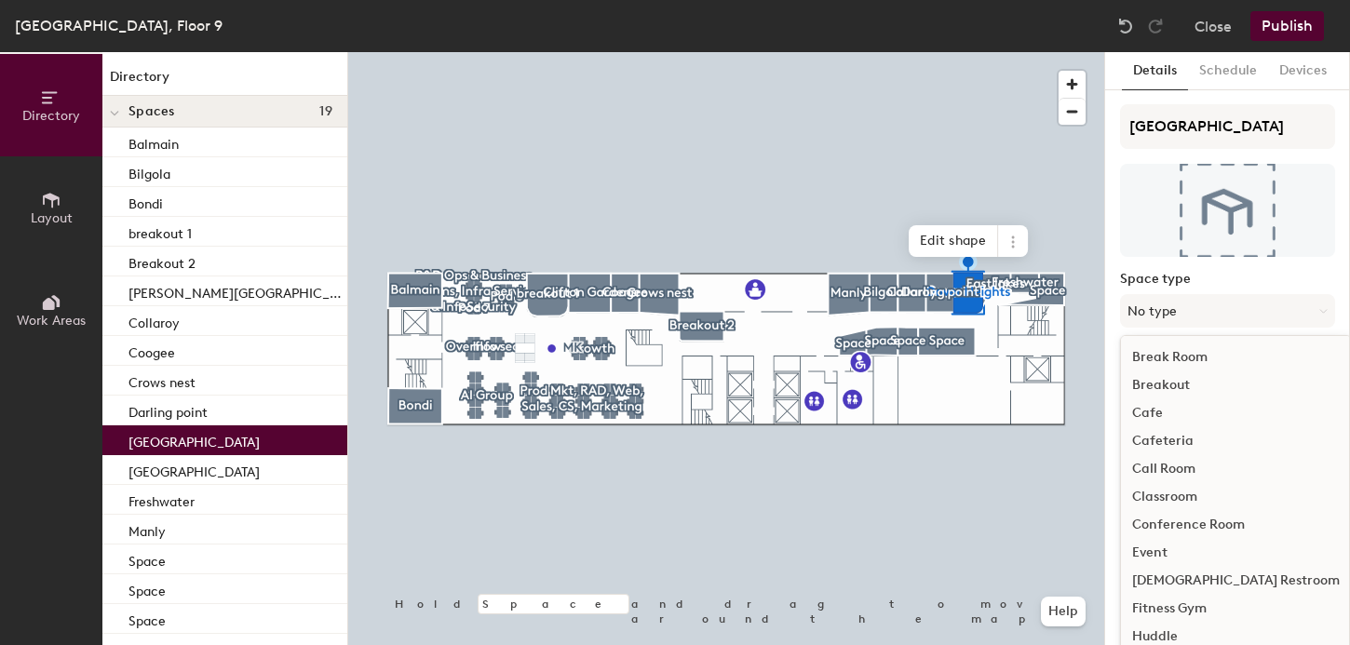
scroll to position [417, 0]
click at [1175, 440] on div "Meeting Room" at bounding box center [1236, 443] width 230 height 28
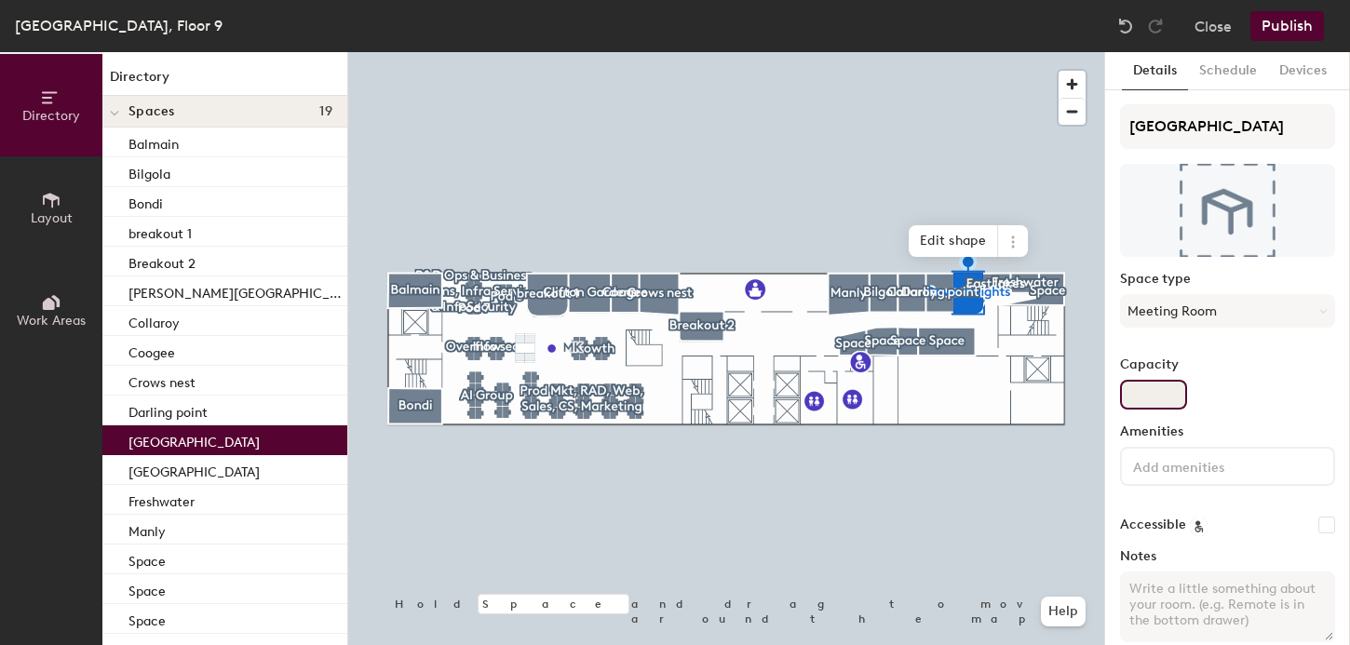
click at [1150, 399] on input "Capacity" at bounding box center [1153, 395] width 67 height 30
type input "4"
click at [1172, 469] on input at bounding box center [1214, 465] width 168 height 22
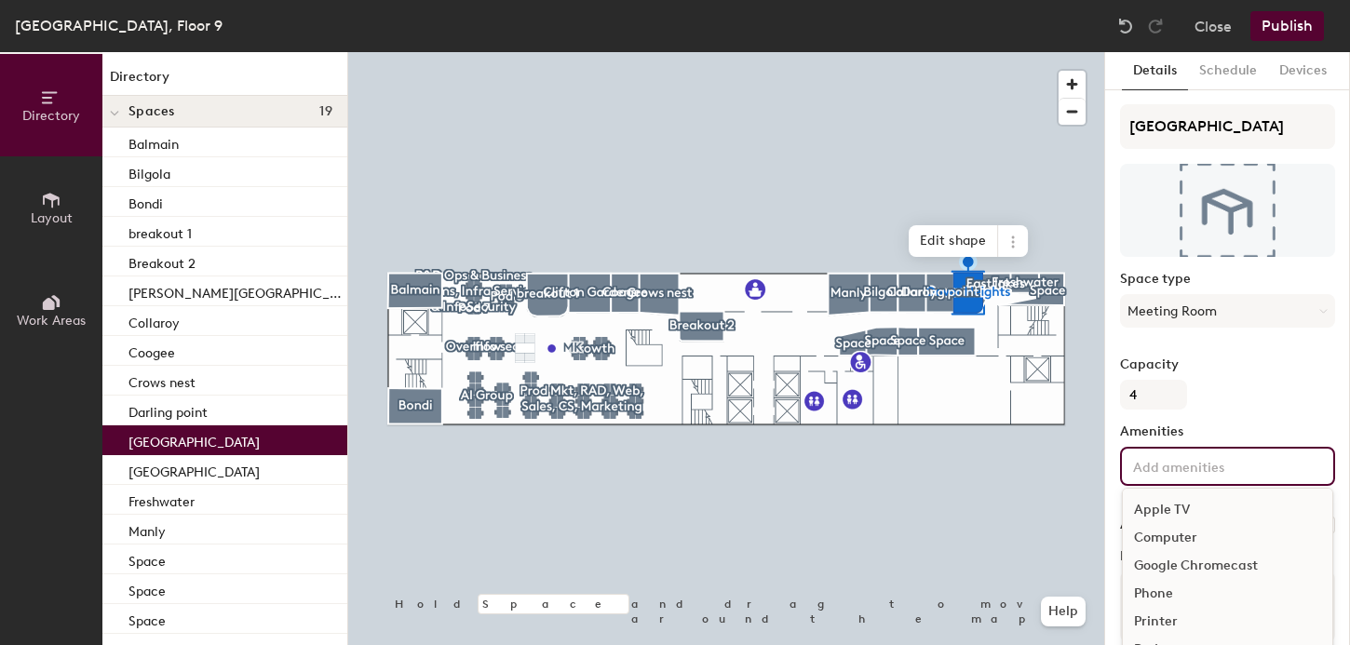
scroll to position [110, 0]
click at [1172, 623] on div "Video Conferencing" at bounding box center [1228, 624] width 210 height 28
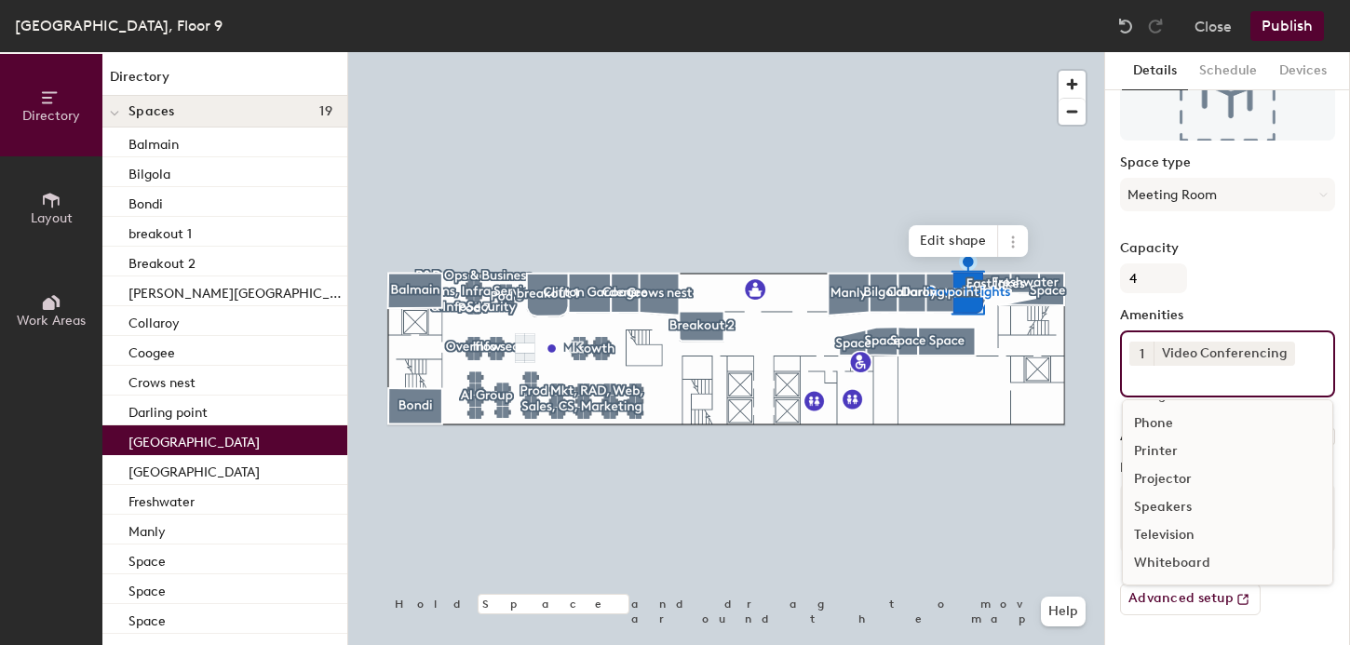
click at [1167, 561] on div "Whiteboard" at bounding box center [1228, 563] width 210 height 28
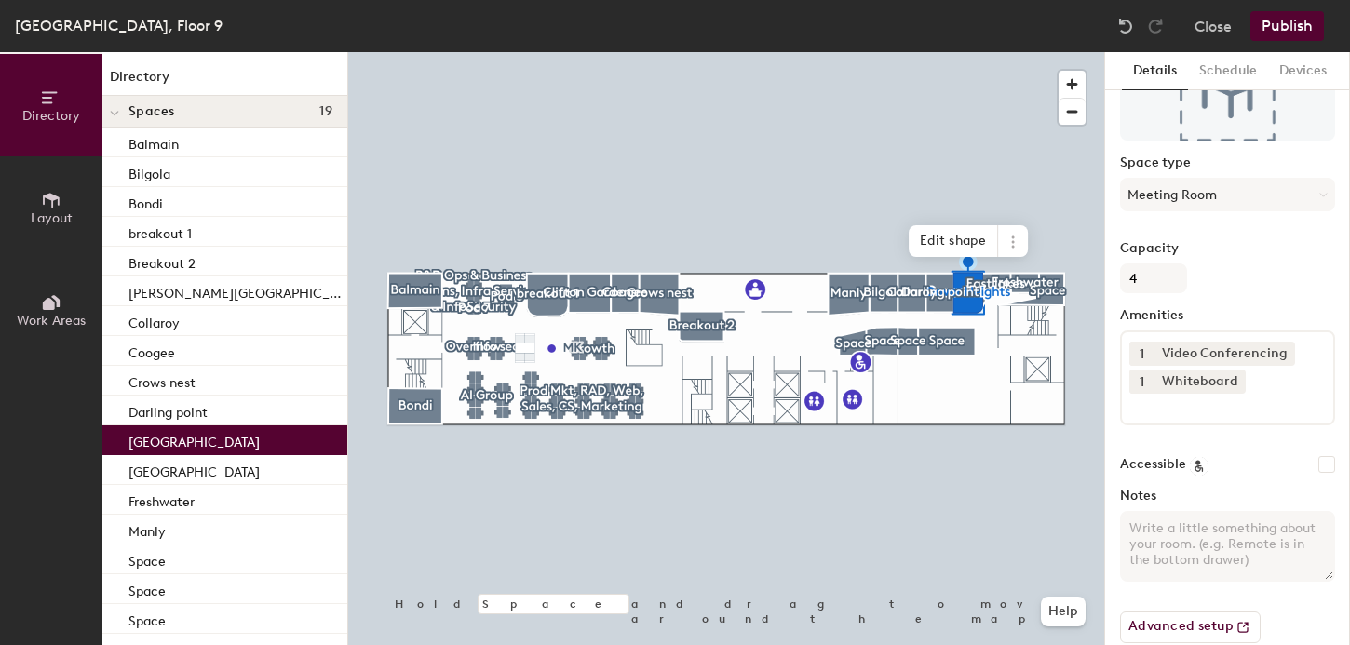
scroll to position [88, 0]
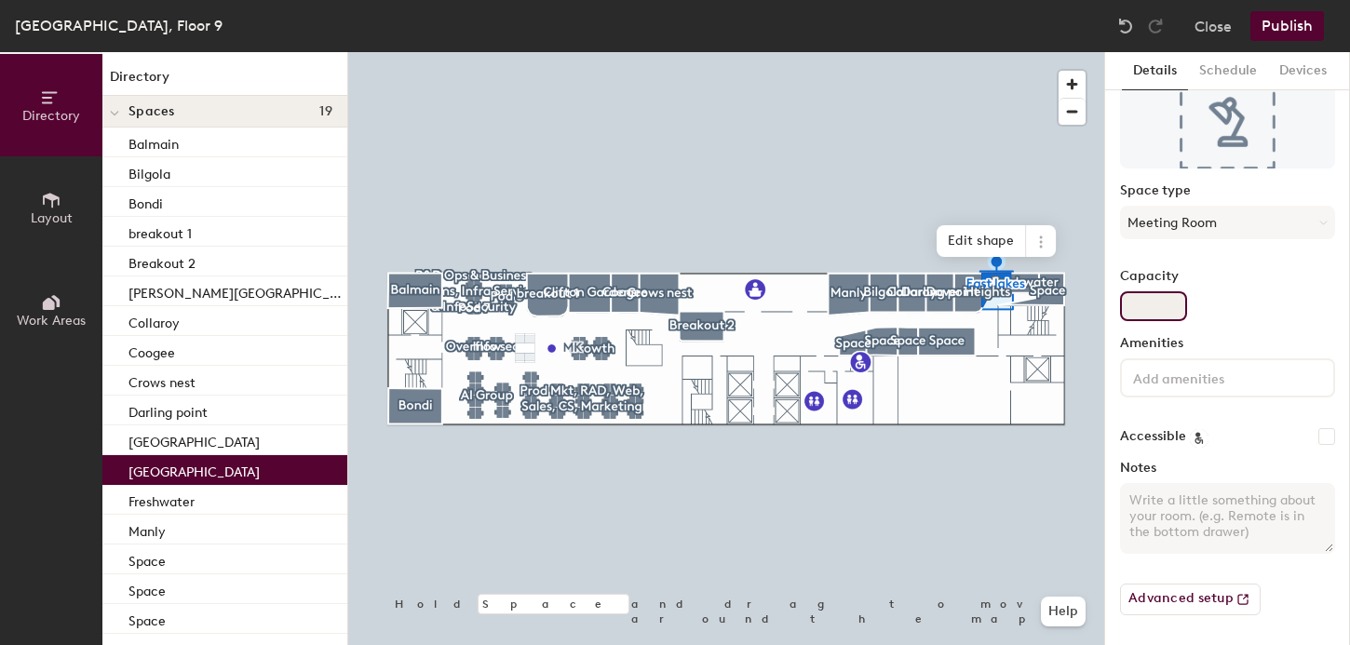
click at [1144, 315] on input "Capacity" at bounding box center [1153, 306] width 67 height 30
type input "2"
click at [1223, 385] on input at bounding box center [1214, 377] width 168 height 22
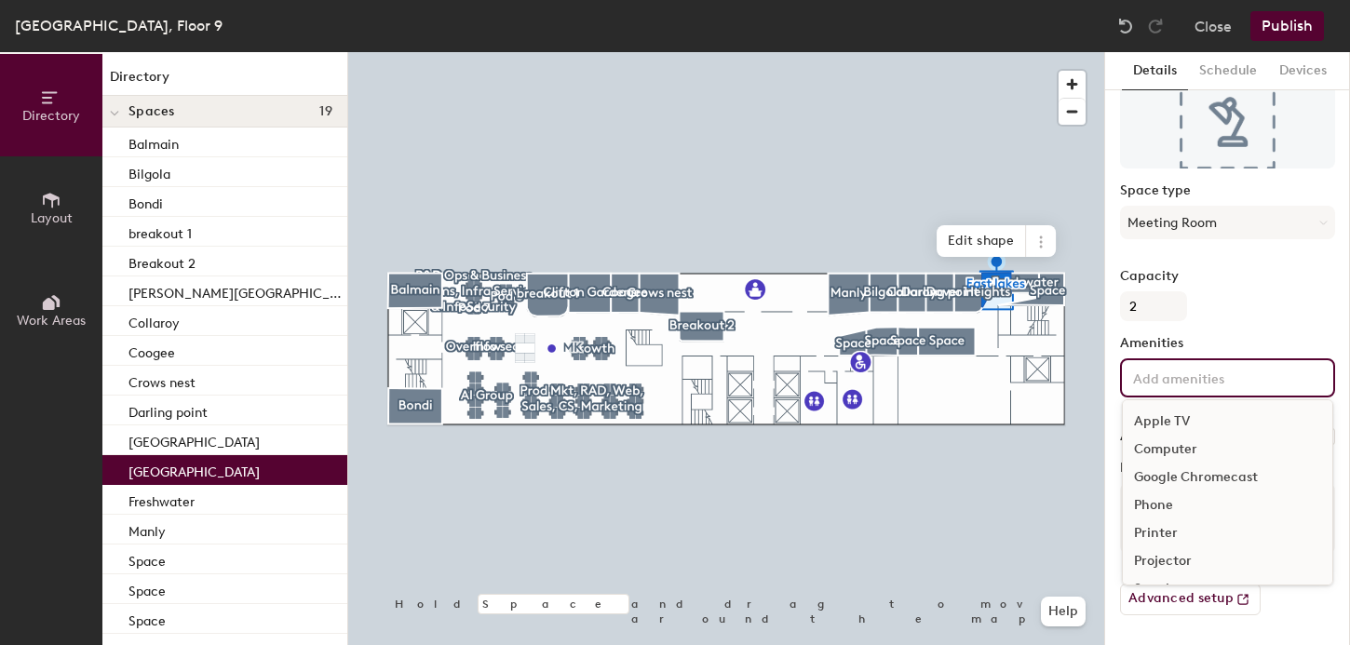
scroll to position [110, 0]
click at [1184, 555] on div "Whiteboard" at bounding box center [1228, 563] width 210 height 28
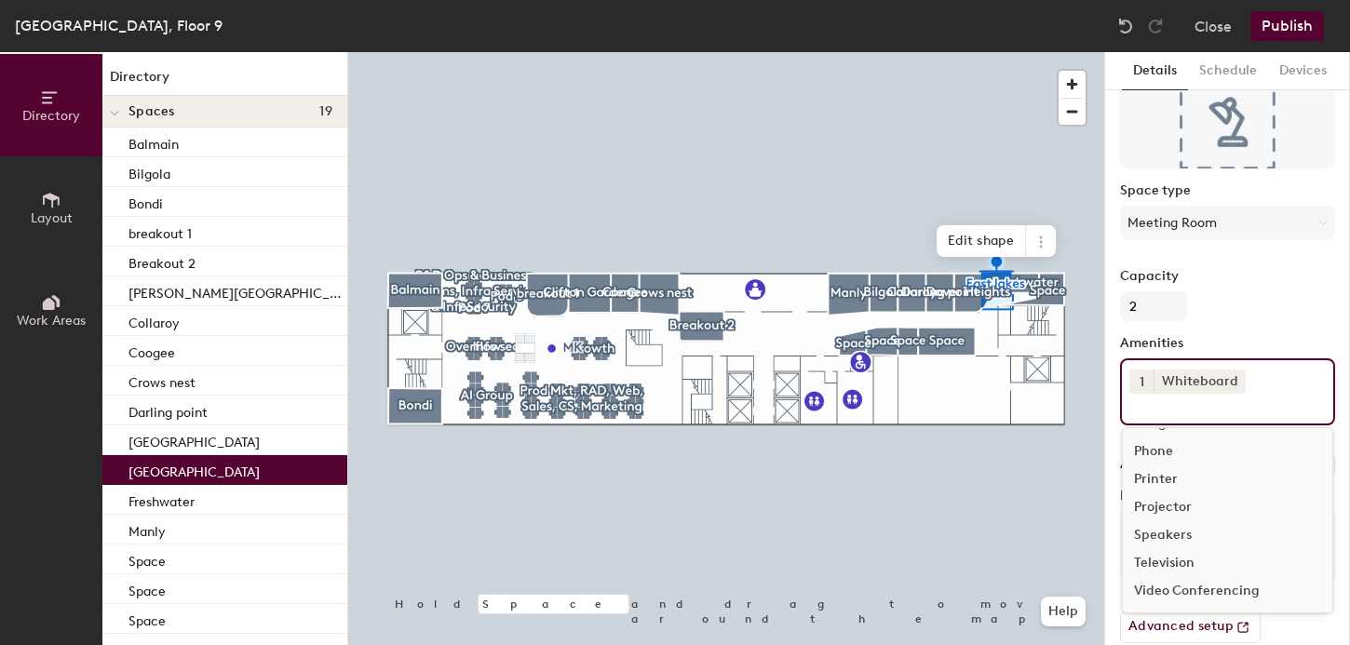
click at [1177, 581] on div "Video Conferencing" at bounding box center [1228, 591] width 210 height 28
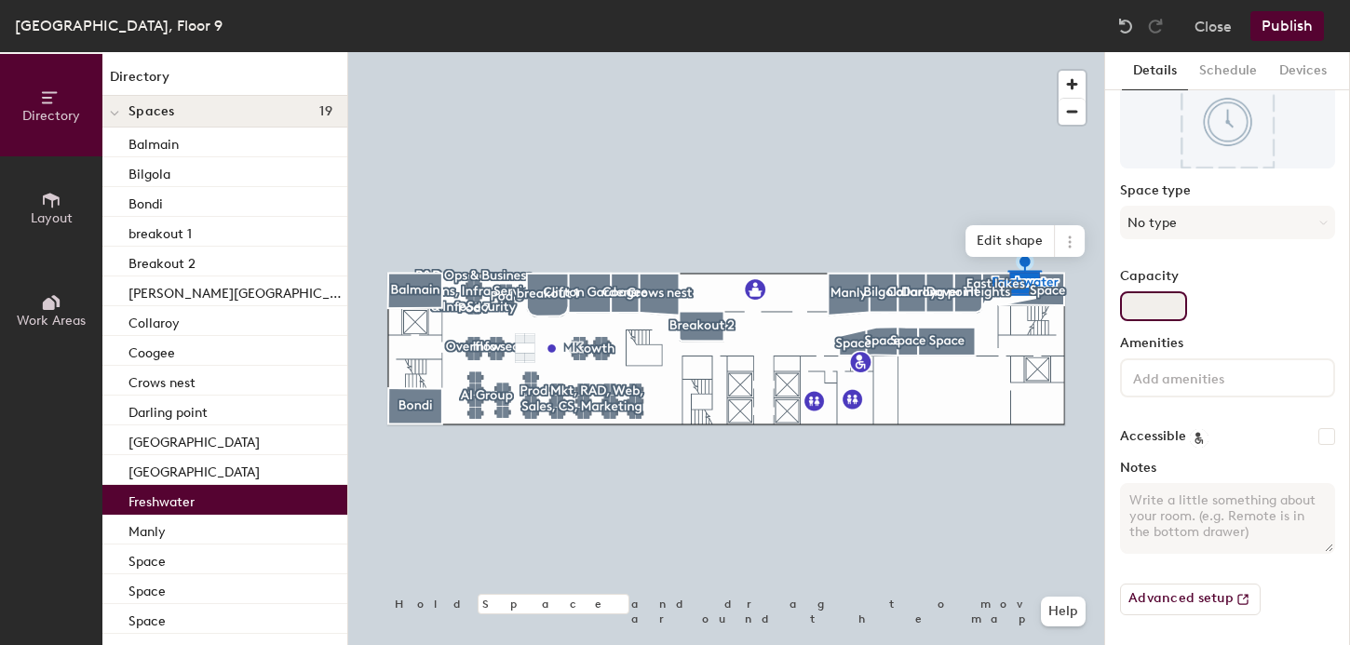
click at [1154, 306] on input "Capacity" at bounding box center [1153, 306] width 67 height 30
type input "2"
click at [1171, 221] on button "No type" at bounding box center [1227, 223] width 215 height 34
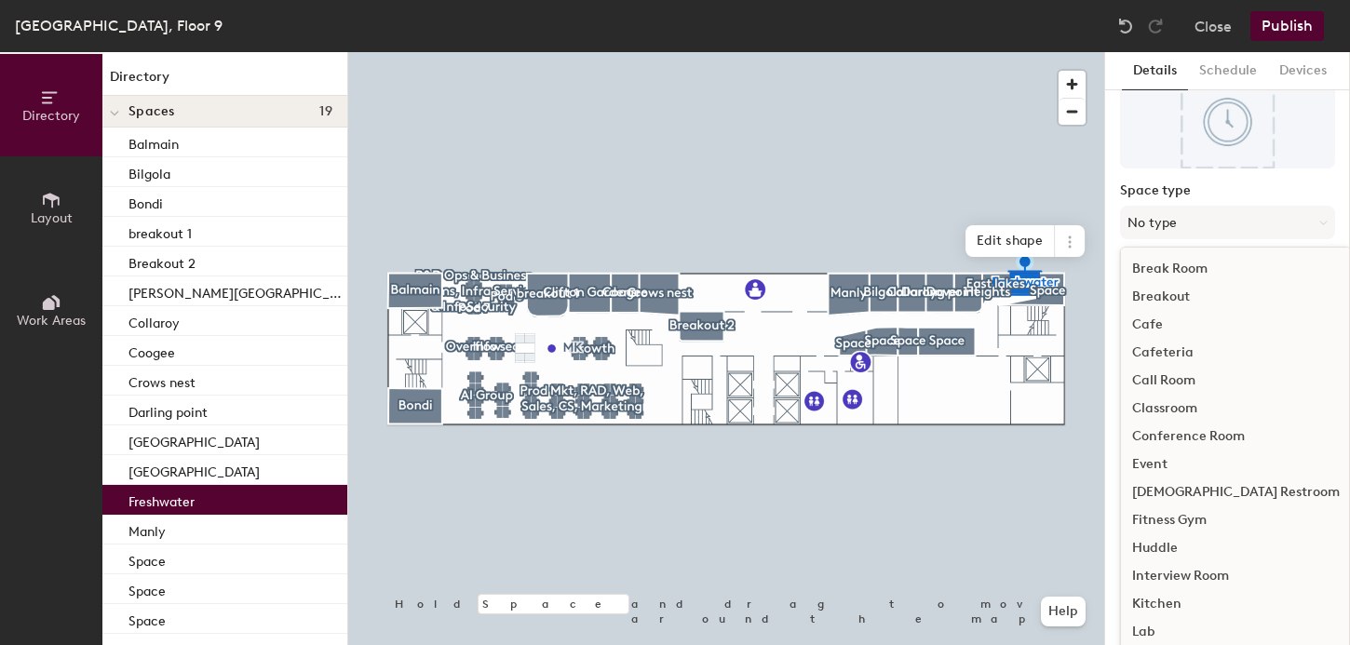
scroll to position [417, 0]
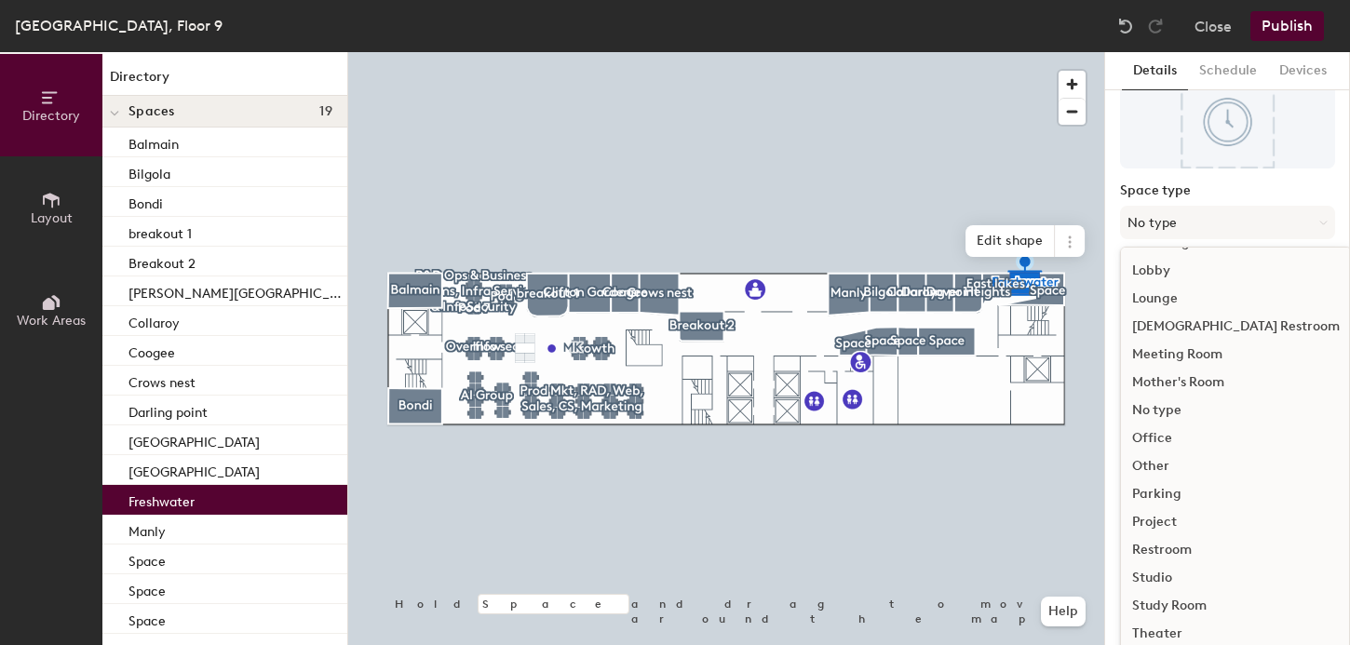
click at [1172, 357] on div "Meeting Room" at bounding box center [1236, 355] width 230 height 28
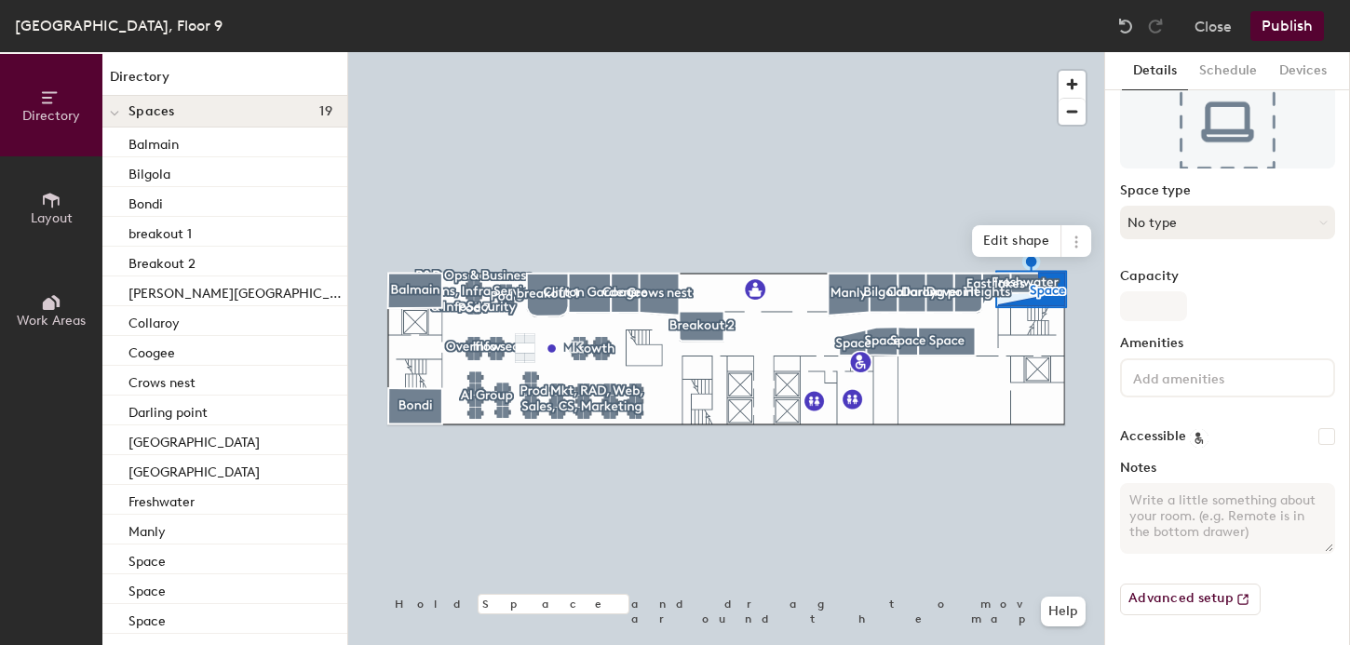
click at [1176, 224] on button "No type" at bounding box center [1227, 223] width 215 height 34
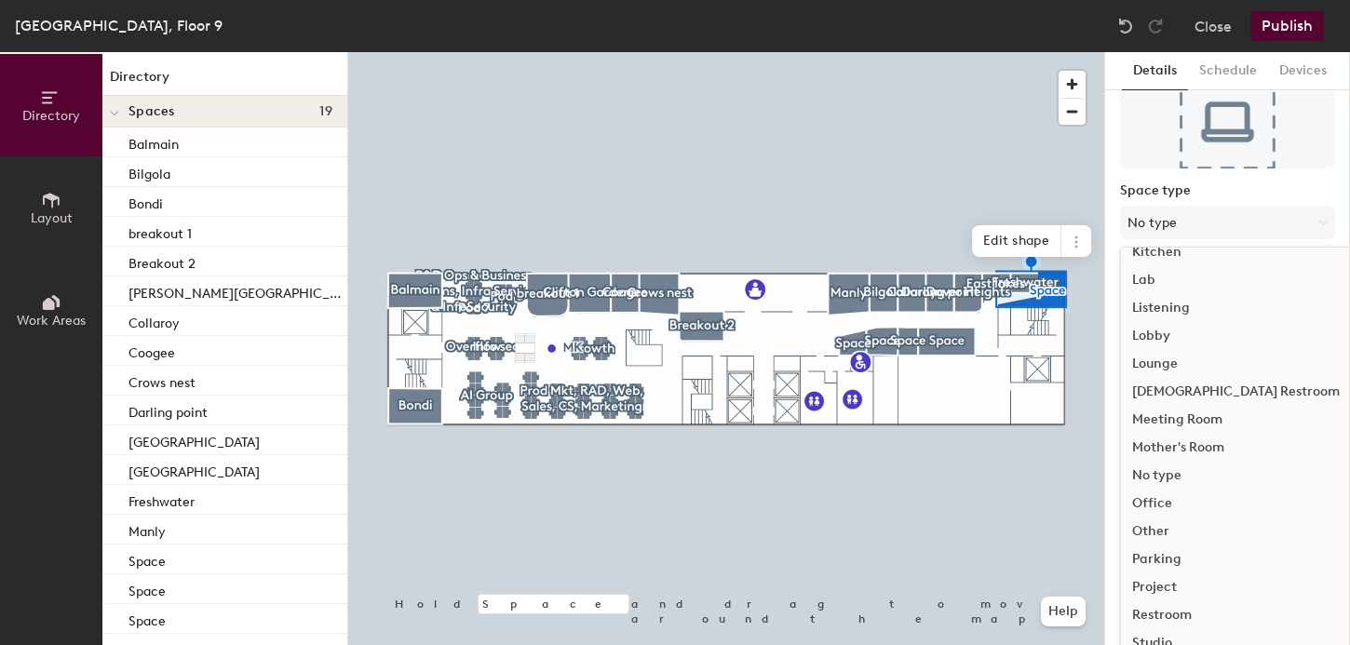
scroll to position [353, 0]
click at [1171, 413] on div "Meeting Room" at bounding box center [1236, 419] width 230 height 28
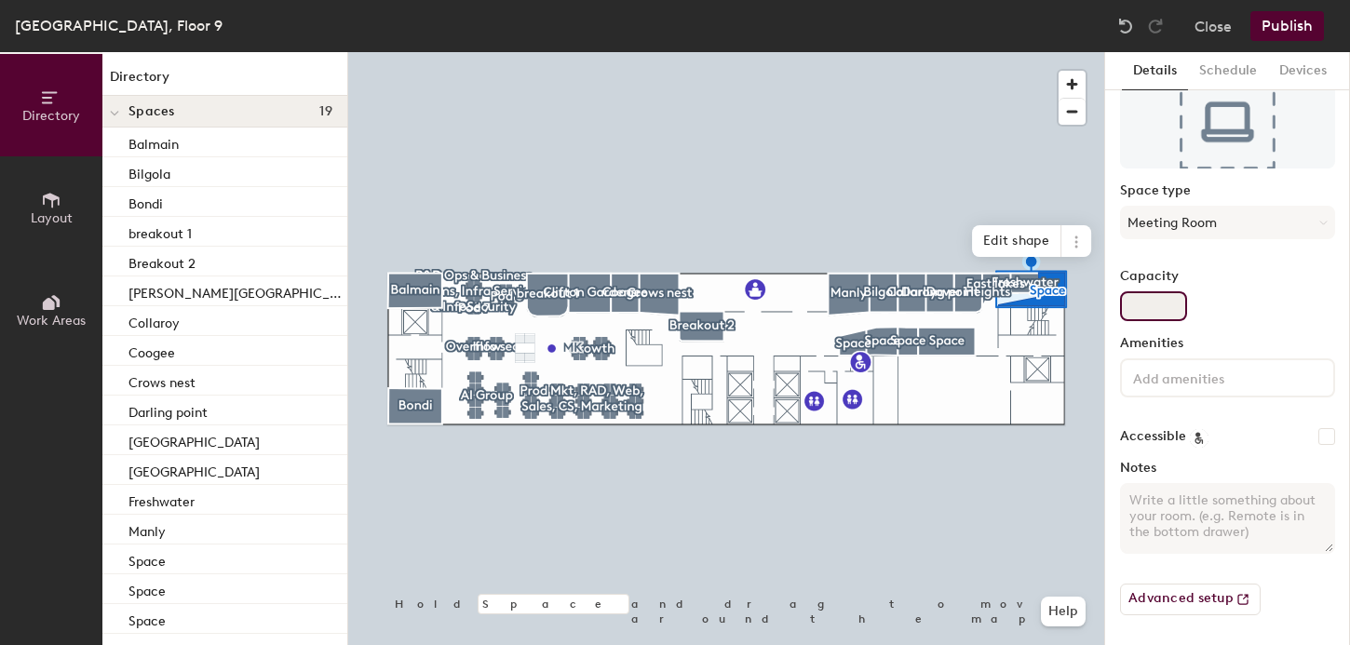
click at [1147, 298] on input "Capacity" at bounding box center [1153, 306] width 67 height 30
type input "3"
click at [1152, 374] on input at bounding box center [1214, 377] width 168 height 22
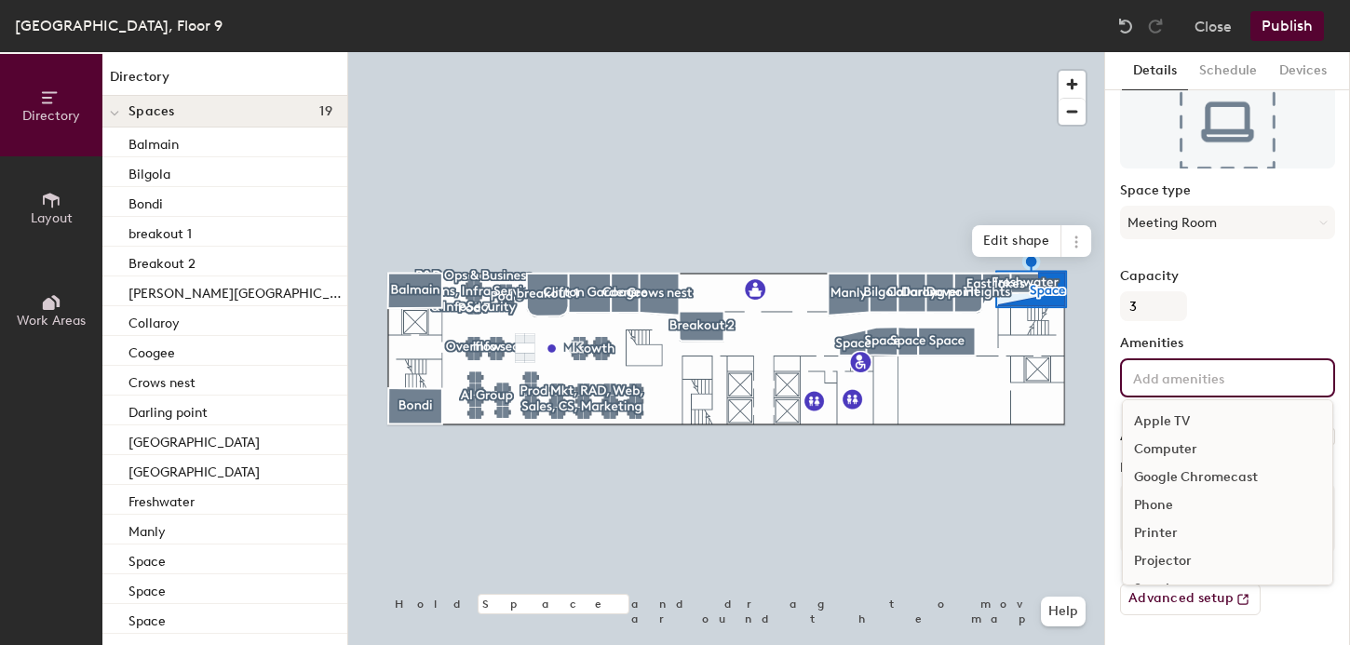
scroll to position [110, 0]
click at [1170, 532] on div "Video Conferencing" at bounding box center [1228, 535] width 210 height 28
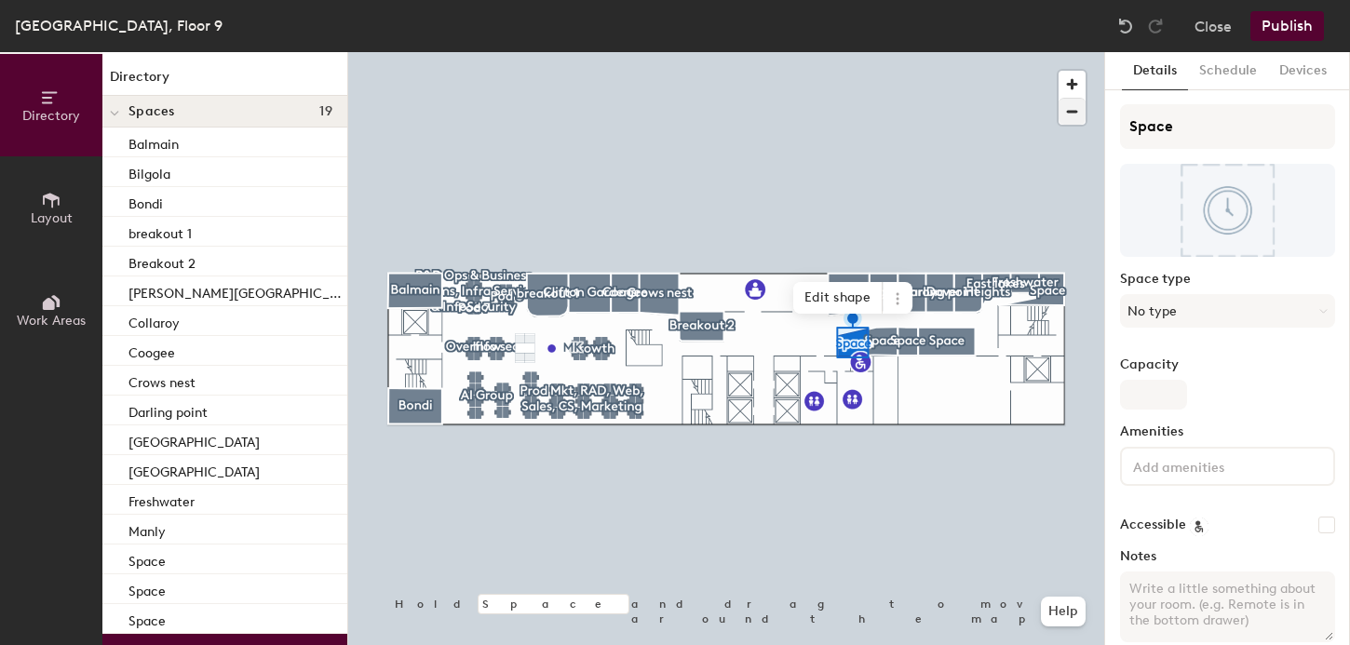
click at [882, 52] on div at bounding box center [726, 52] width 756 height 0
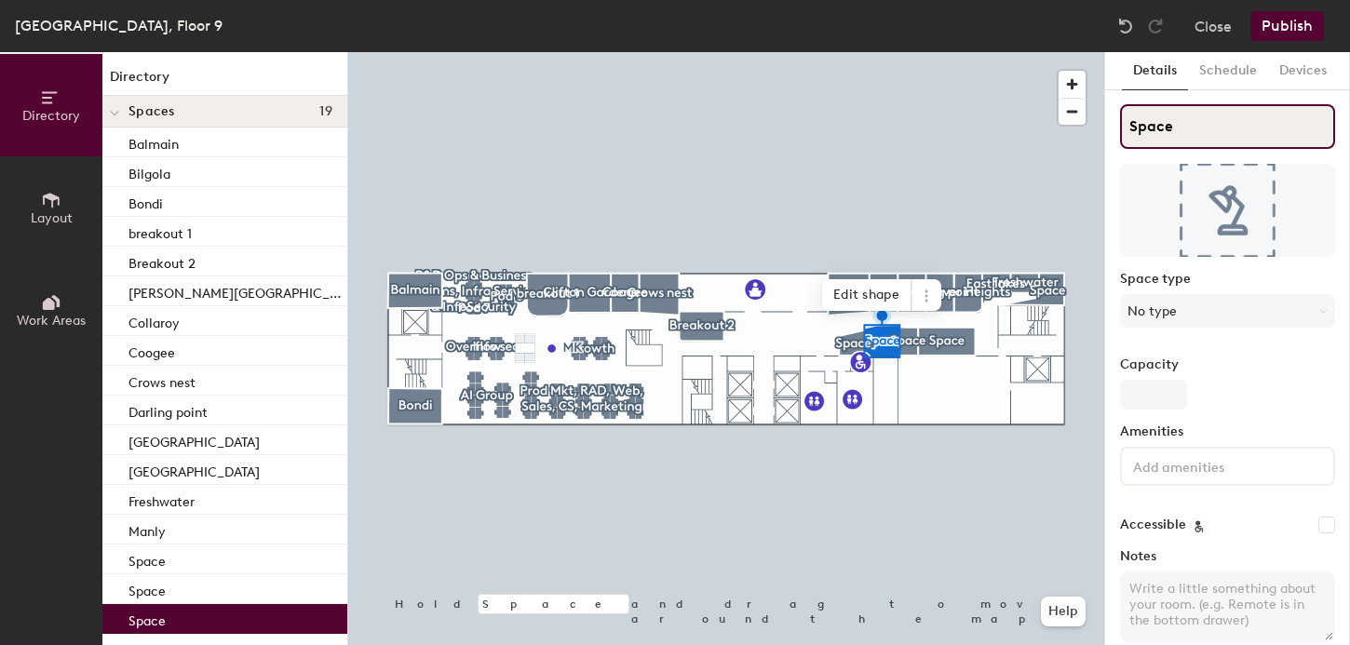
click at [1151, 121] on input "Space" at bounding box center [1227, 126] width 215 height 45
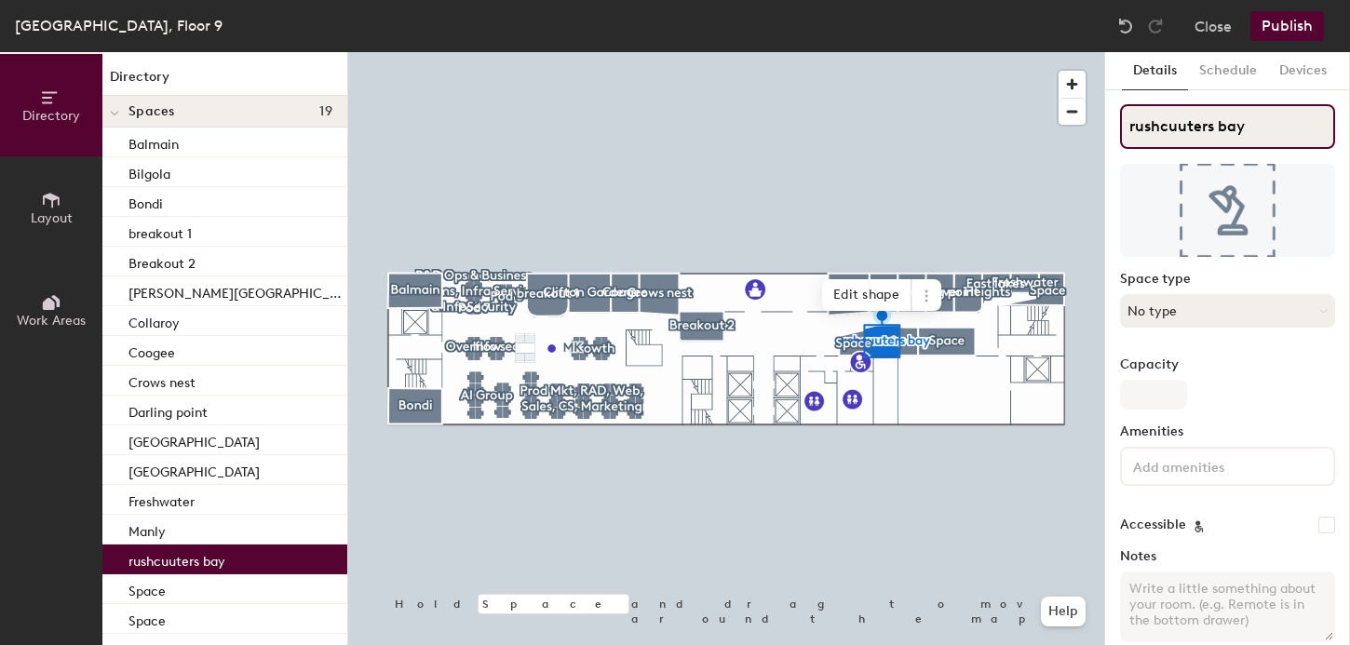
type input "rushcuuters bay"
click at [1156, 316] on button "No type" at bounding box center [1227, 311] width 215 height 34
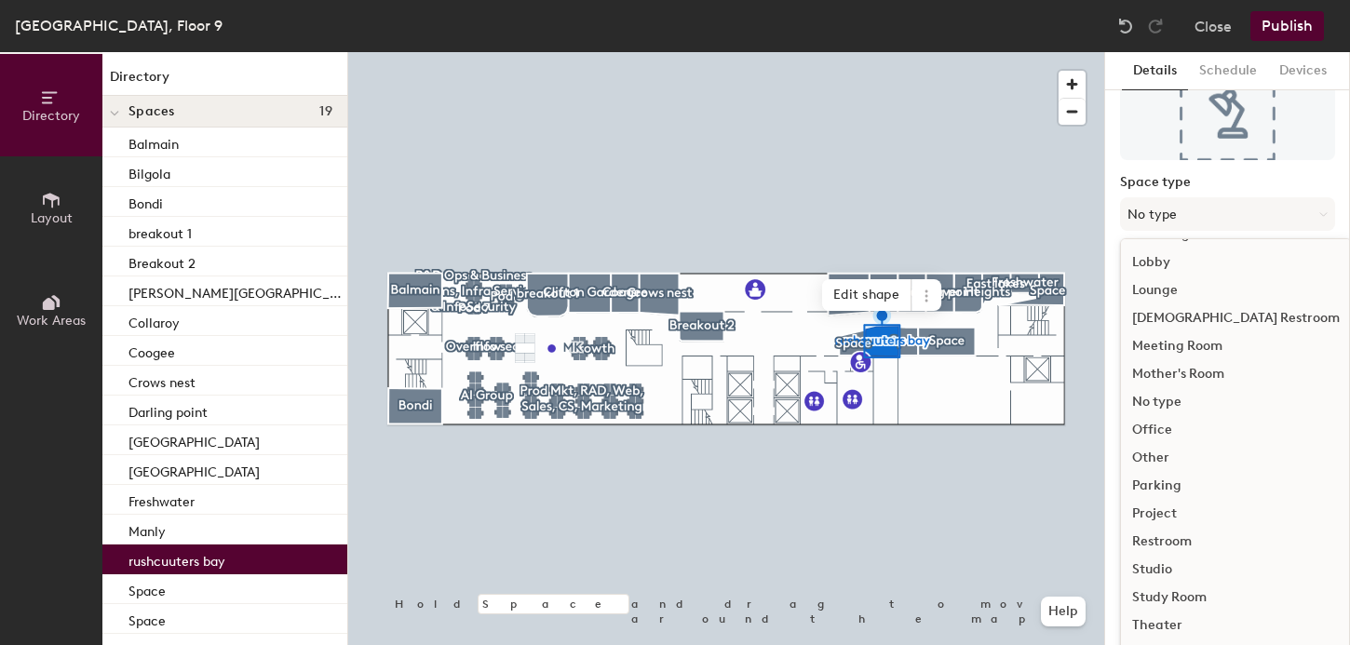
scroll to position [156, 0]
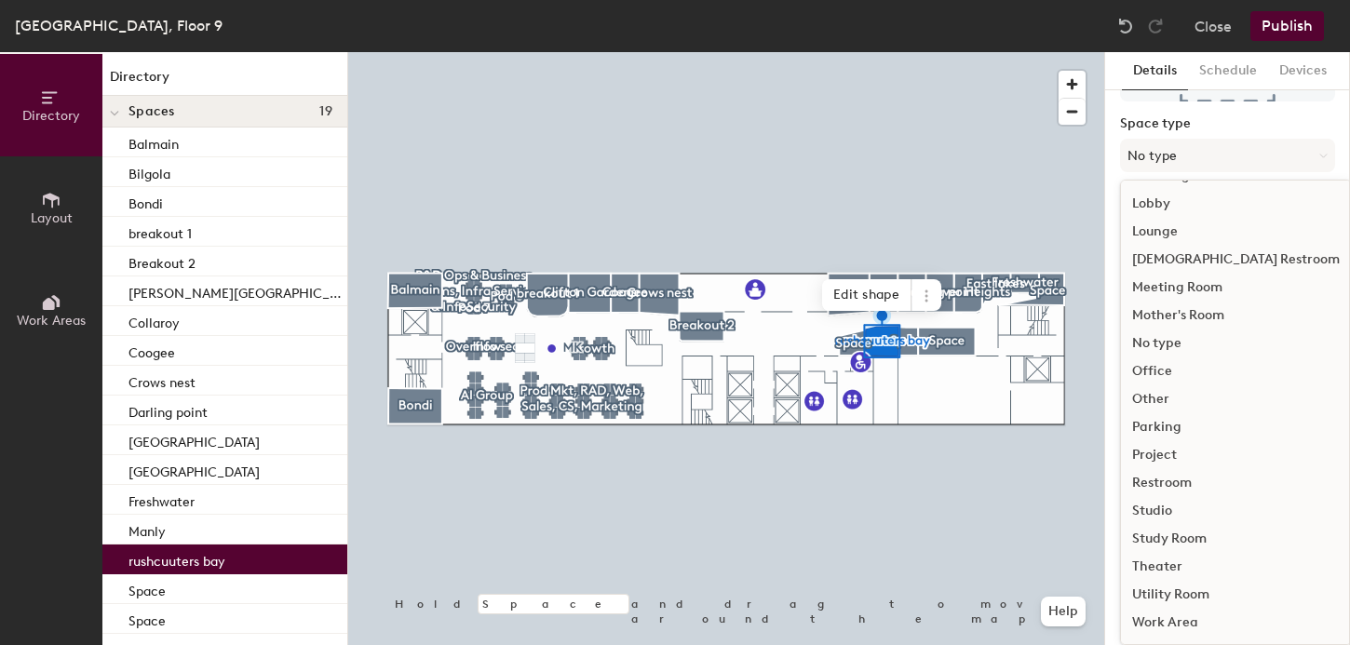
click at [1167, 514] on div "Studio" at bounding box center [1236, 511] width 230 height 28
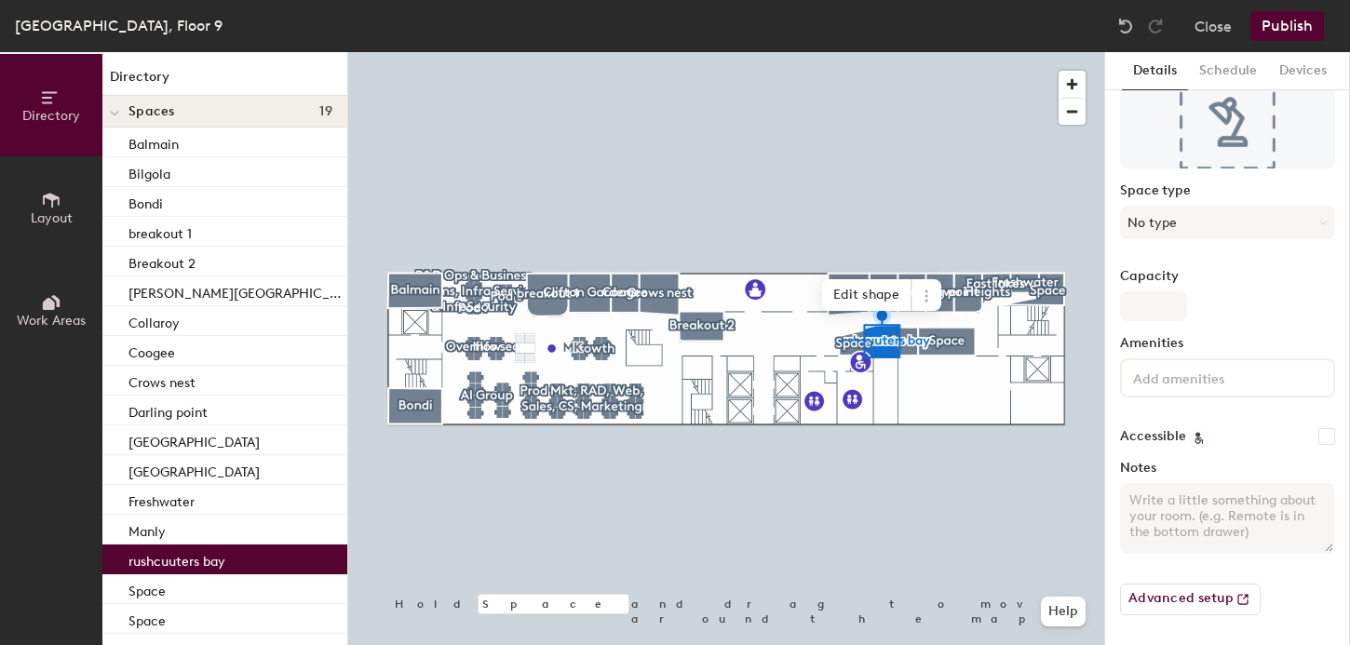
scroll to position [88, 0]
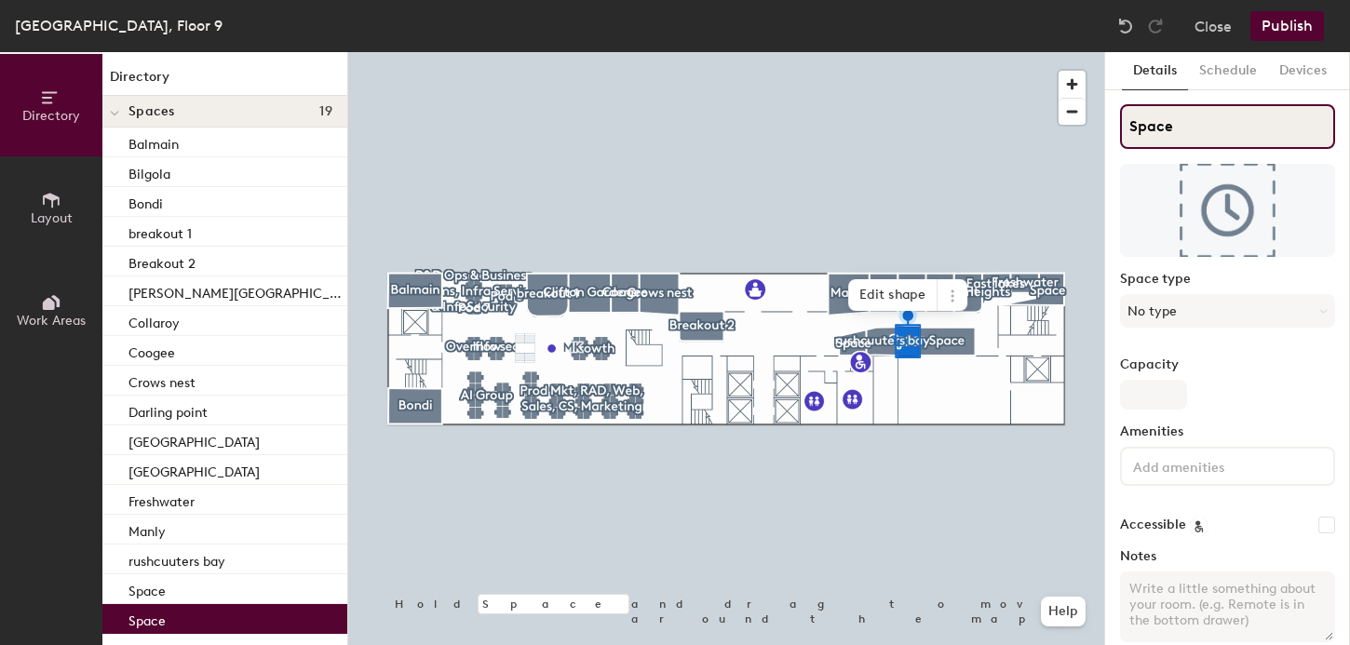
click at [1171, 132] on input "Space" at bounding box center [1227, 126] width 215 height 45
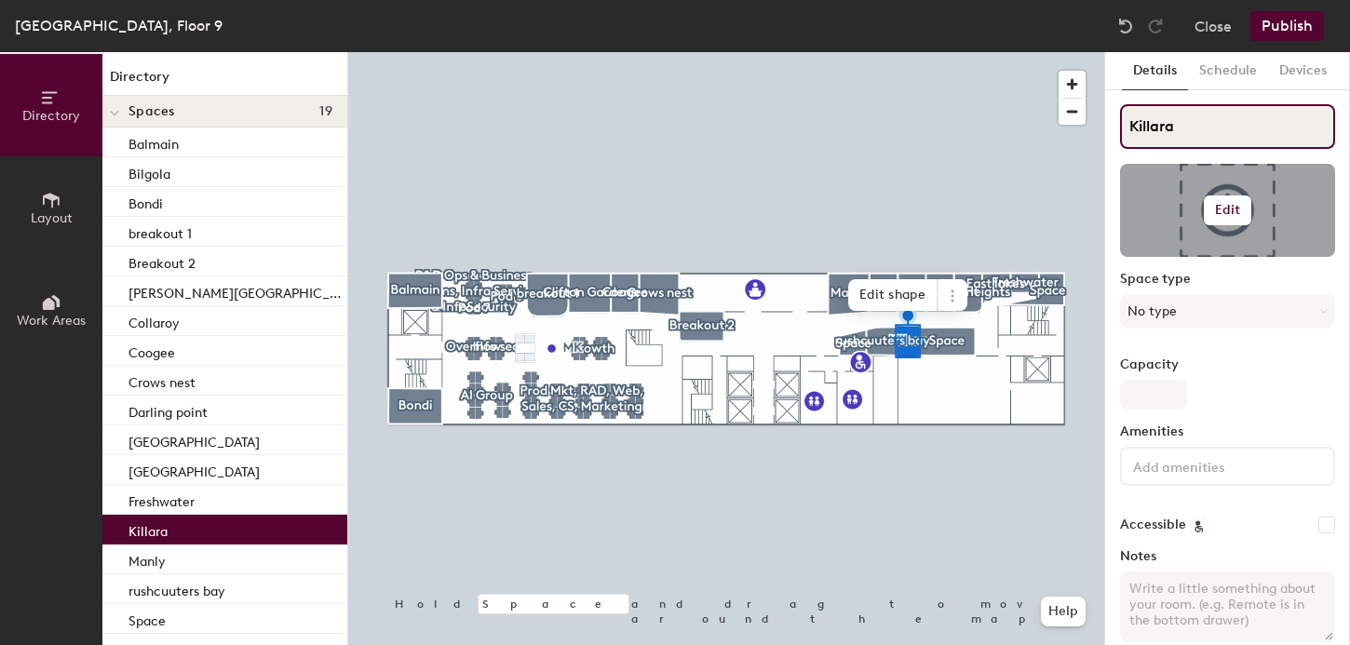
type input "Killara"
click at [1198, 218] on div at bounding box center [1227, 210] width 215 height 93
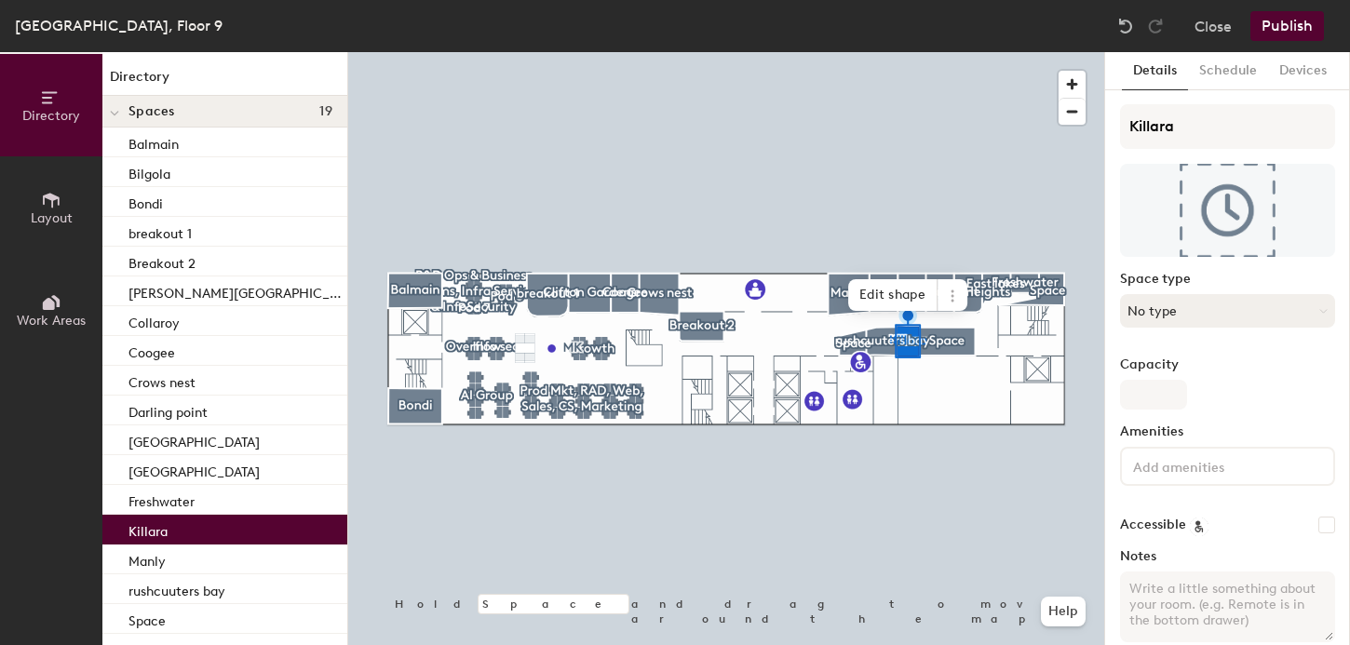
click at [1174, 304] on button "No type" at bounding box center [1227, 311] width 215 height 34
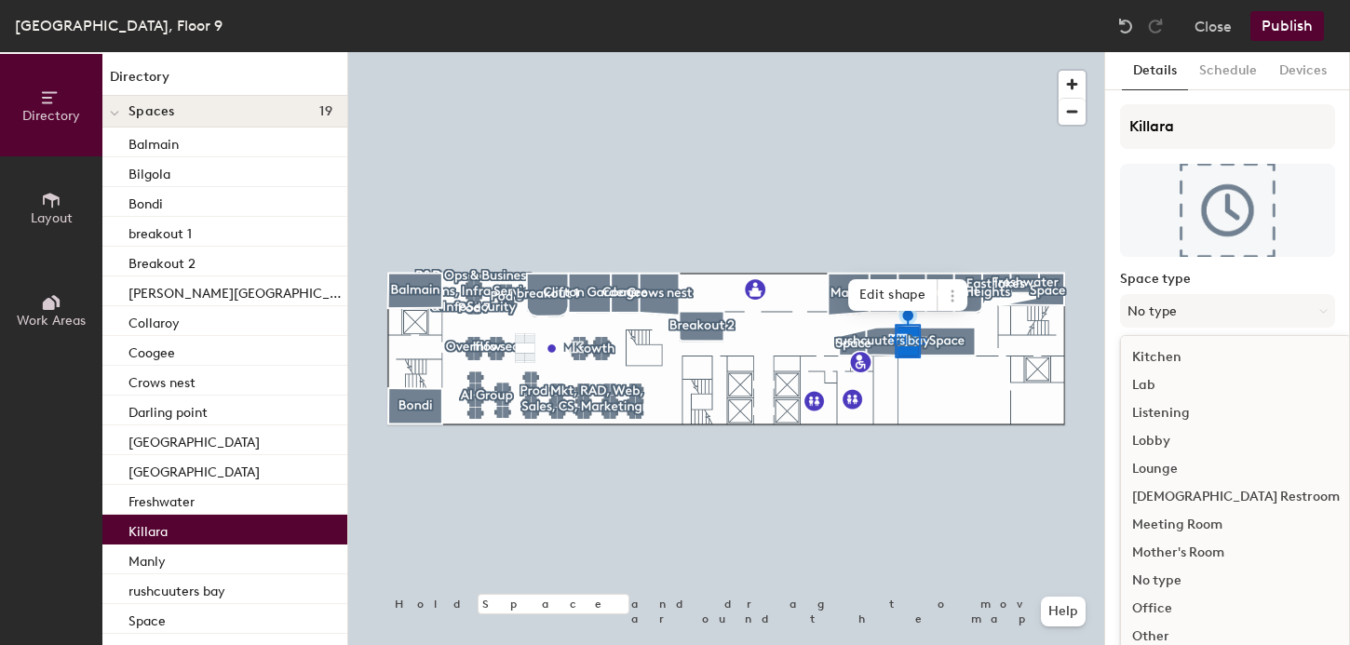
scroll to position [417, 0]
click at [1177, 441] on div "Meeting Room" at bounding box center [1236, 443] width 230 height 28
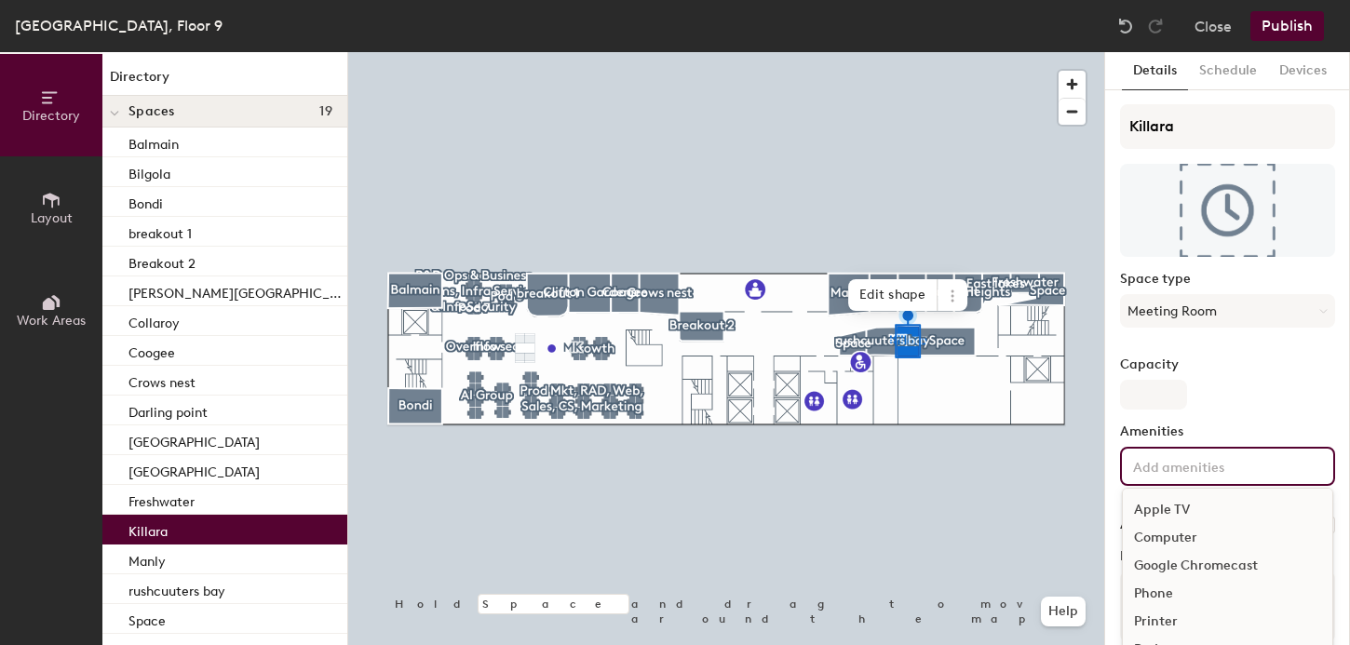
click at [1153, 454] on input at bounding box center [1214, 465] width 168 height 22
click at [1164, 604] on div "Television" at bounding box center [1228, 596] width 210 height 28
click at [1229, 462] on div "1 Television Apple TV Computer Google Chromecast Phone Printer Projector Speake…" at bounding box center [1227, 480] width 215 height 67
click at [1216, 472] on icon at bounding box center [1219, 469] width 7 height 7
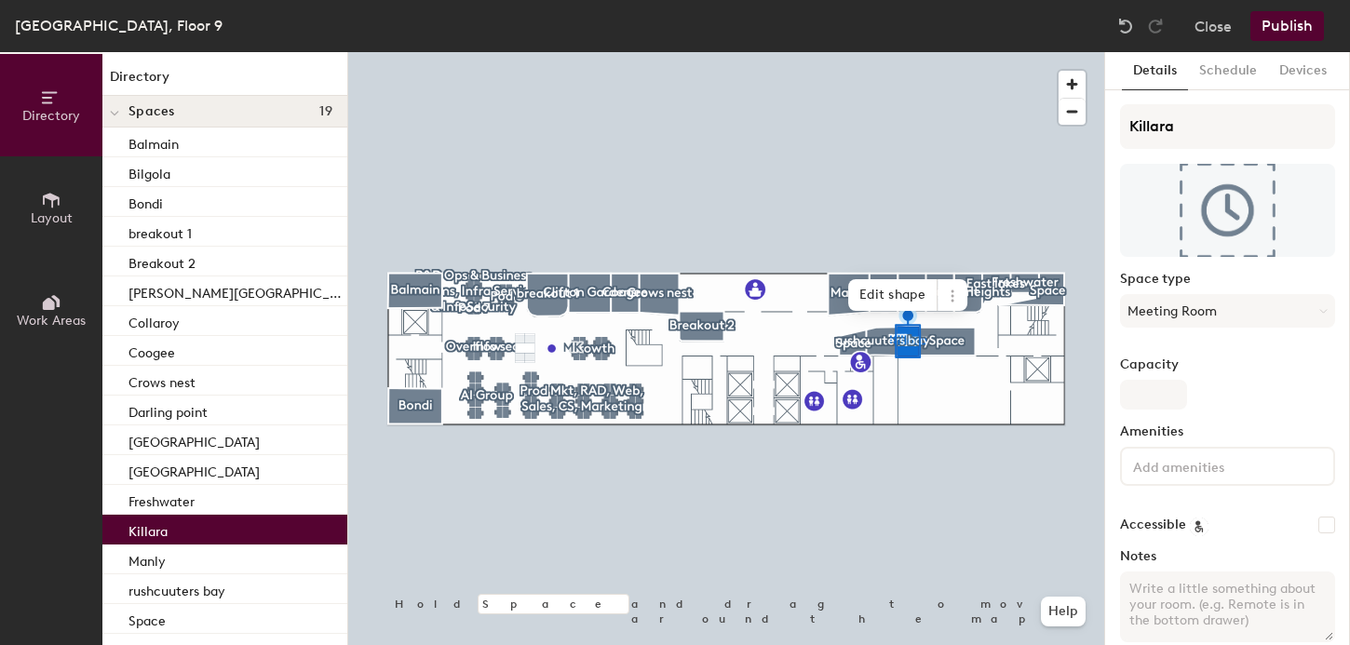
click at [1215, 472] on input at bounding box center [1214, 465] width 168 height 22
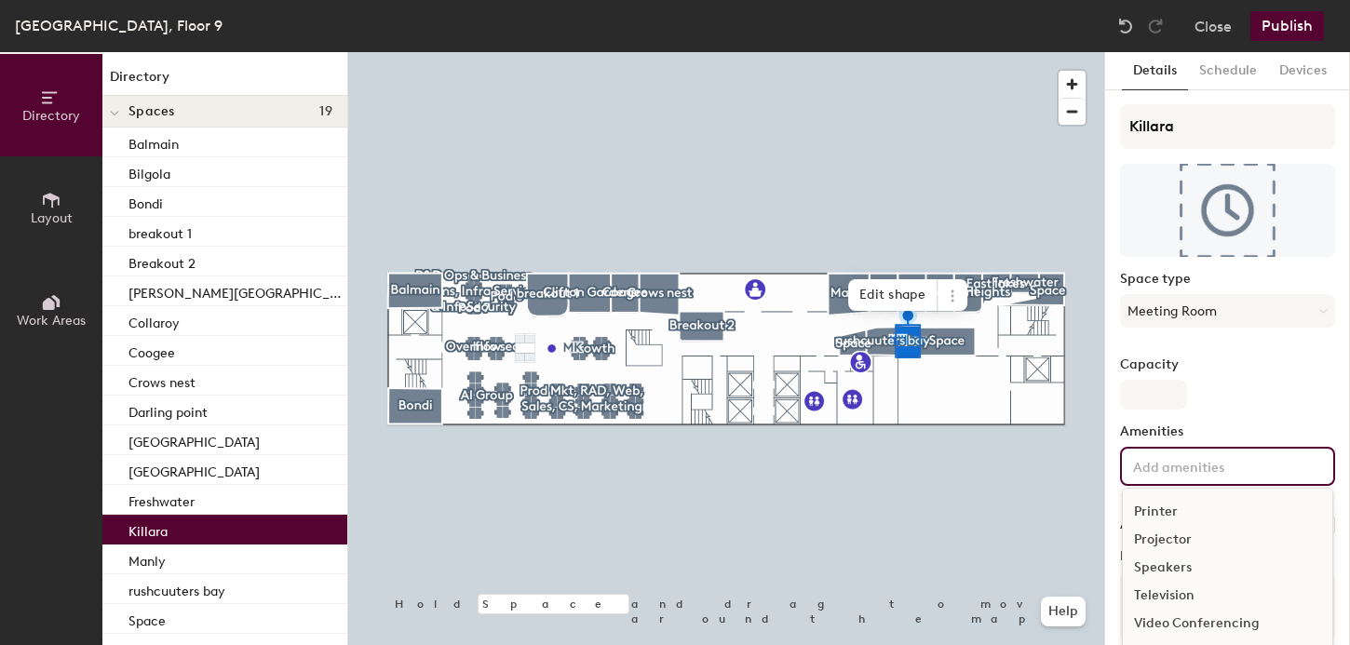
click at [1177, 620] on div "Video Conferencing" at bounding box center [1228, 624] width 210 height 28
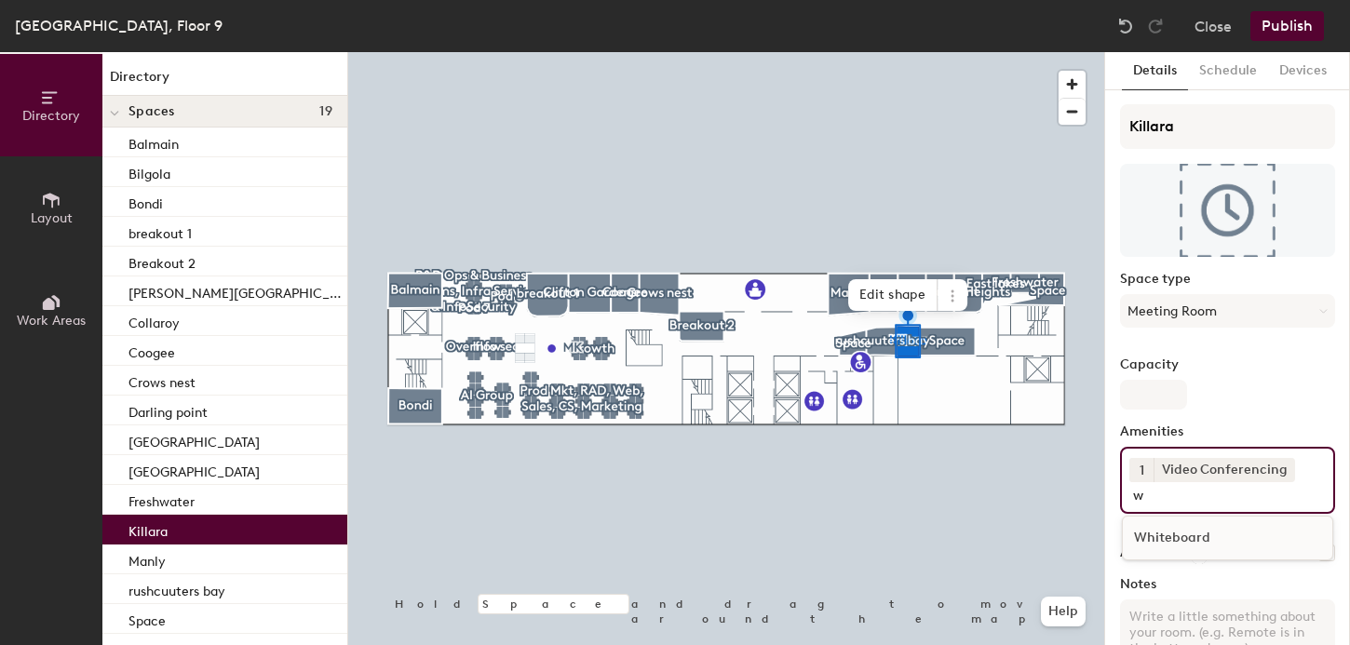
type input "w"
click at [1197, 532] on div "Whiteboard" at bounding box center [1228, 538] width 210 height 28
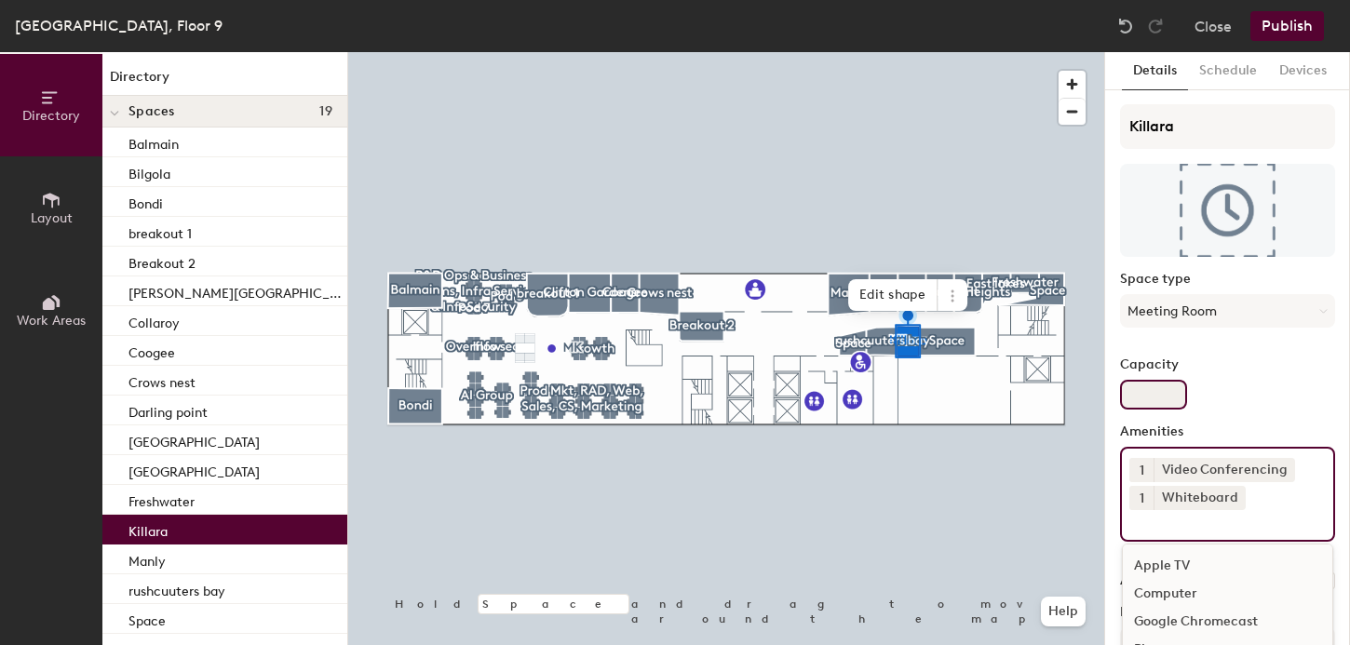
click at [1159, 402] on input "Capacity" at bounding box center [1153, 395] width 67 height 30
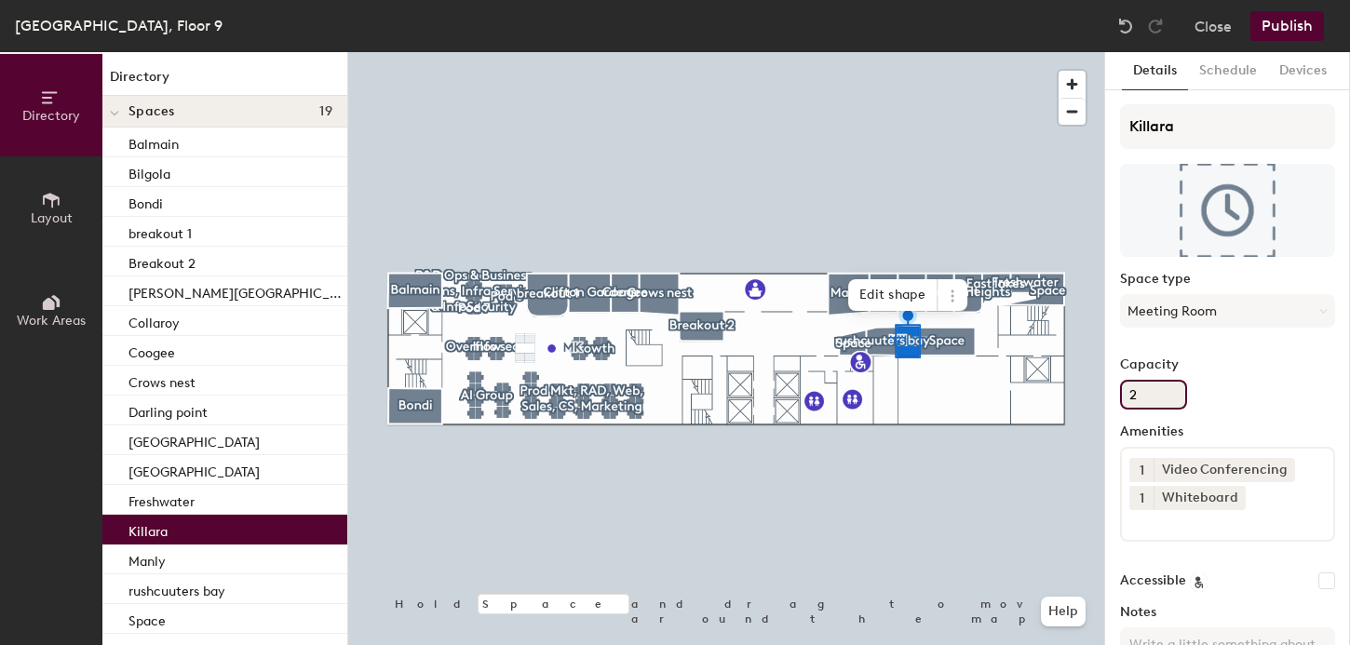
type input "2"
click at [1284, 34] on button "Publish" at bounding box center [1288, 26] width 74 height 30
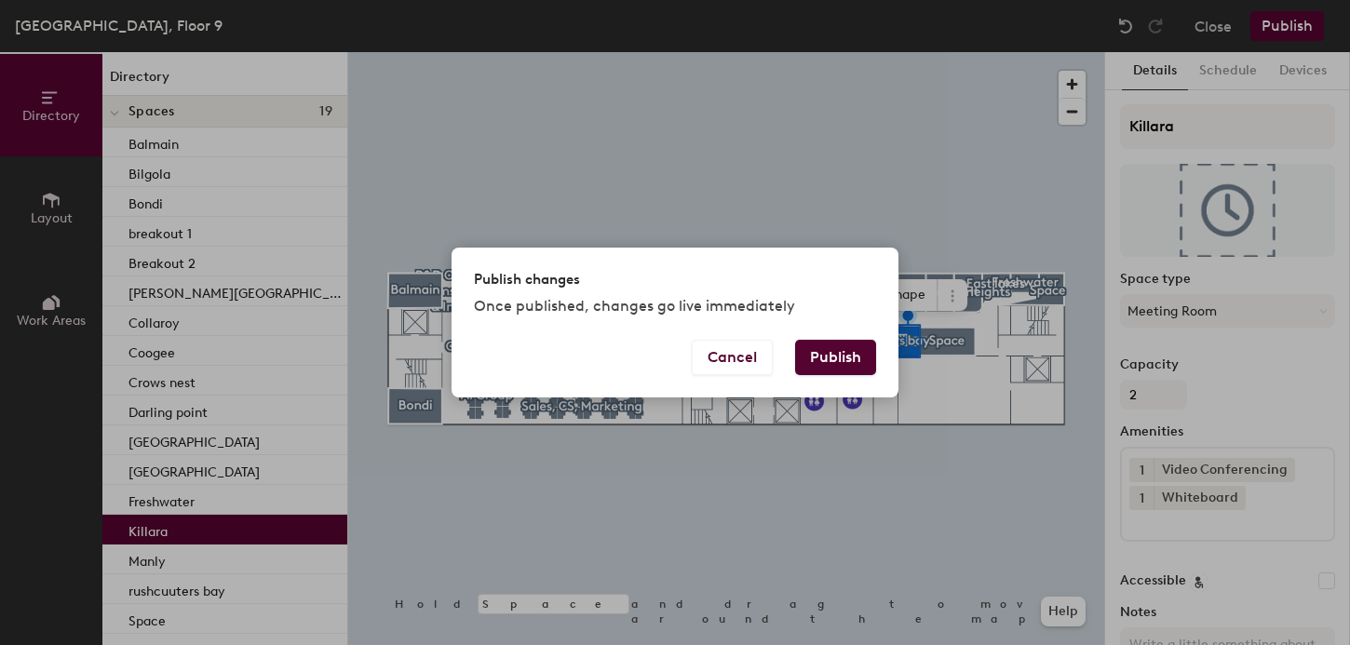
click at [831, 356] on button "Publish" at bounding box center [835, 357] width 81 height 35
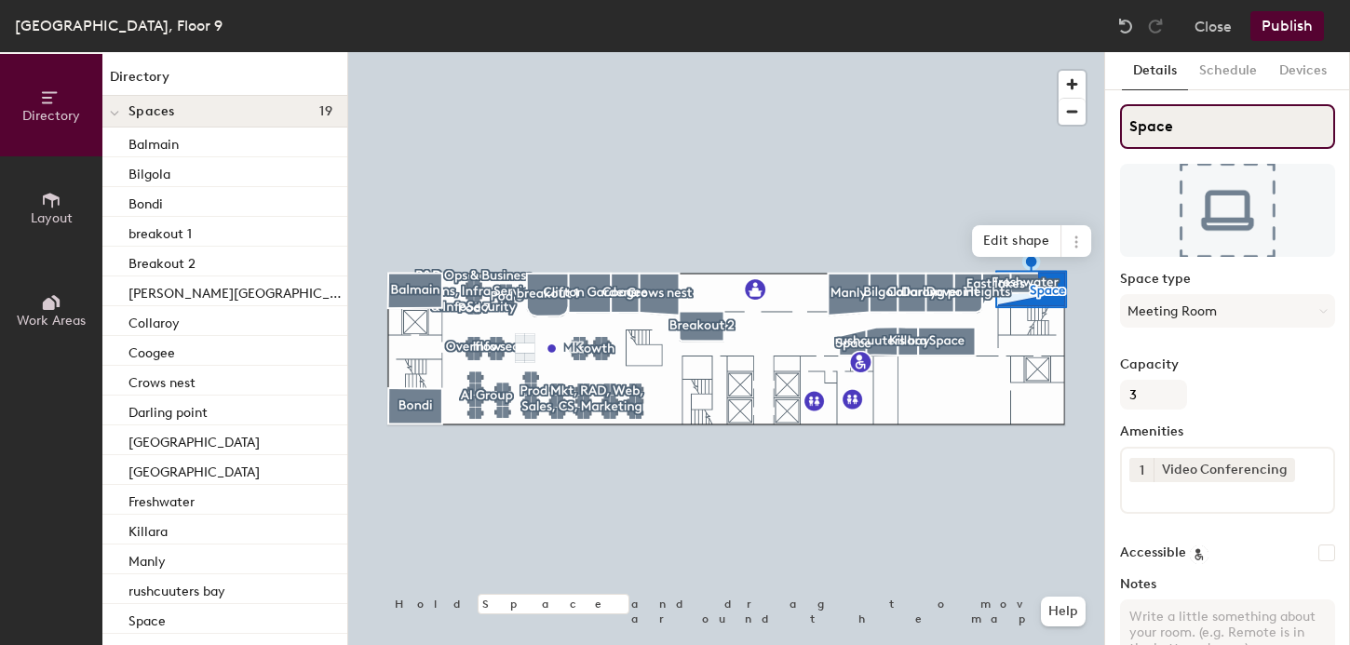
click at [1157, 130] on input "Space" at bounding box center [1227, 126] width 215 height 45
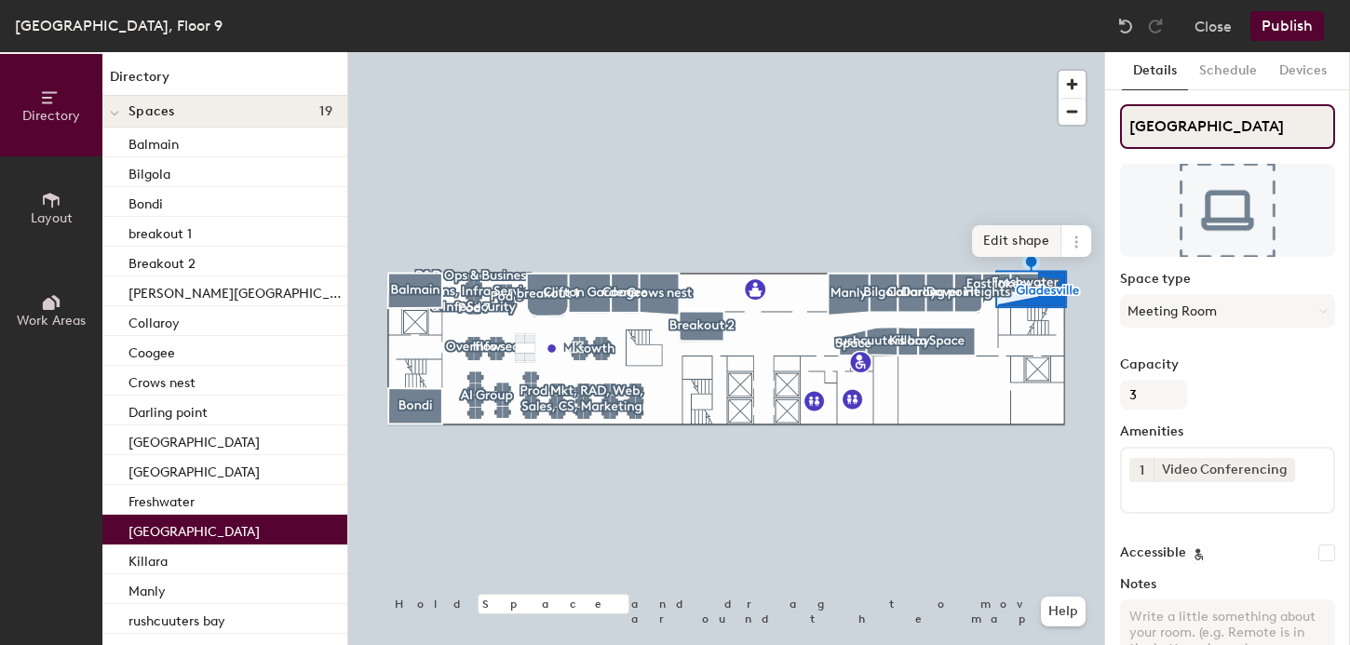
type input "[GEOGRAPHIC_DATA]"
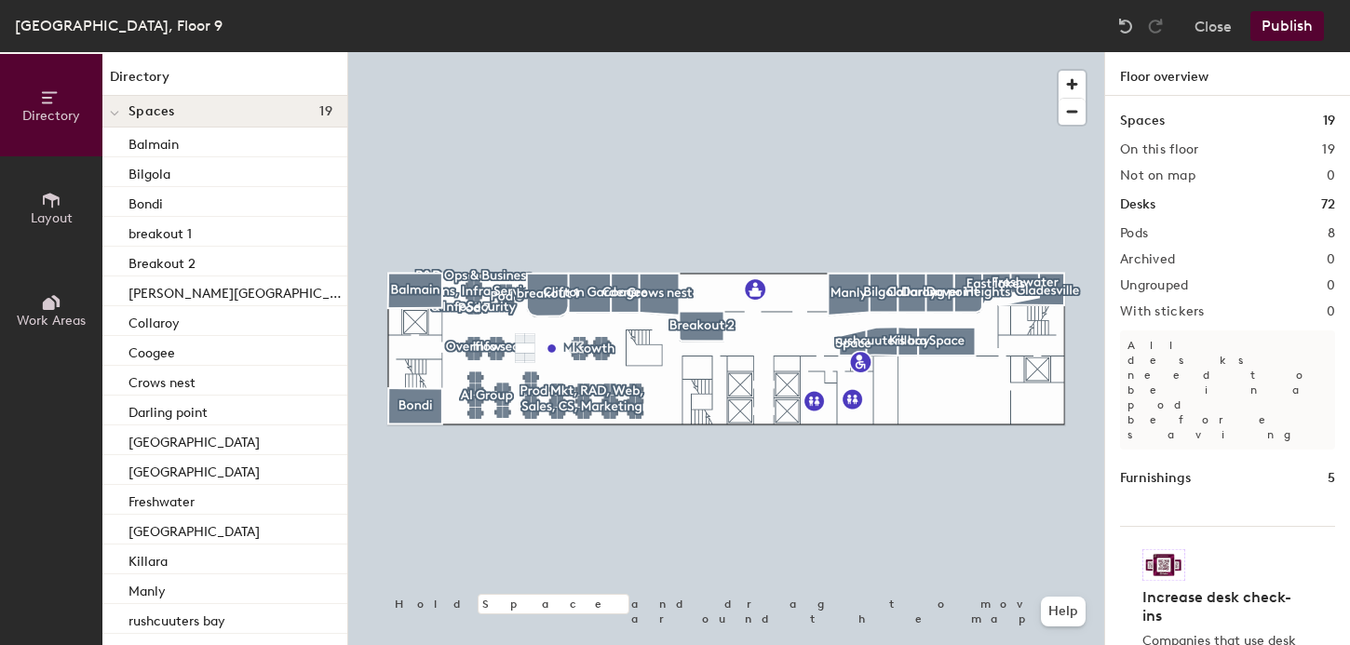
click at [1045, 52] on div at bounding box center [726, 52] width 756 height 0
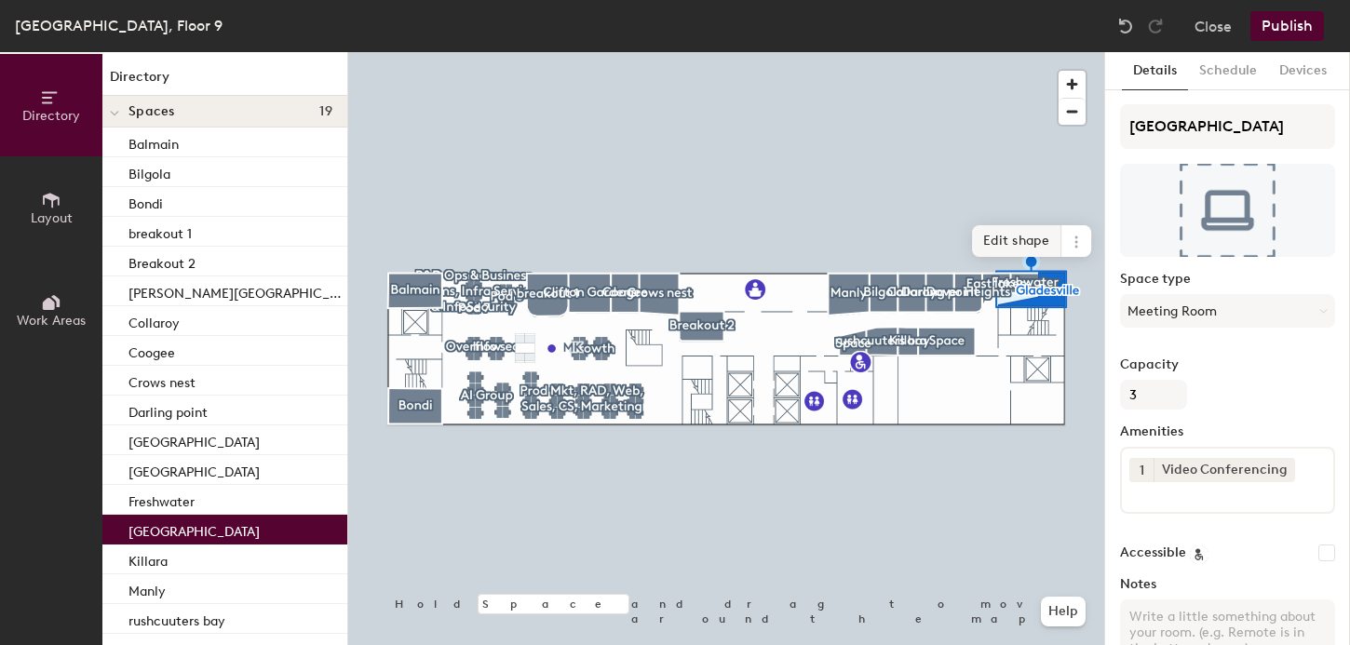
click at [1012, 239] on span "Edit shape" at bounding box center [1016, 241] width 89 height 32
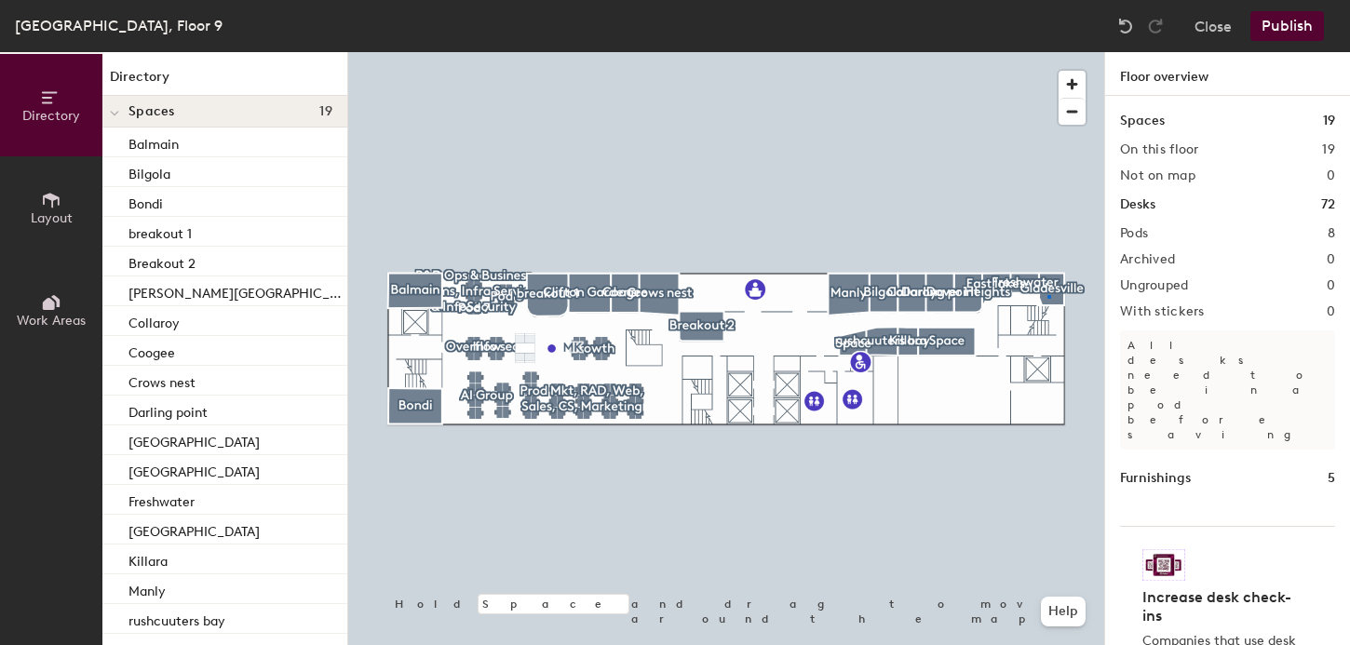
click at [1048, 52] on div at bounding box center [726, 52] width 756 height 0
click at [1275, 21] on button "Publish" at bounding box center [1288, 26] width 74 height 30
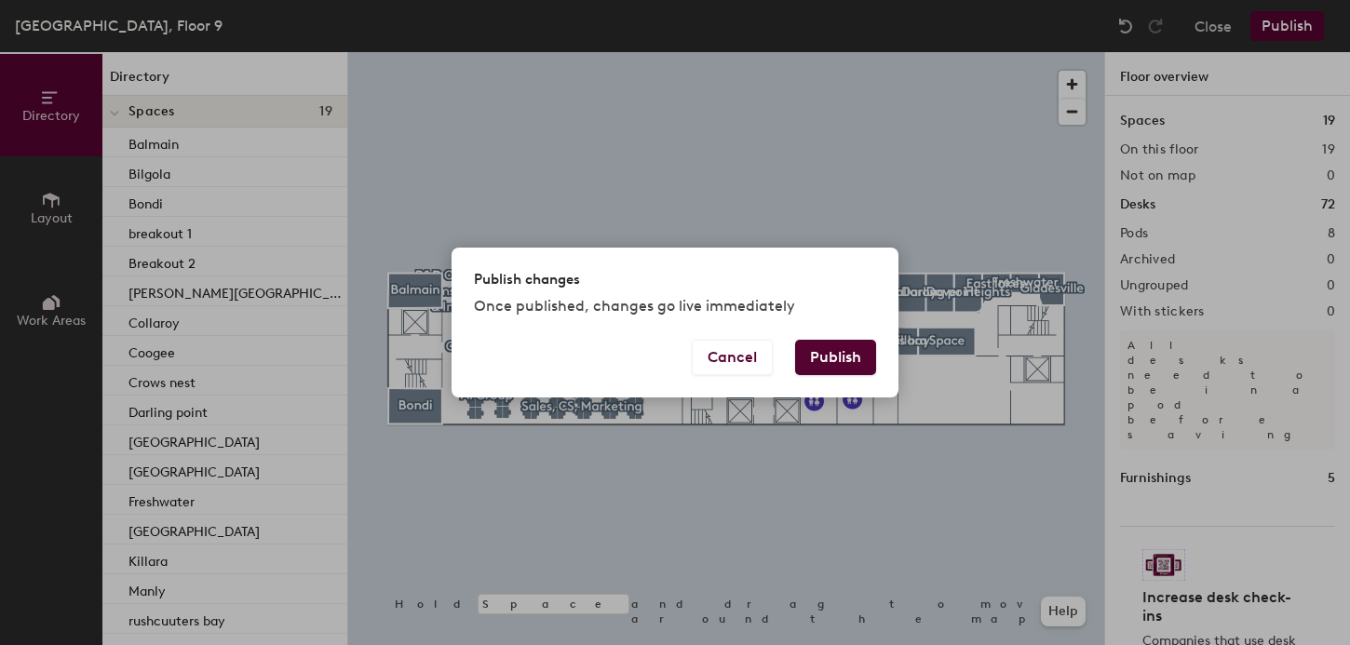
click at [948, 195] on div "Publish changes Once published, changes go live immediately Cancel Publish" at bounding box center [675, 322] width 1350 height 645
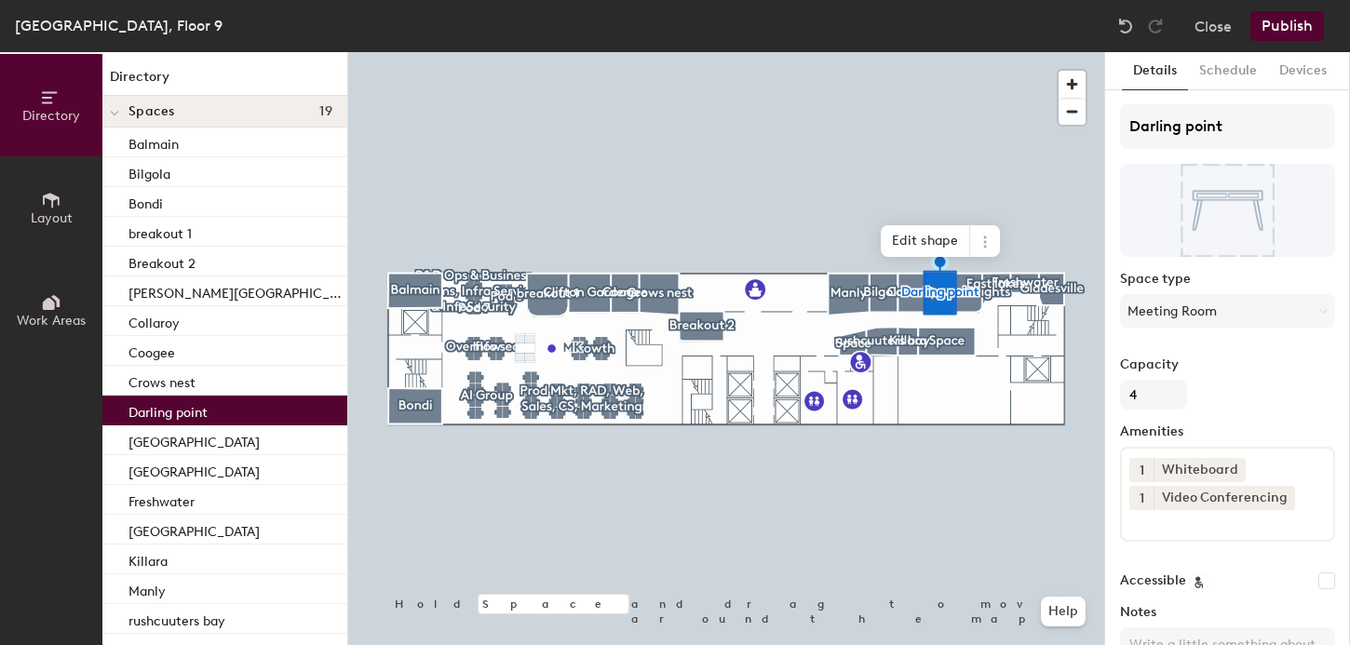
click at [963, 52] on div at bounding box center [726, 52] width 756 height 0
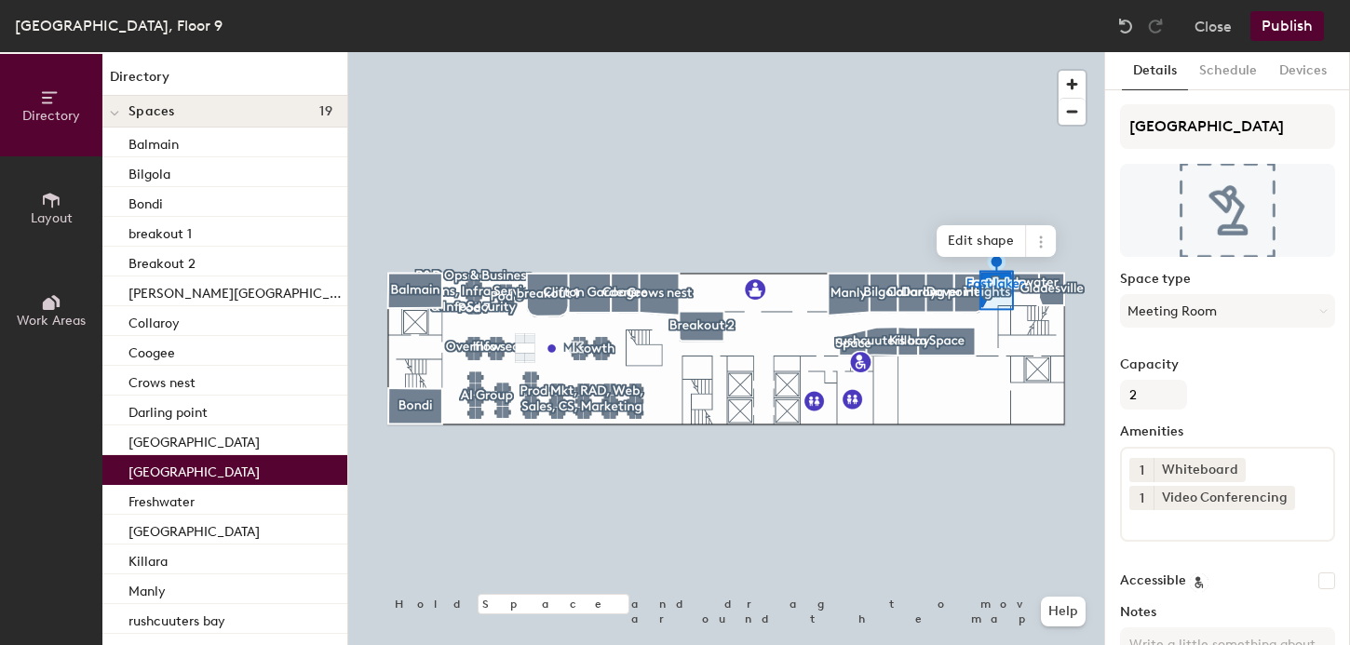
click at [1018, 52] on div at bounding box center [726, 52] width 756 height 0
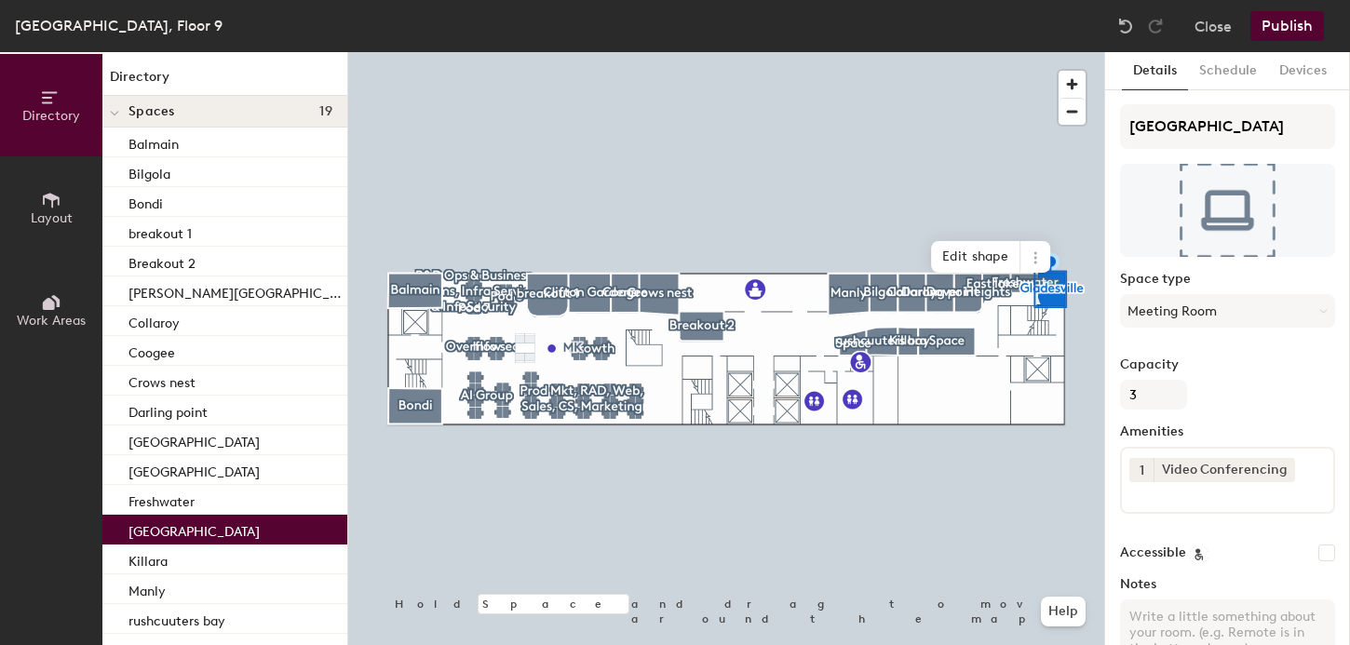
click at [952, 52] on div at bounding box center [726, 52] width 756 height 0
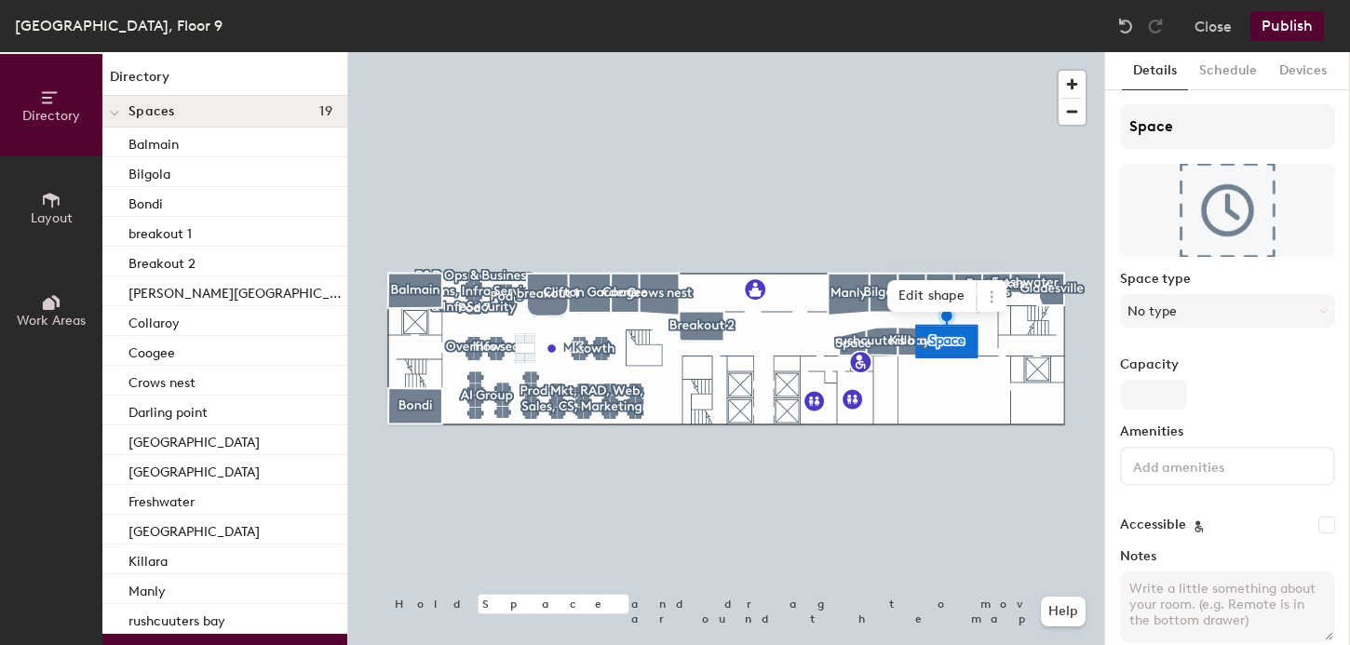
click at [904, 52] on div at bounding box center [726, 52] width 756 height 0
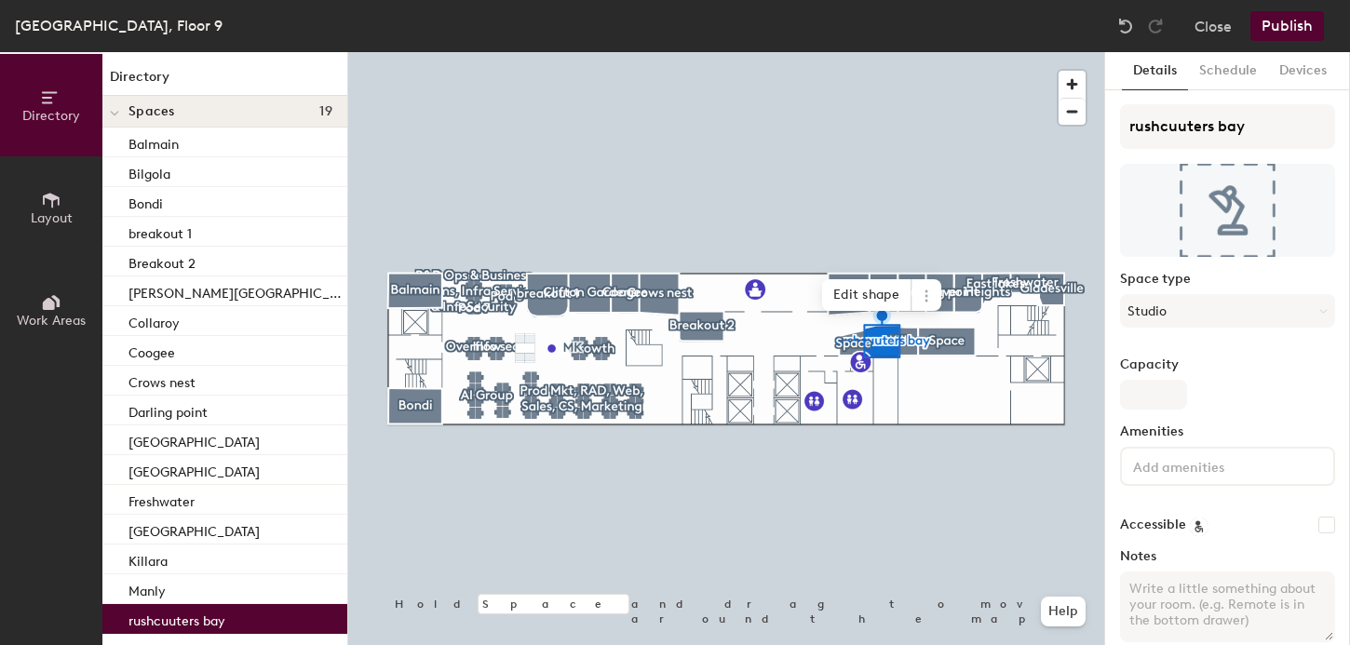
click at [1299, 24] on button "Publish" at bounding box center [1288, 26] width 74 height 30
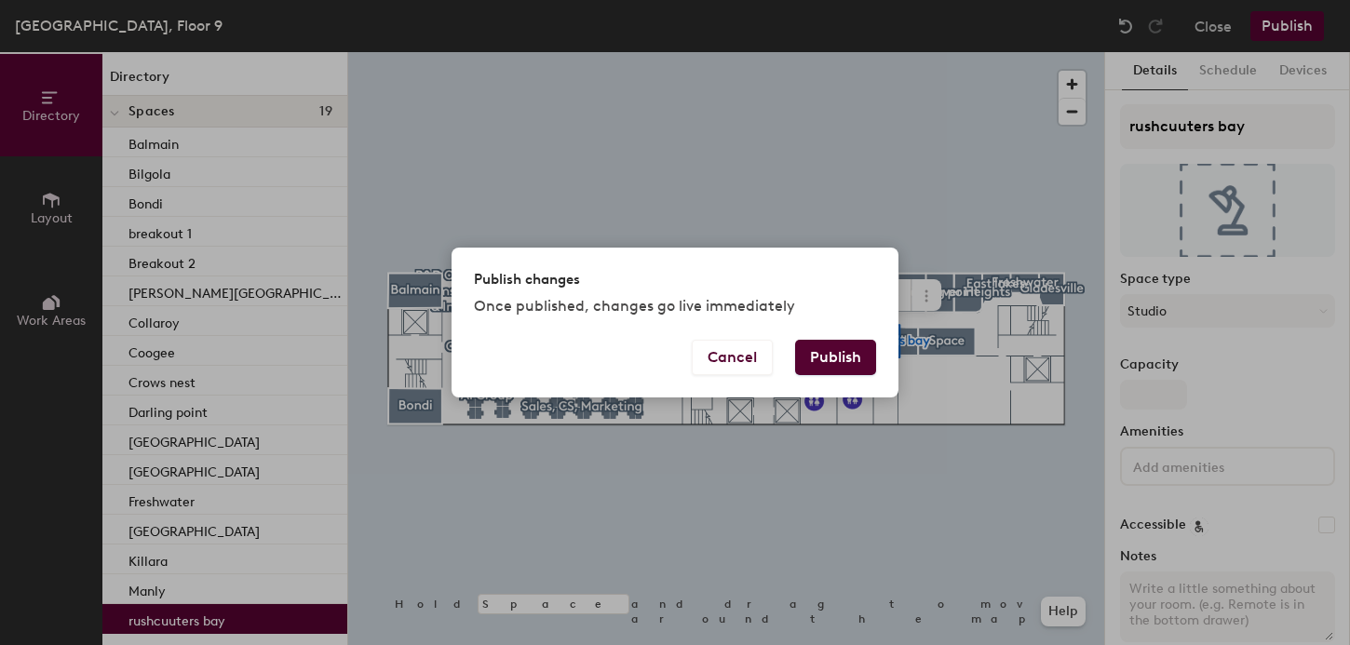
click at [833, 358] on button "Publish" at bounding box center [835, 357] width 81 height 35
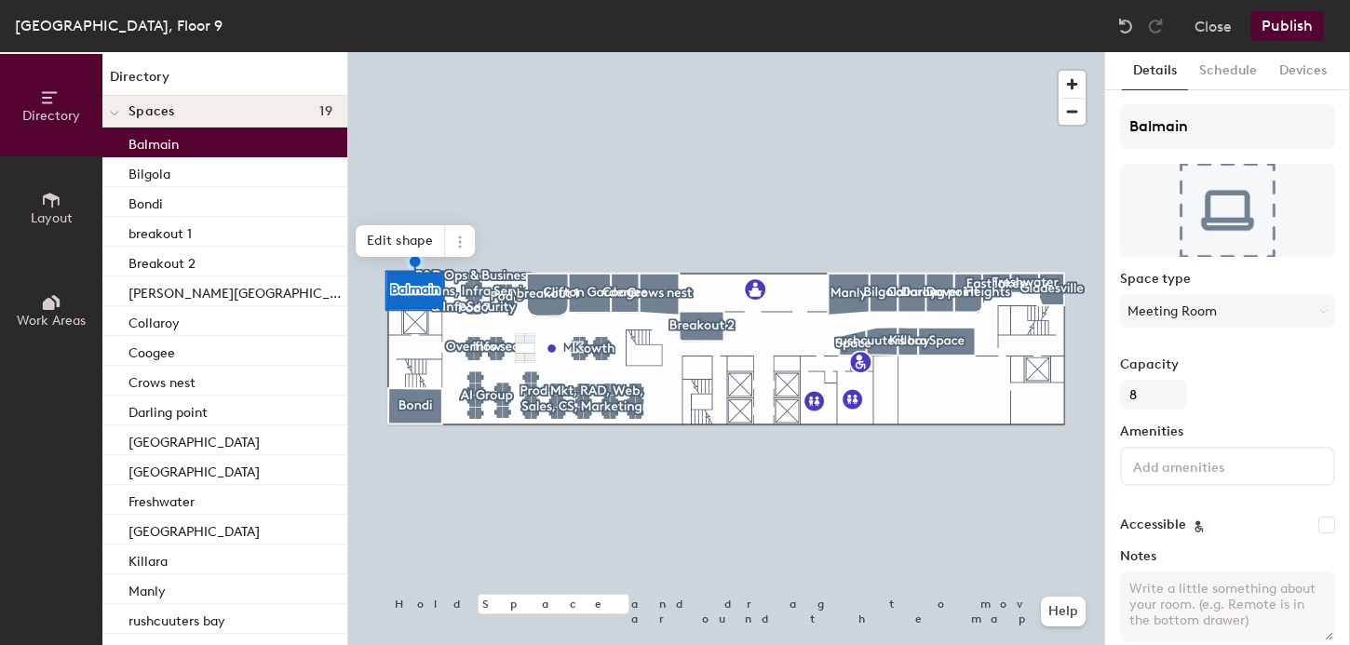
scroll to position [88, 0]
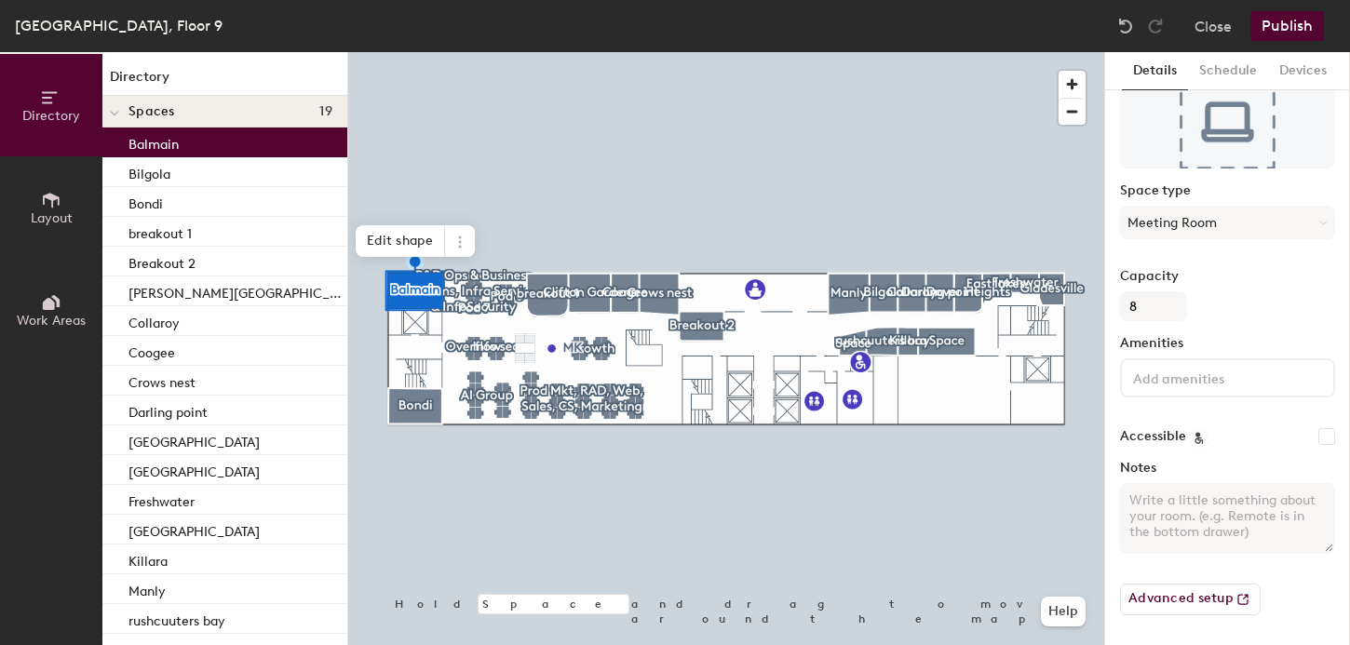
click at [1176, 359] on div at bounding box center [1227, 378] width 215 height 39
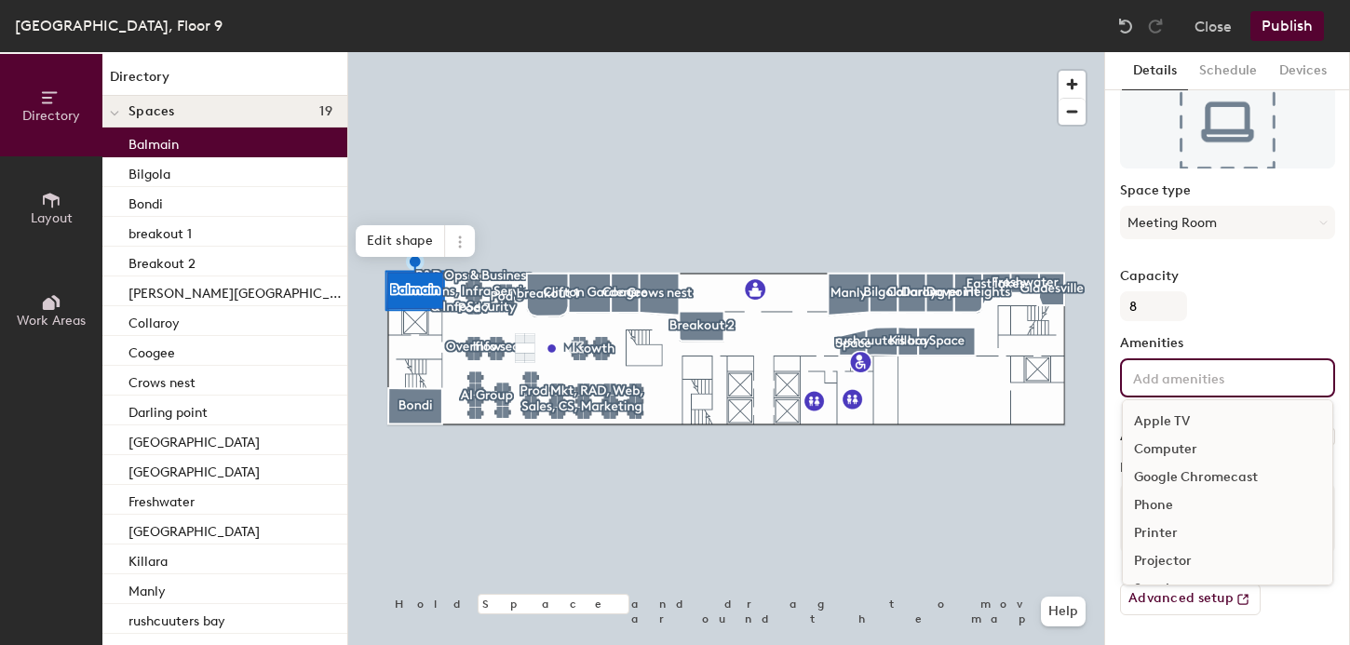
scroll to position [110, 0]
click at [1157, 534] on div "Video Conferencing" at bounding box center [1228, 535] width 210 height 28
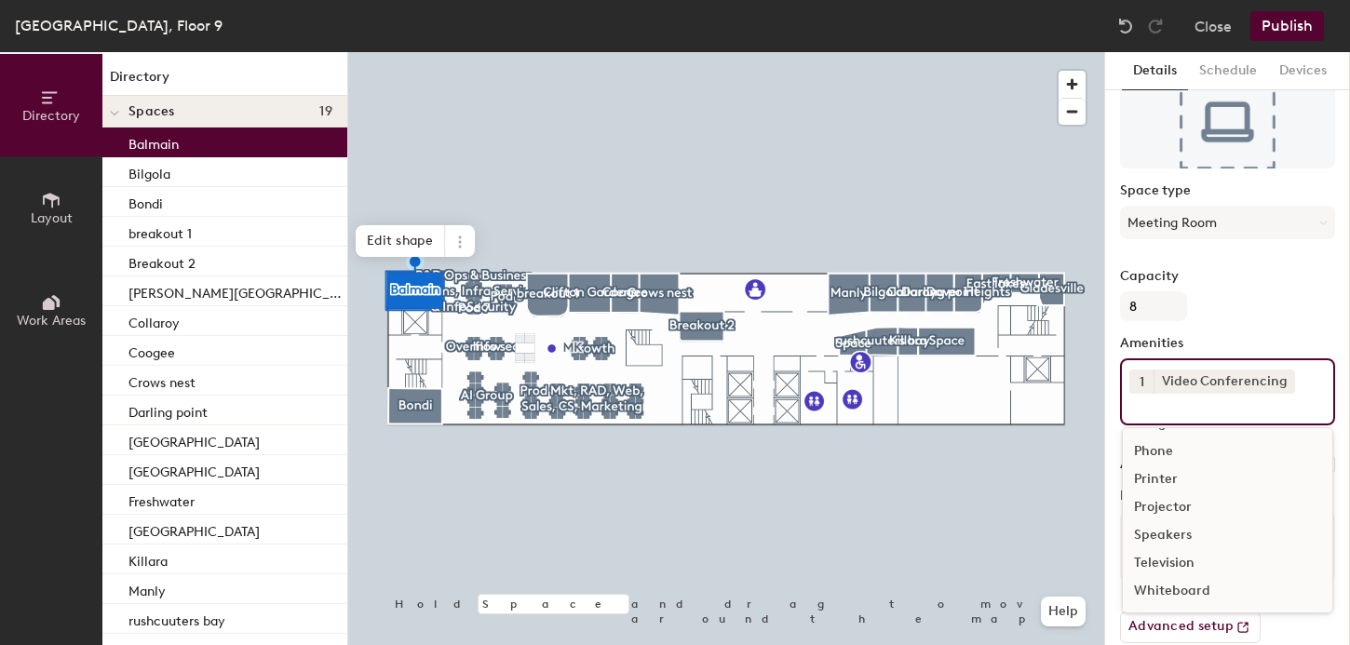
scroll to position [116, 0]
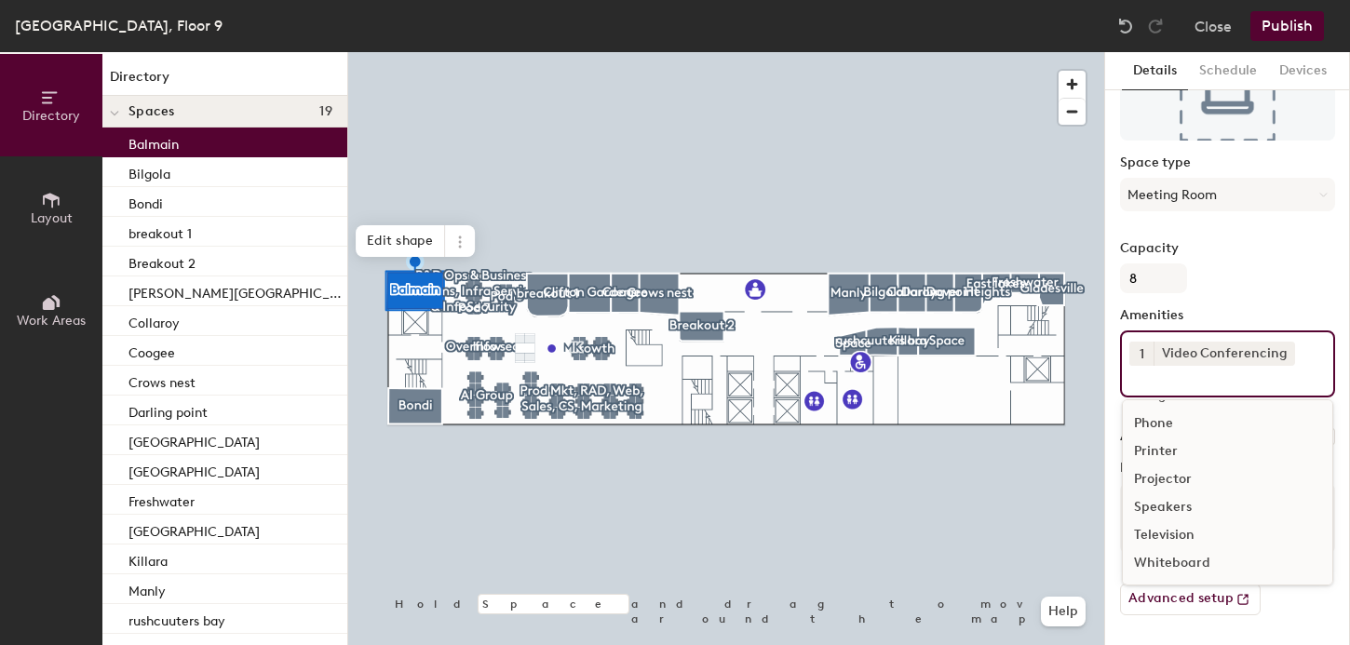
click at [1158, 564] on div "Whiteboard" at bounding box center [1228, 563] width 210 height 28
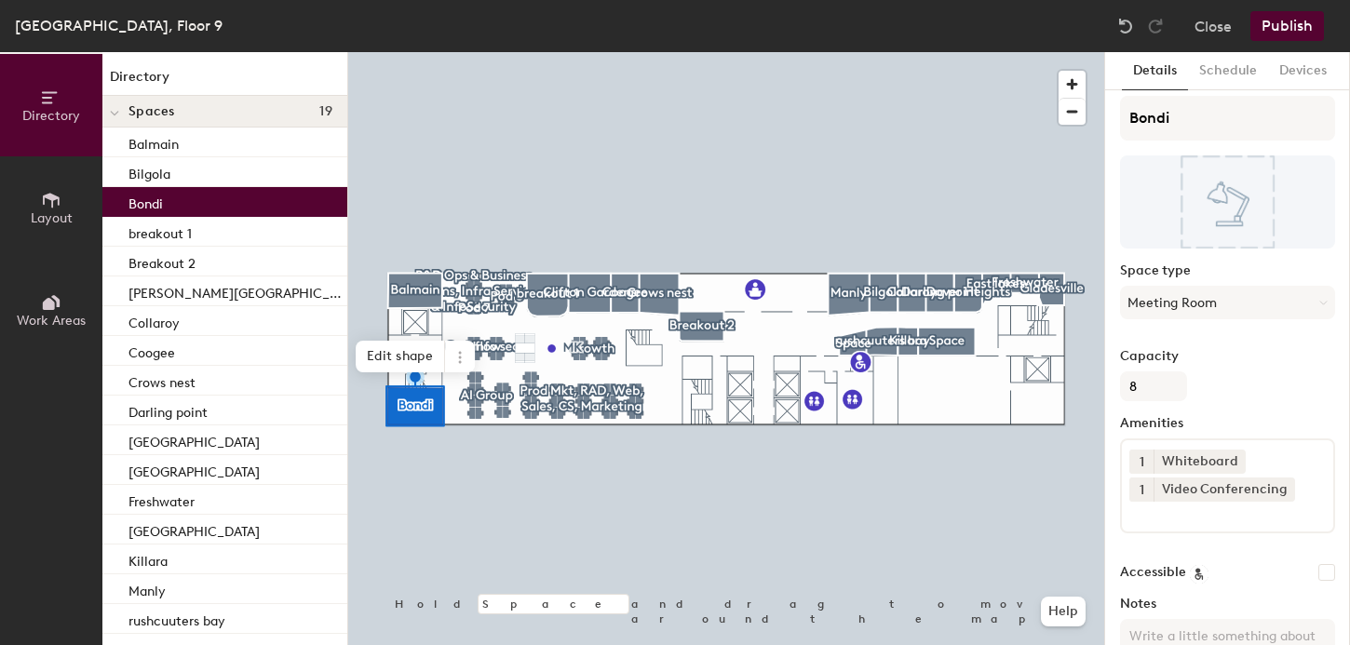
scroll to position [0, 0]
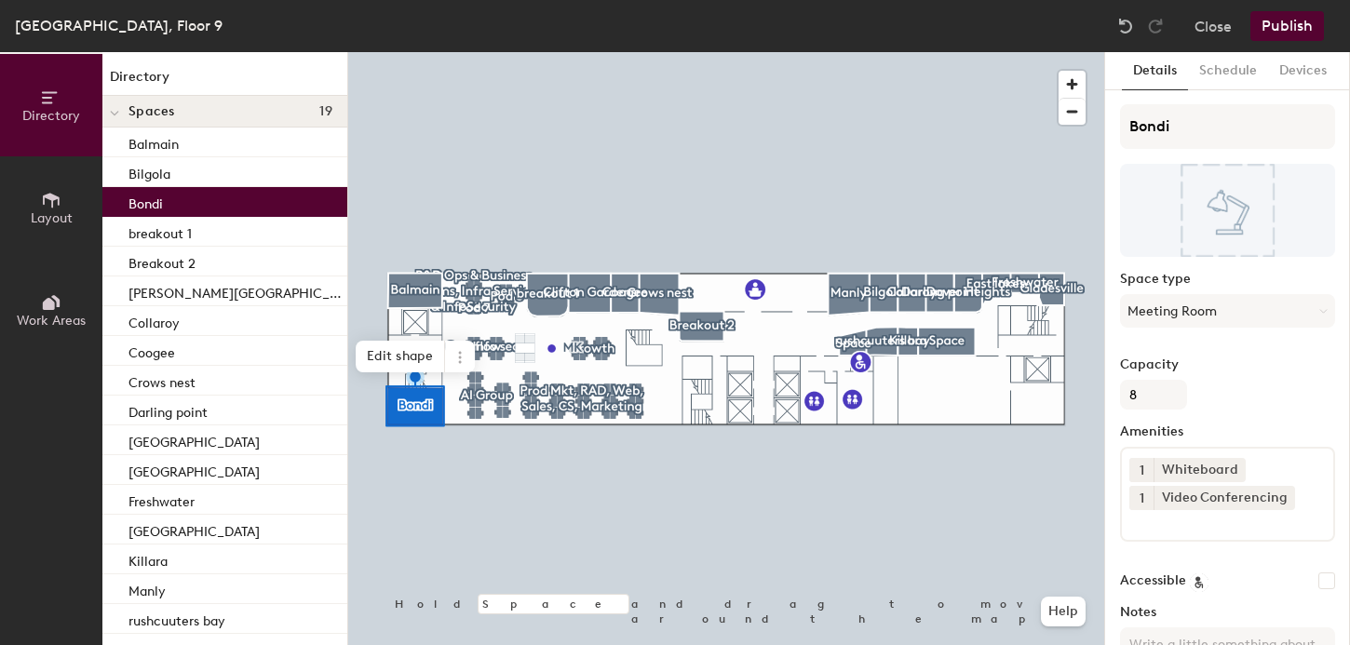
click at [1284, 26] on button "Publish" at bounding box center [1288, 26] width 74 height 30
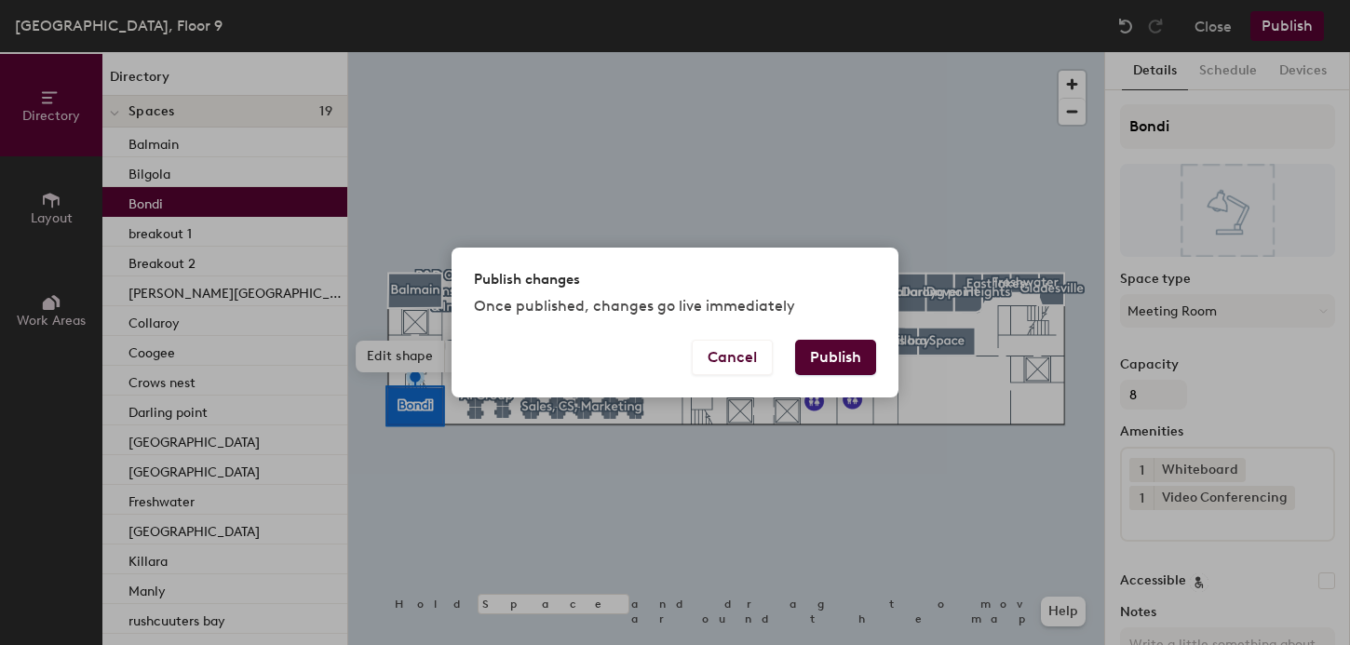
click at [822, 364] on button "Publish" at bounding box center [835, 357] width 81 height 35
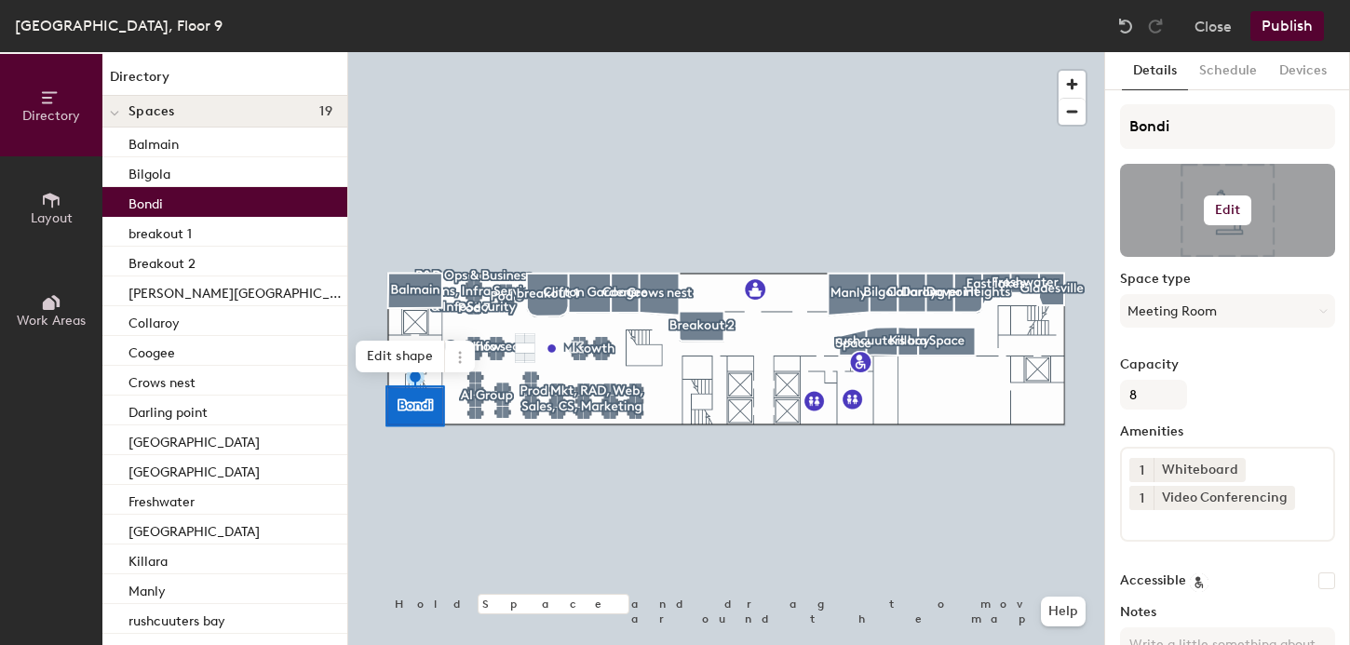
click at [1222, 214] on h6 "Edit" at bounding box center [1228, 210] width 26 height 15
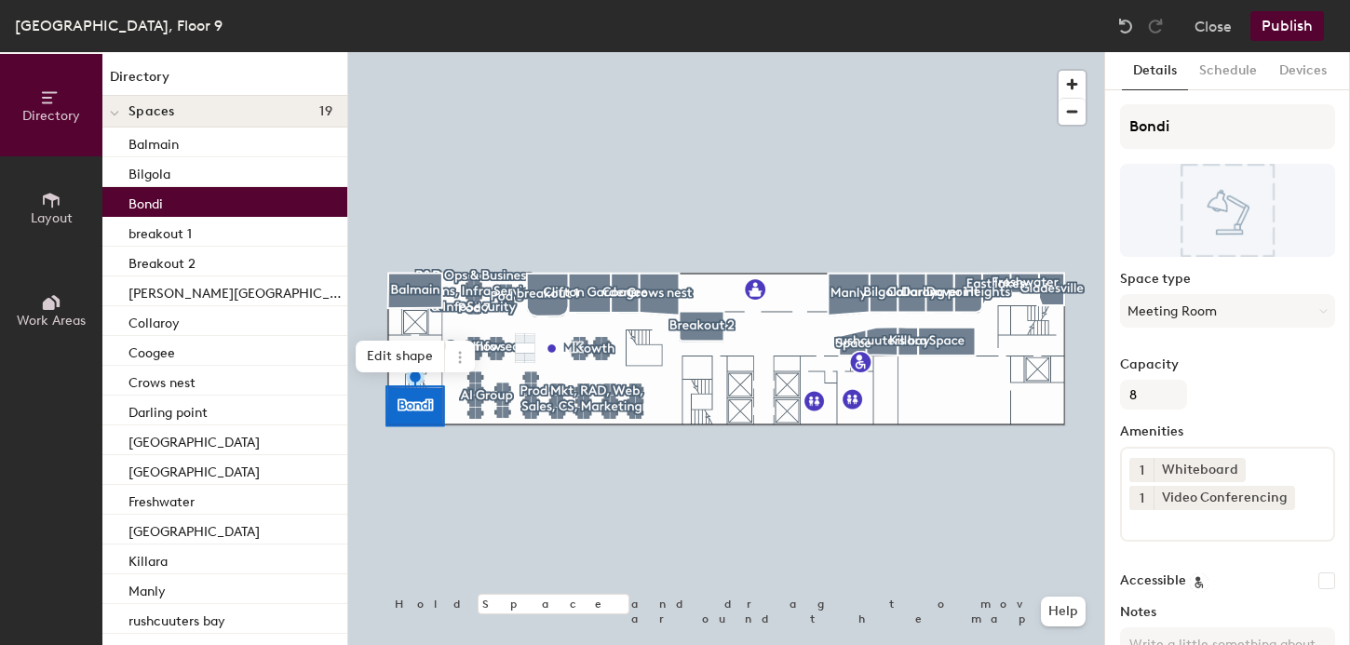
click at [1299, 22] on button "Publish" at bounding box center [1288, 26] width 74 height 30
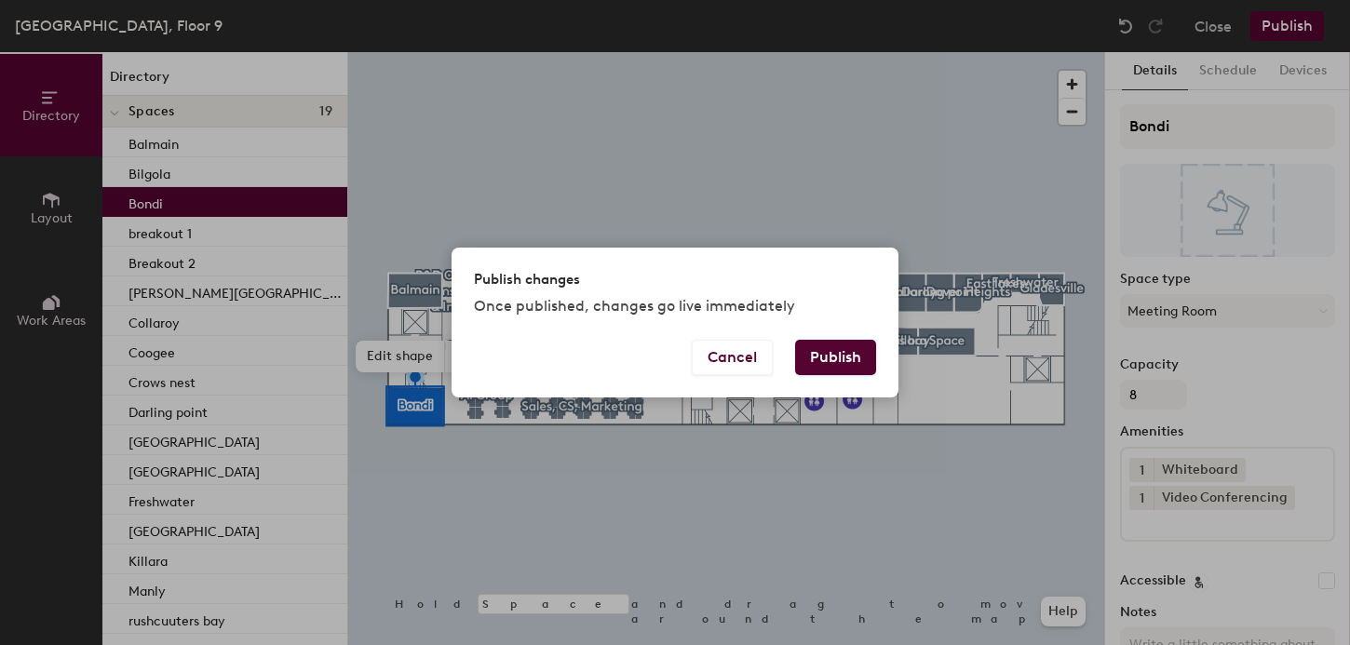
click at [830, 358] on button "Publish" at bounding box center [835, 357] width 81 height 35
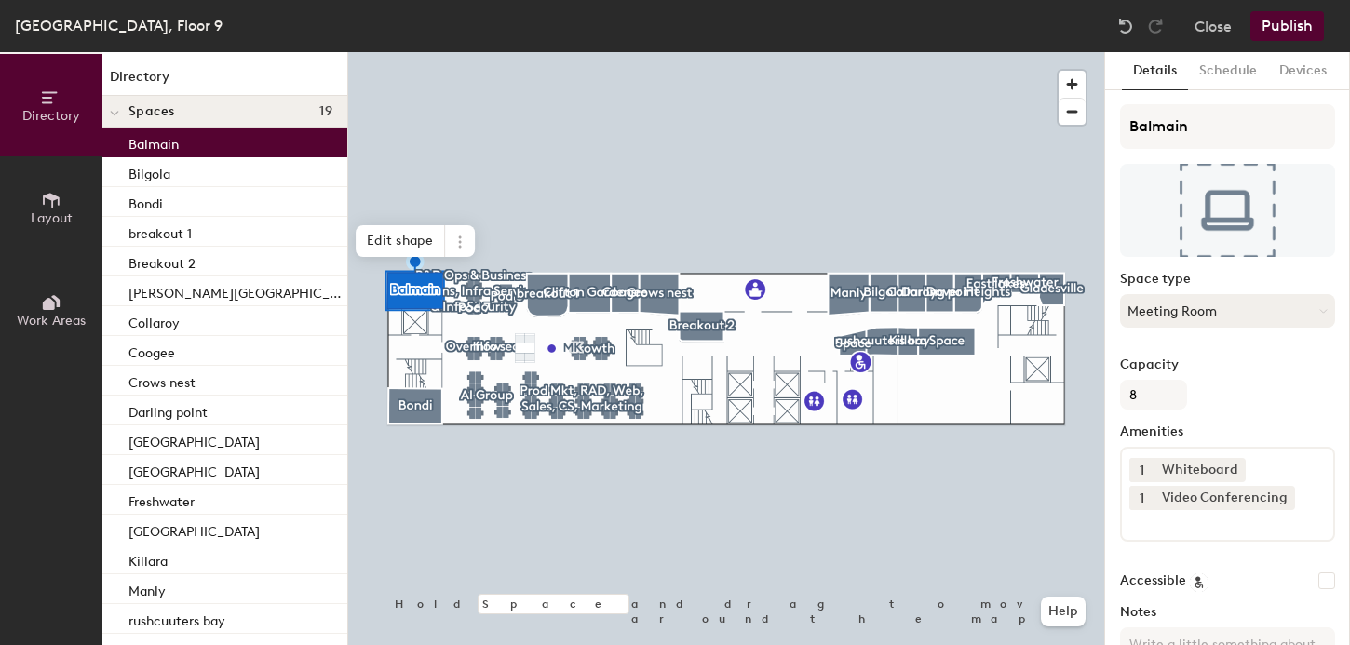
click at [1207, 308] on button "Meeting Room" at bounding box center [1227, 311] width 215 height 34
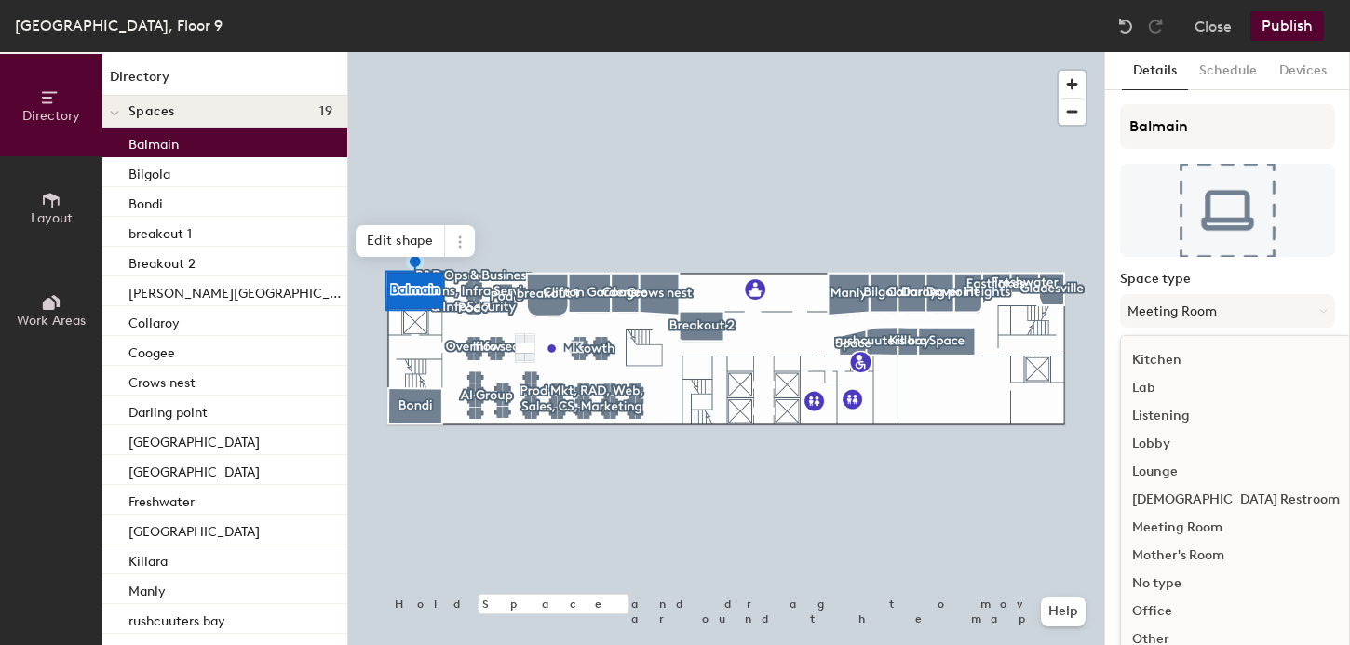
scroll to position [332, 0]
click at [1182, 529] on div "Meeting Room" at bounding box center [1236, 529] width 230 height 28
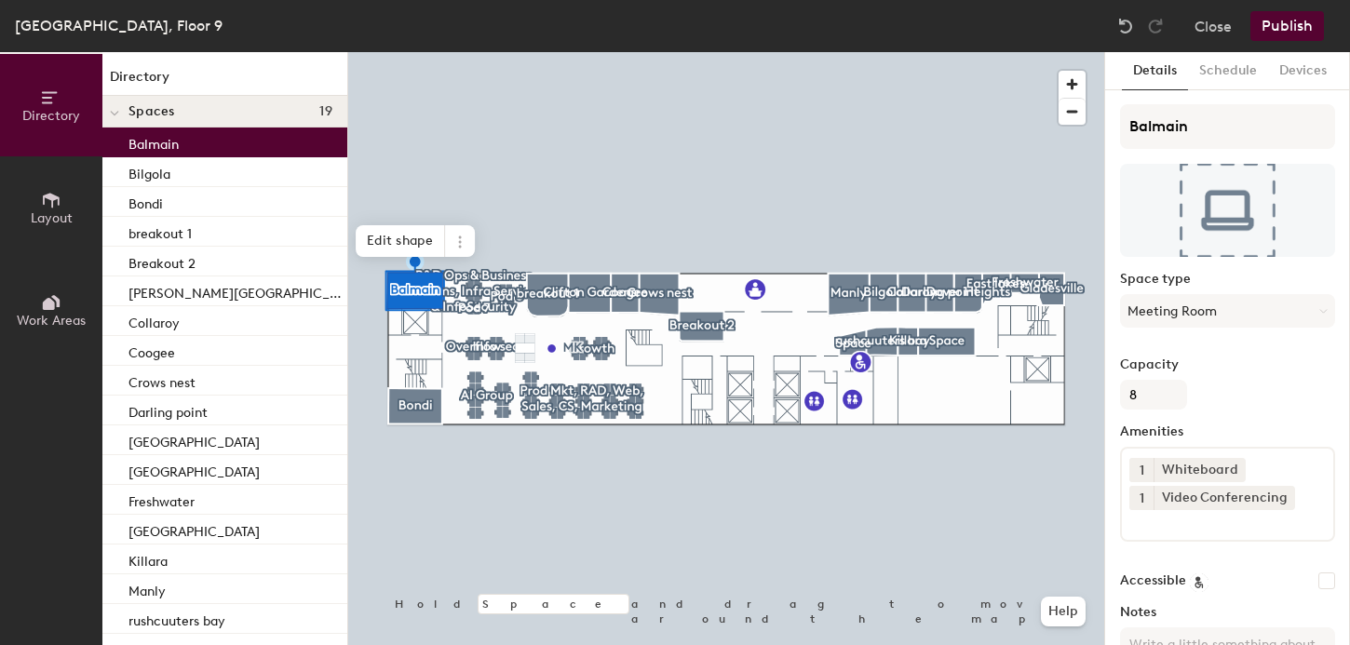
click at [1286, 20] on button "Publish" at bounding box center [1288, 26] width 74 height 30
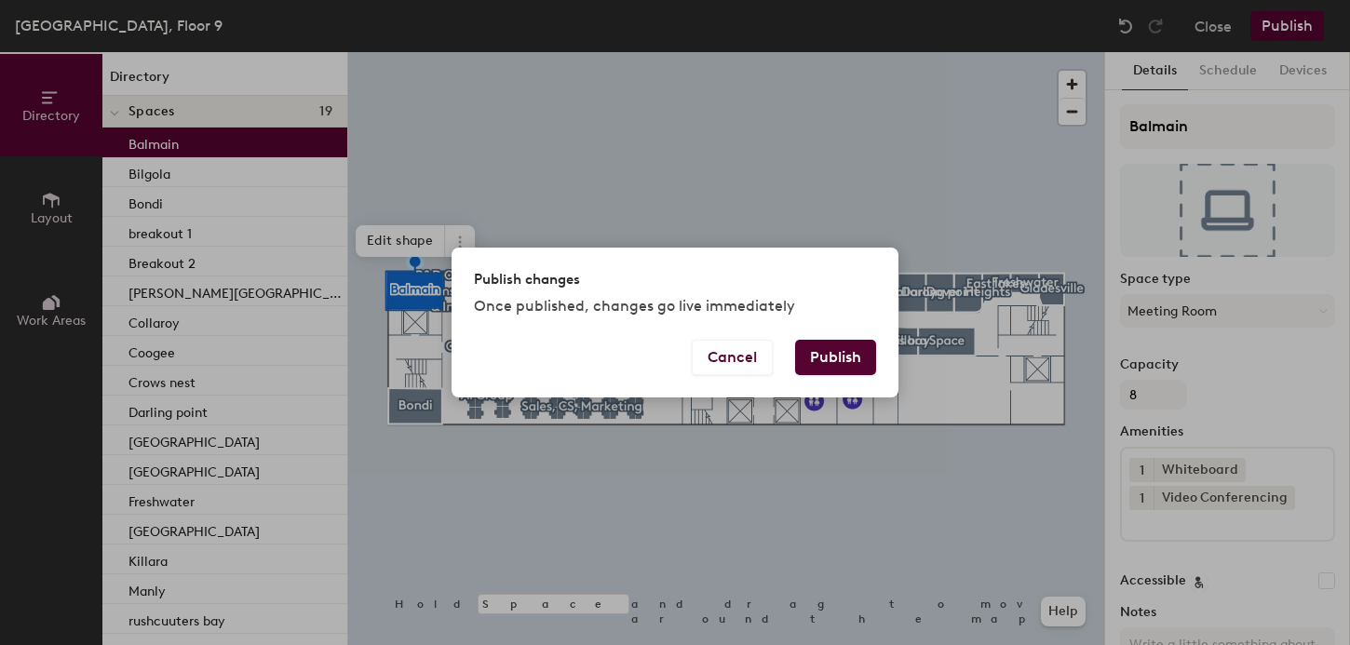
click at [849, 353] on button "Publish" at bounding box center [835, 357] width 81 height 35
